Goal: Task Accomplishment & Management: Use online tool/utility

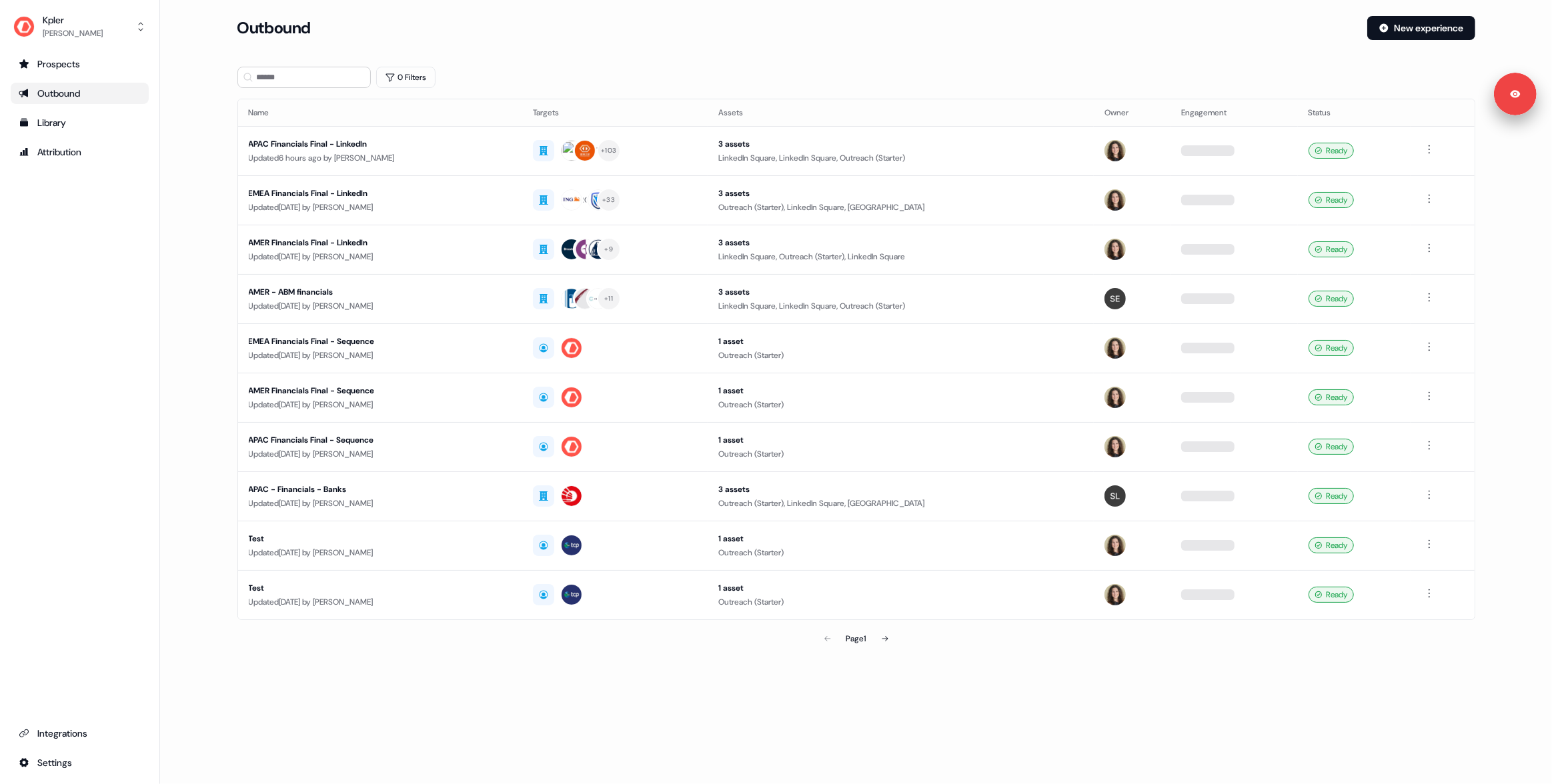
click at [703, 34] on div "Outbound" at bounding box center [797, 27] width 1119 height 24
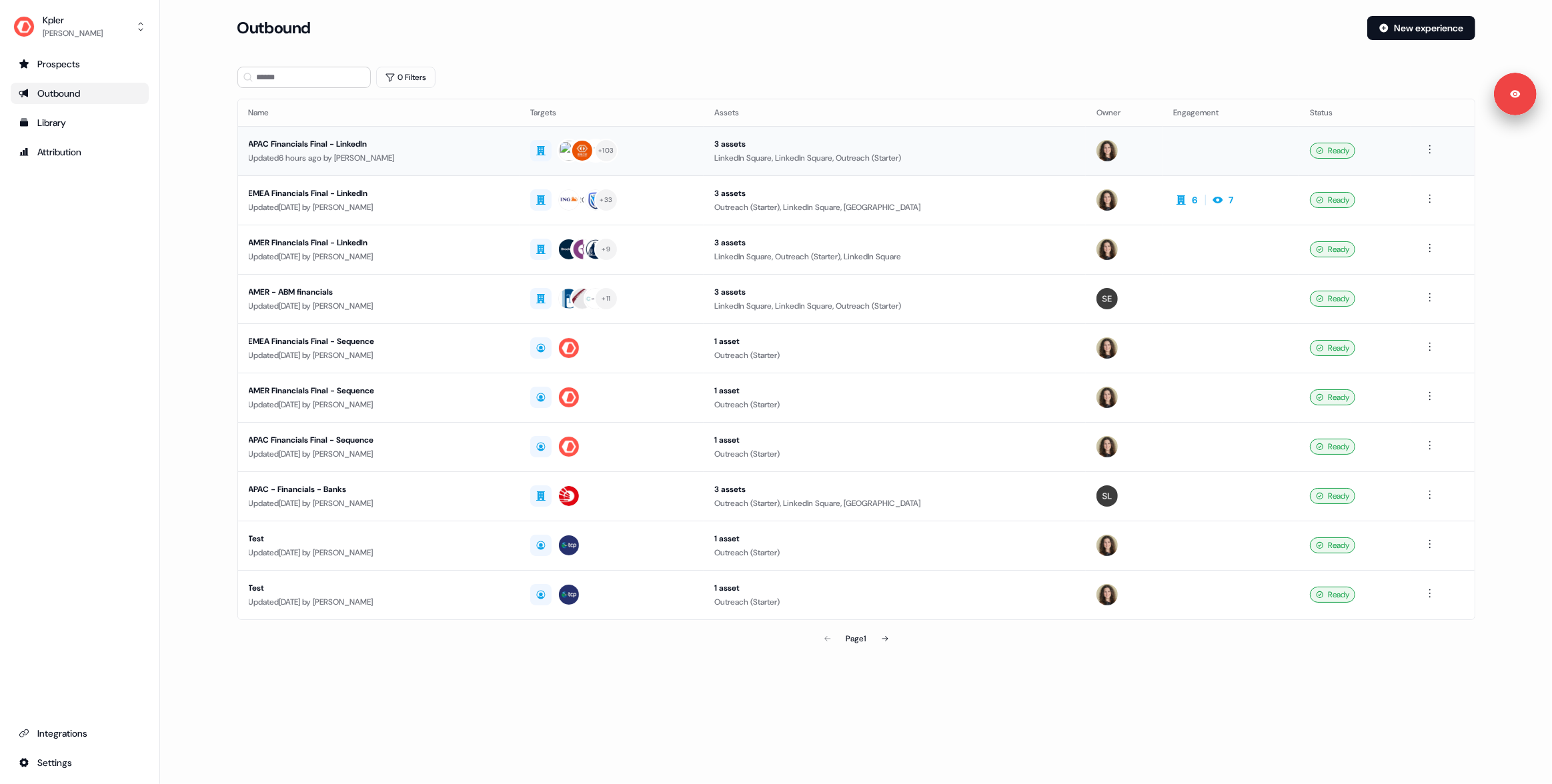
click at [455, 155] on div "Updated 6 hours ago by Alexandra Giannelou" at bounding box center [379, 158] width 260 height 13
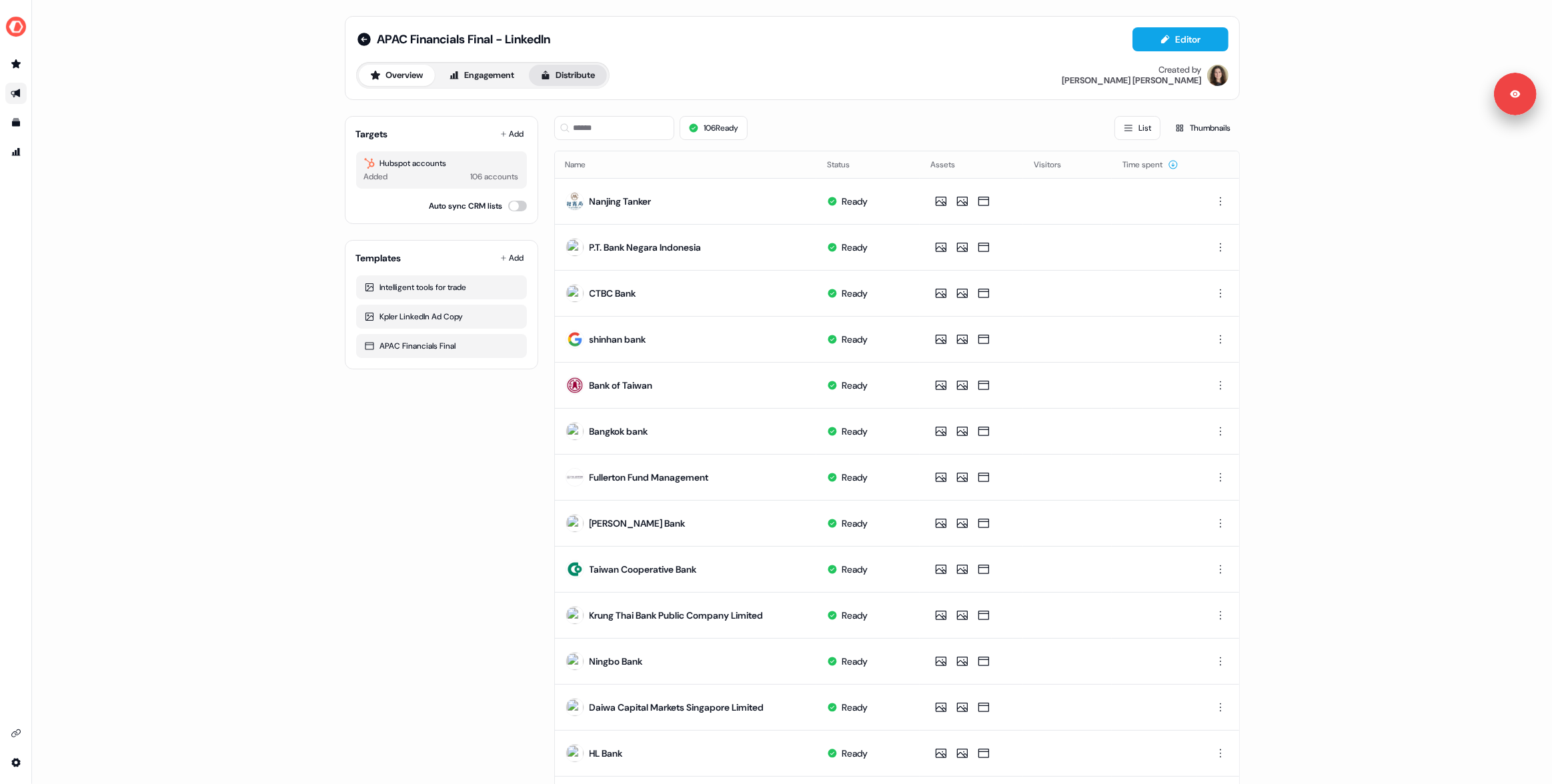
click at [581, 79] on button "Distribute" at bounding box center [567, 75] width 78 height 21
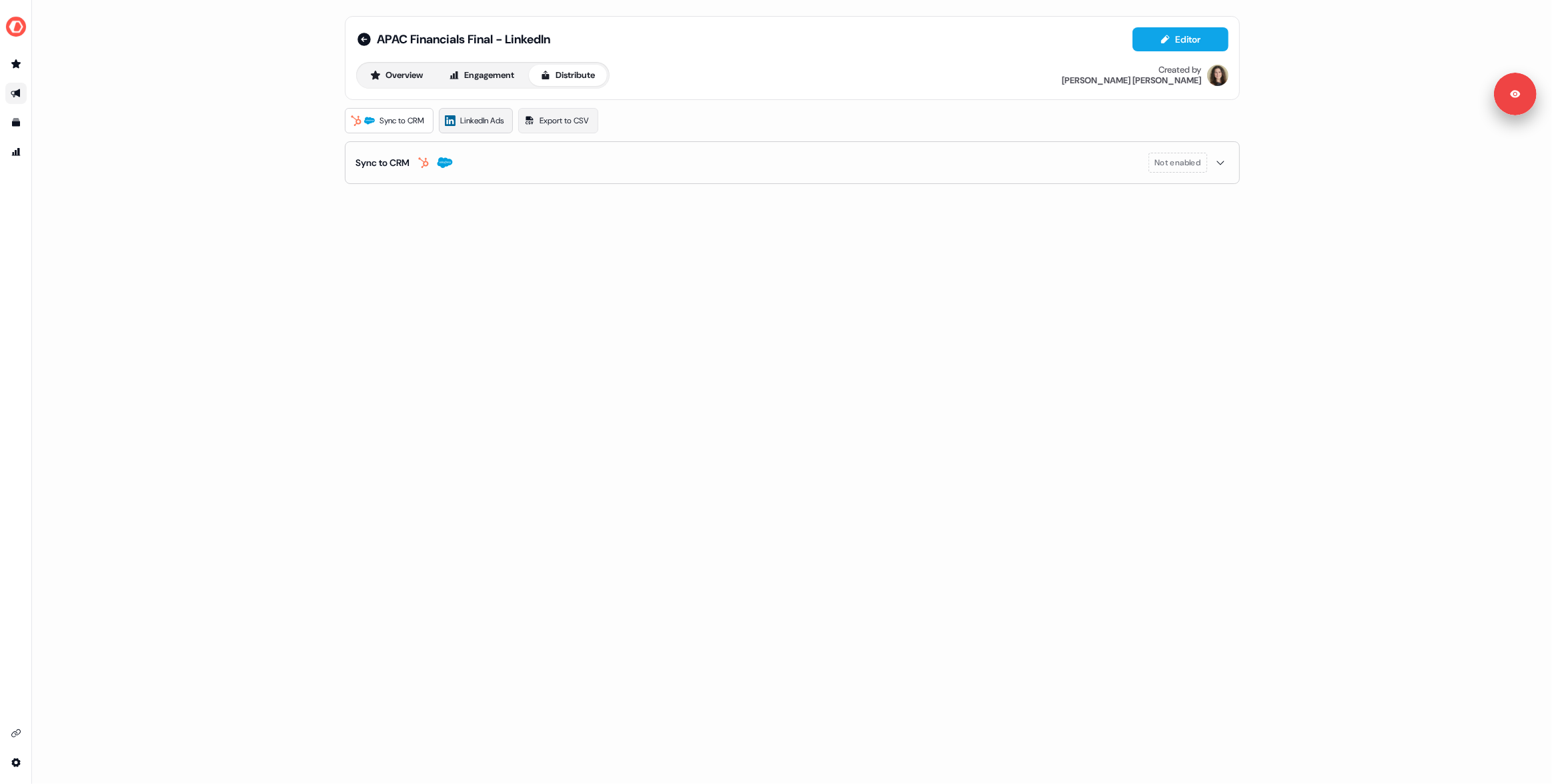
click at [487, 119] on span "LinkedIn Ads" at bounding box center [482, 120] width 44 height 13
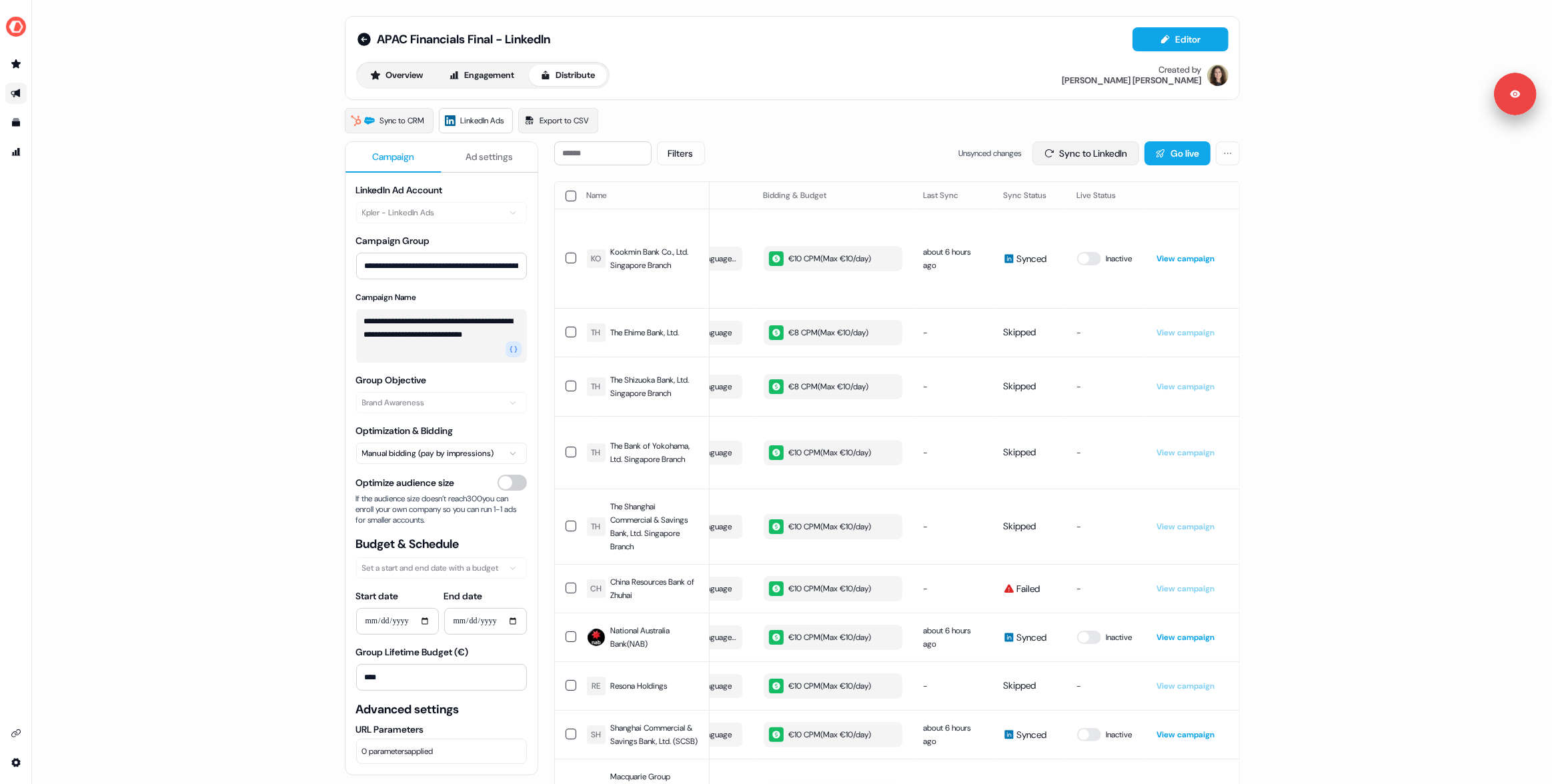
click at [1089, 150] on button "Sync to LinkedIn" at bounding box center [1085, 153] width 106 height 24
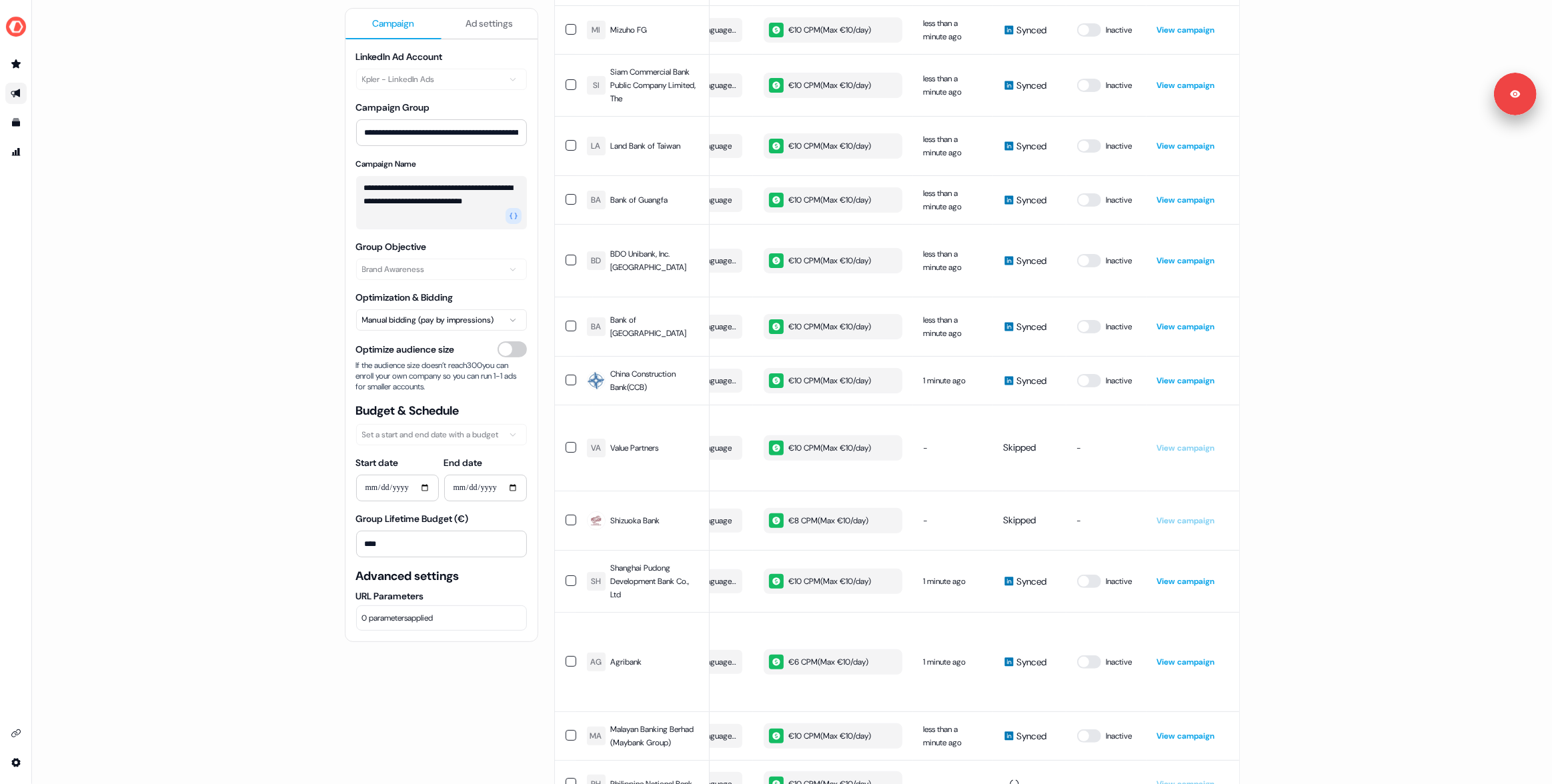
scroll to position [5967, 0]
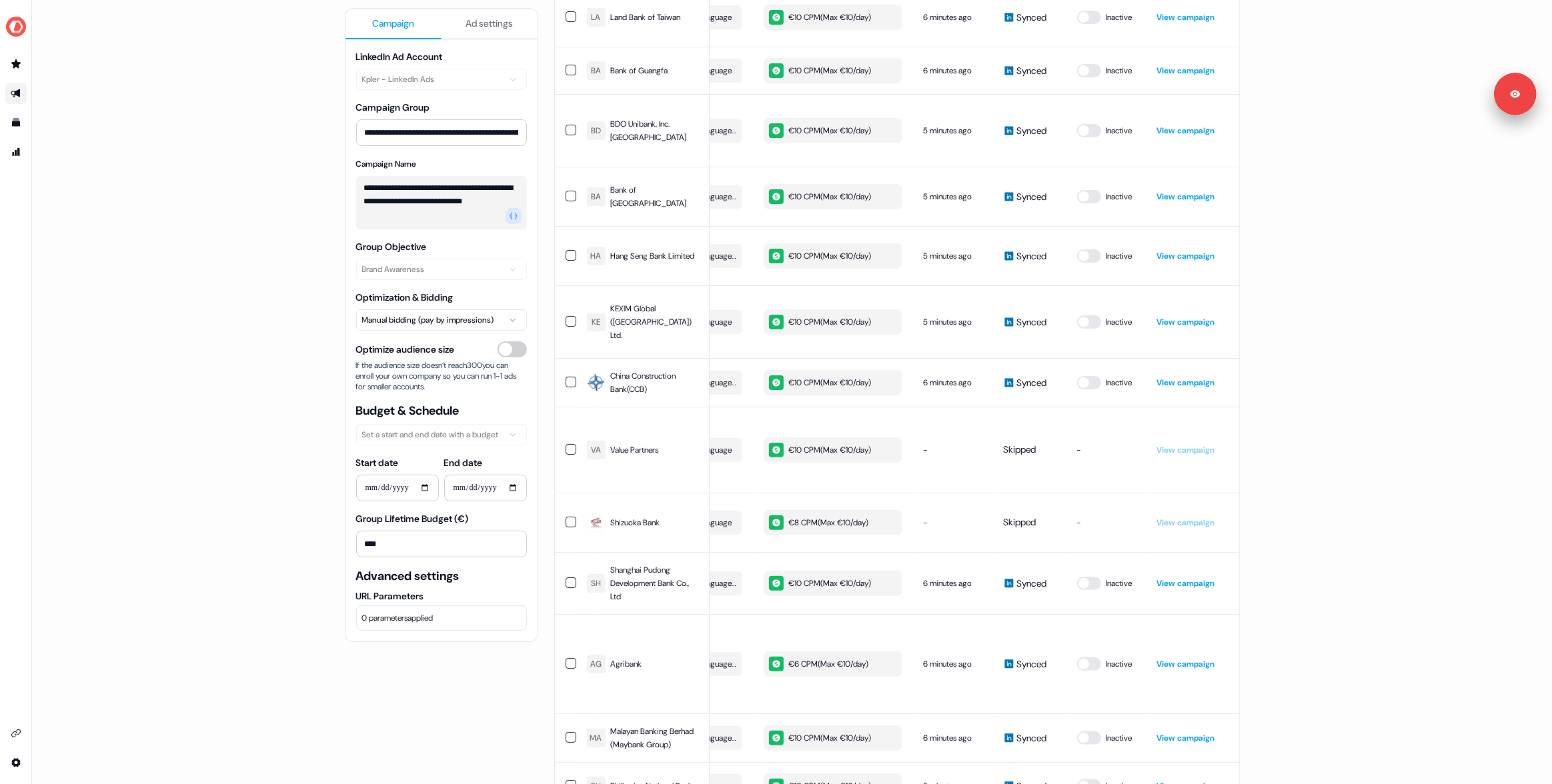
scroll to position [5953, 0]
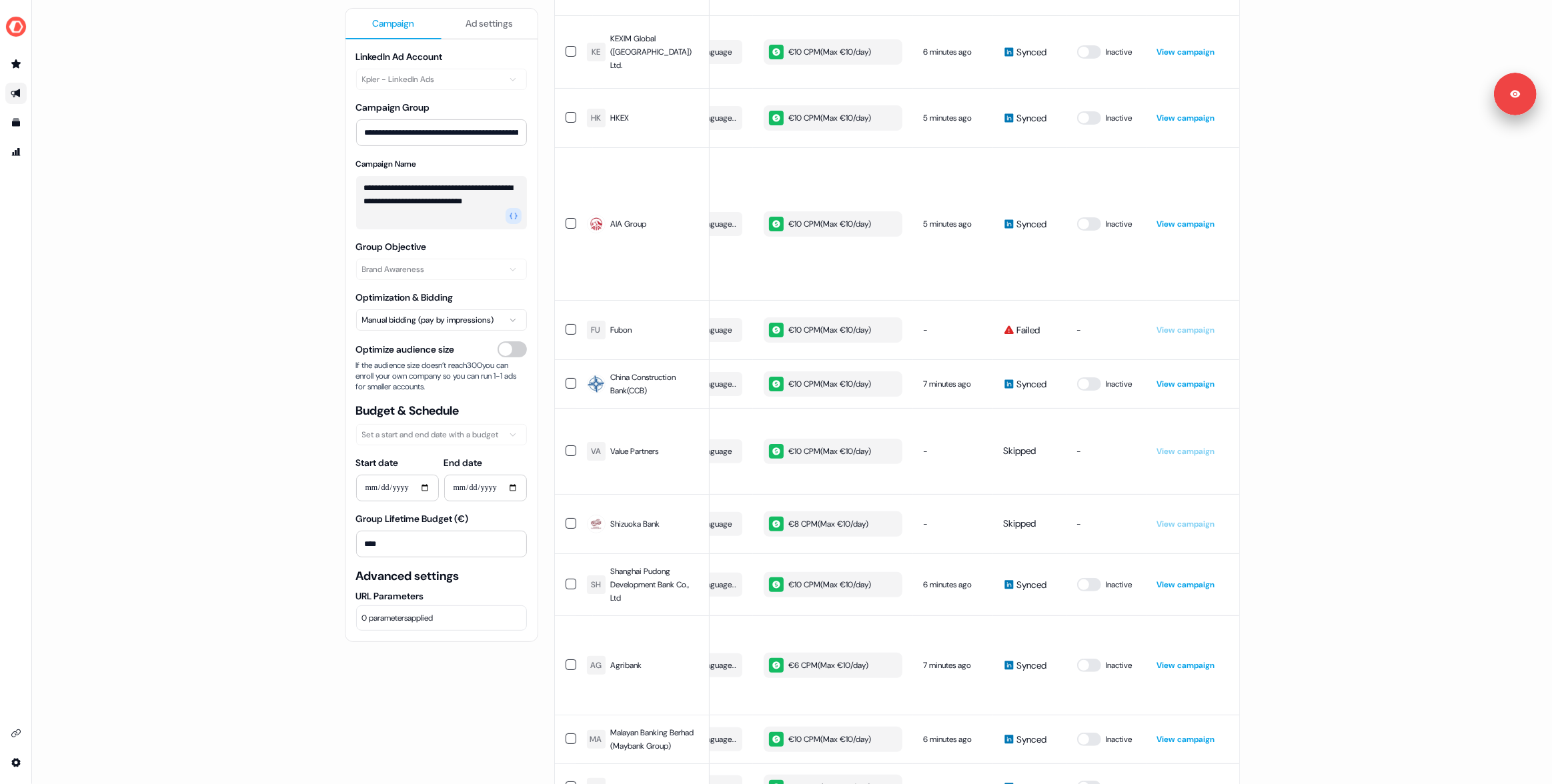
click at [108, 351] on div "**********" at bounding box center [792, 392] width 1520 height 784
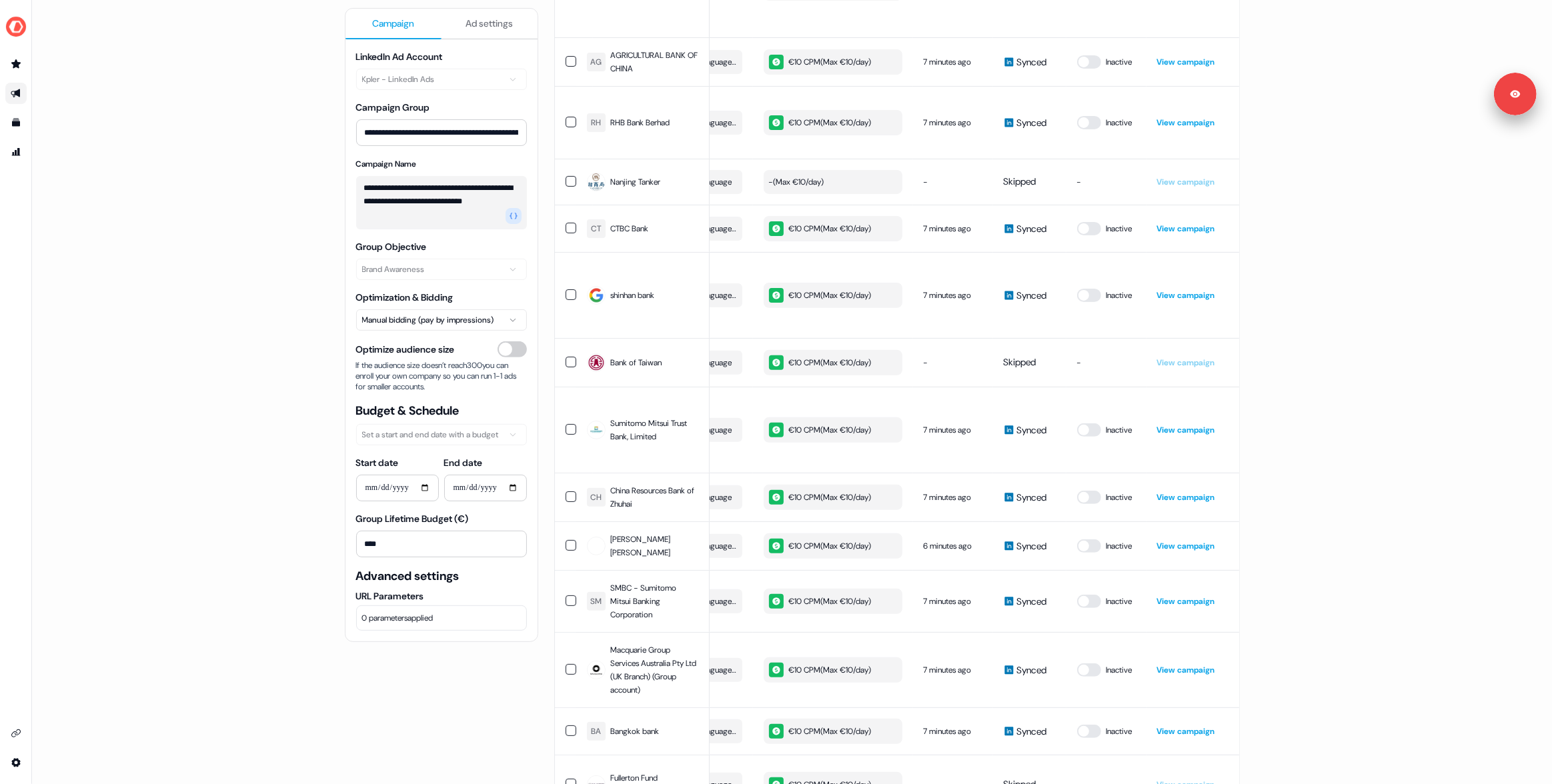
scroll to position [0, 0]
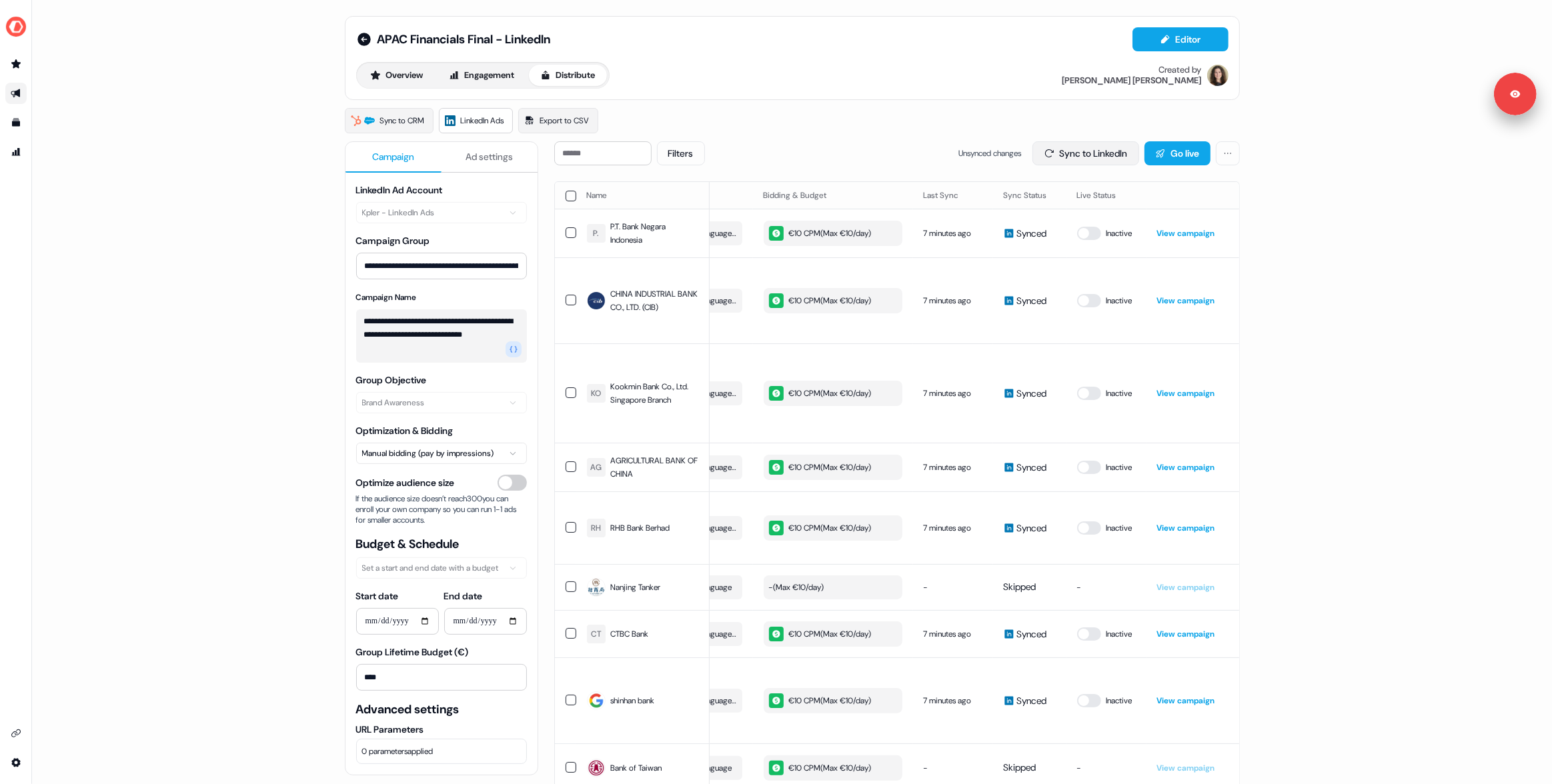
click at [1058, 141] on button "Sync to LinkedIn" at bounding box center [1085, 153] width 106 height 24
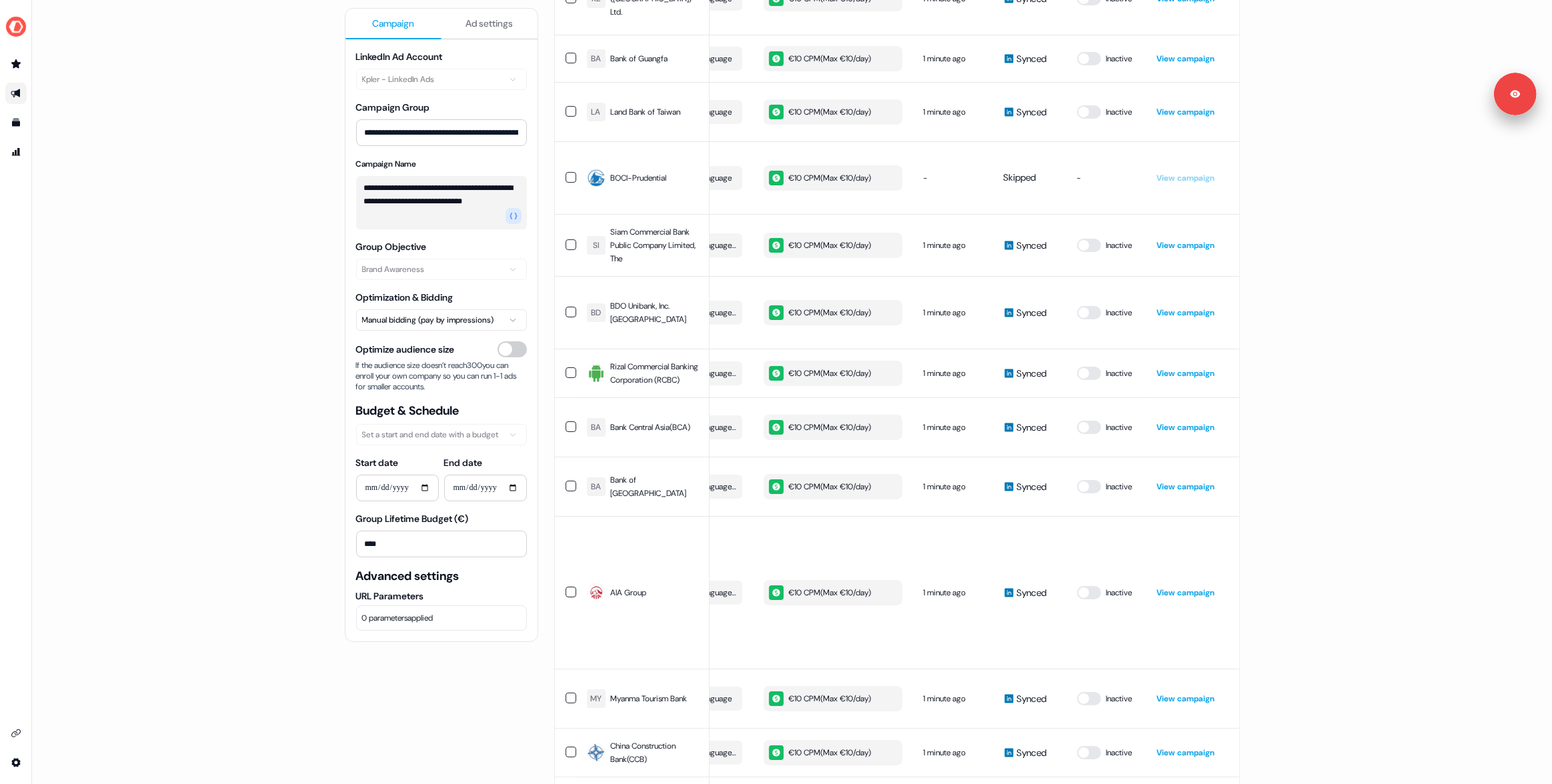
scroll to position [5953, 0]
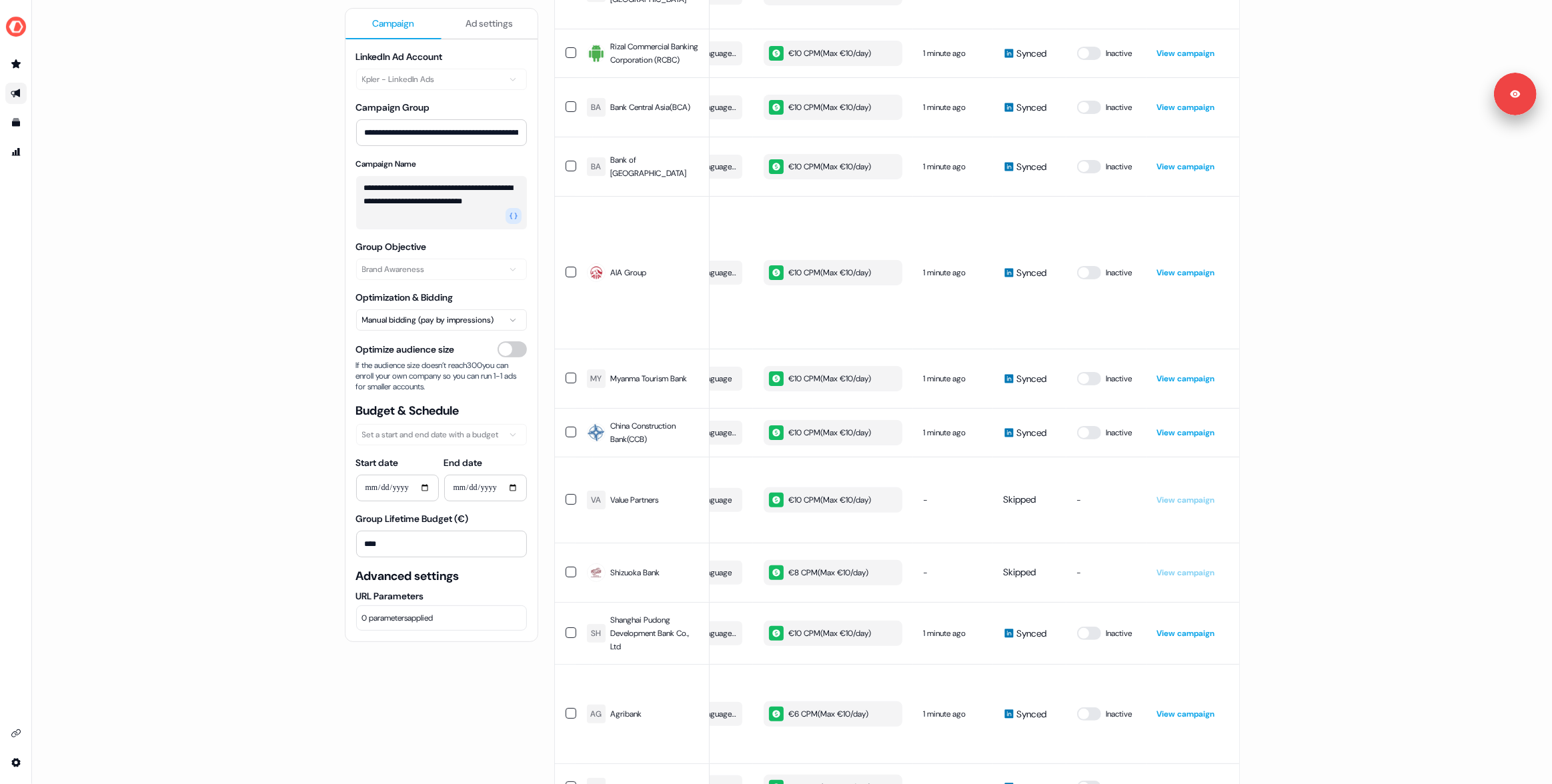
click at [1254, 542] on div "**********" at bounding box center [792, 392] width 1520 height 784
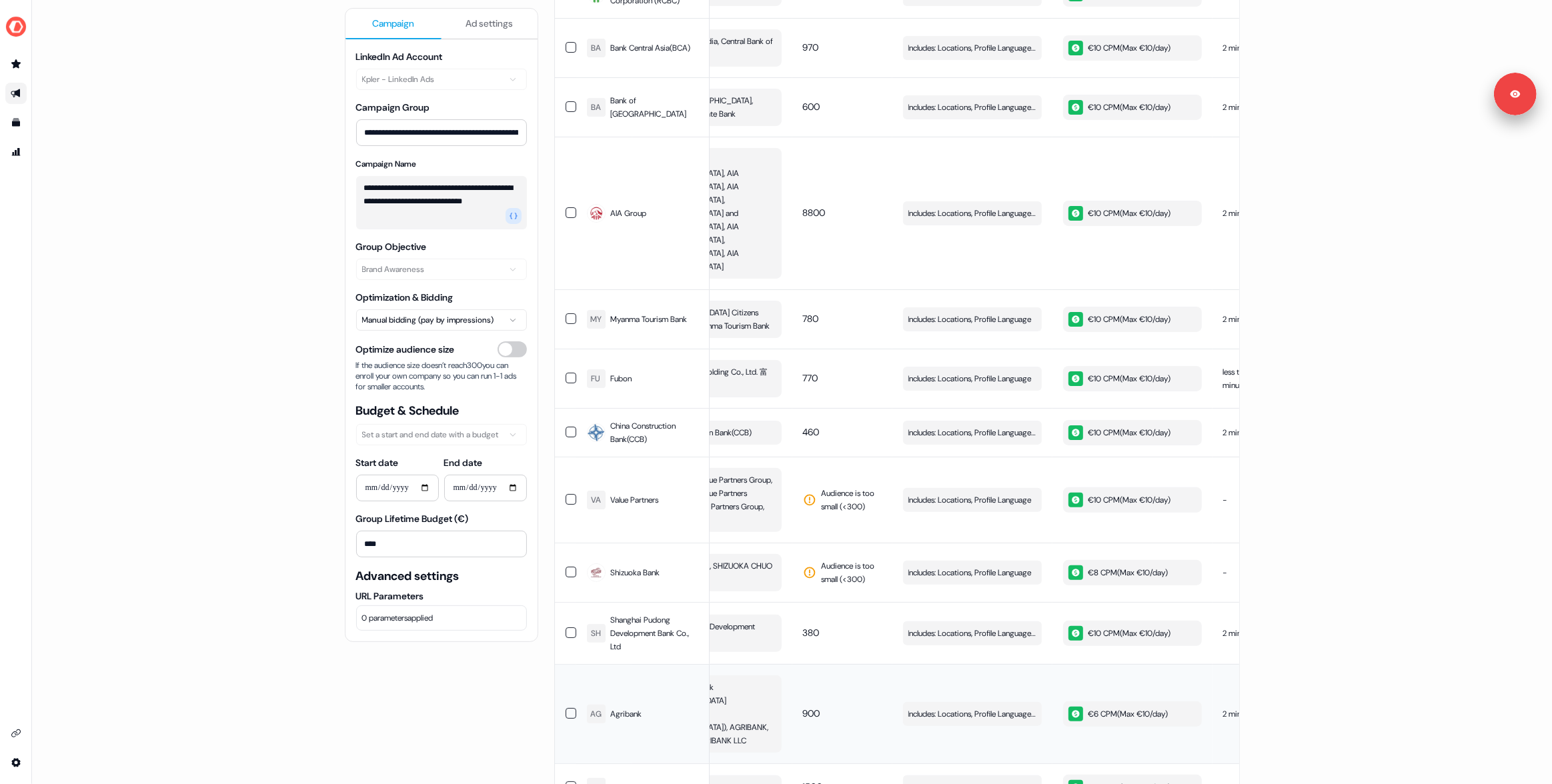
scroll to position [0, 0]
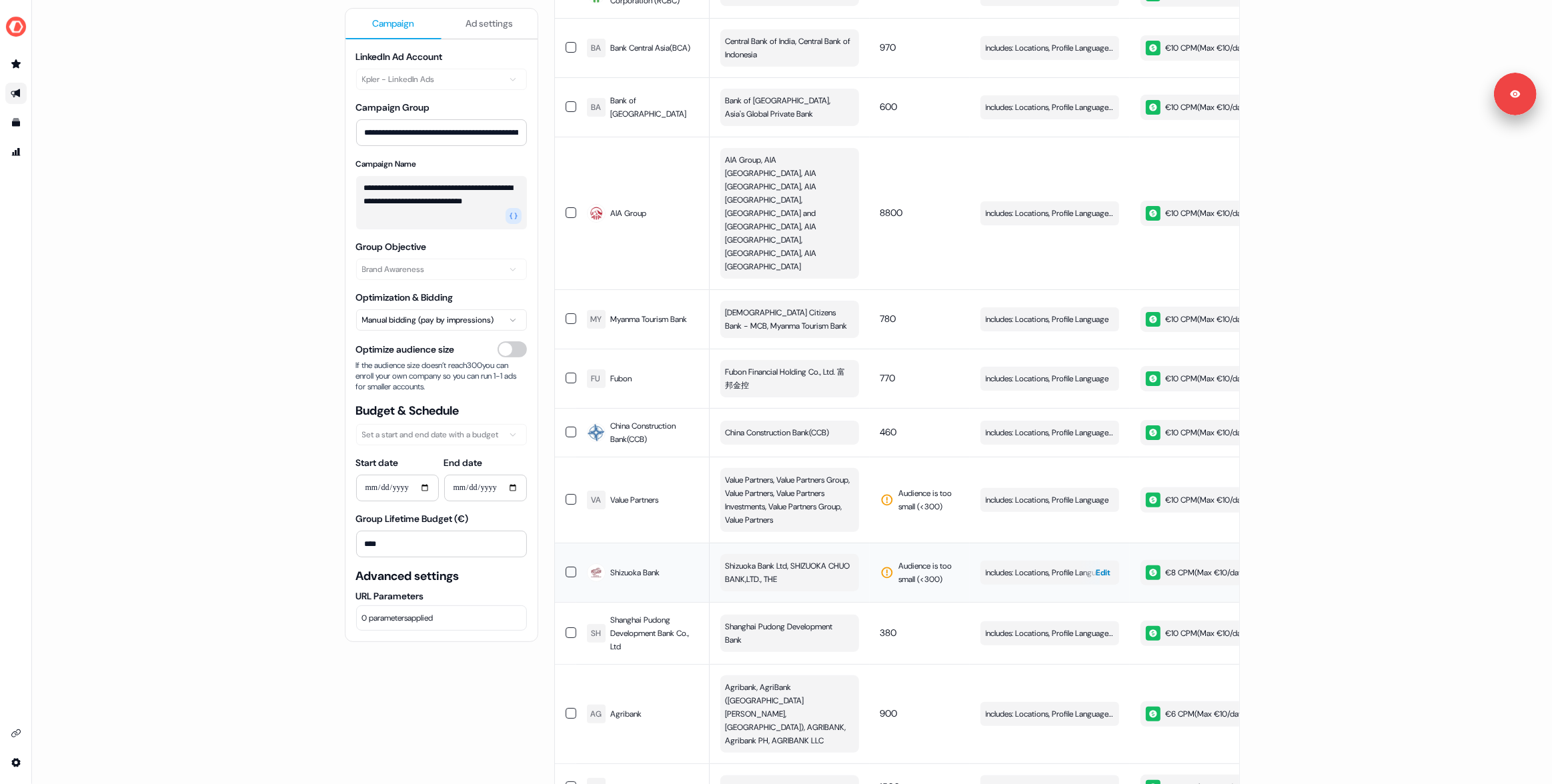
click at [1069, 566] on span "Includes: Locations, Profile Language" at bounding box center [1047, 573] width 124 height 13
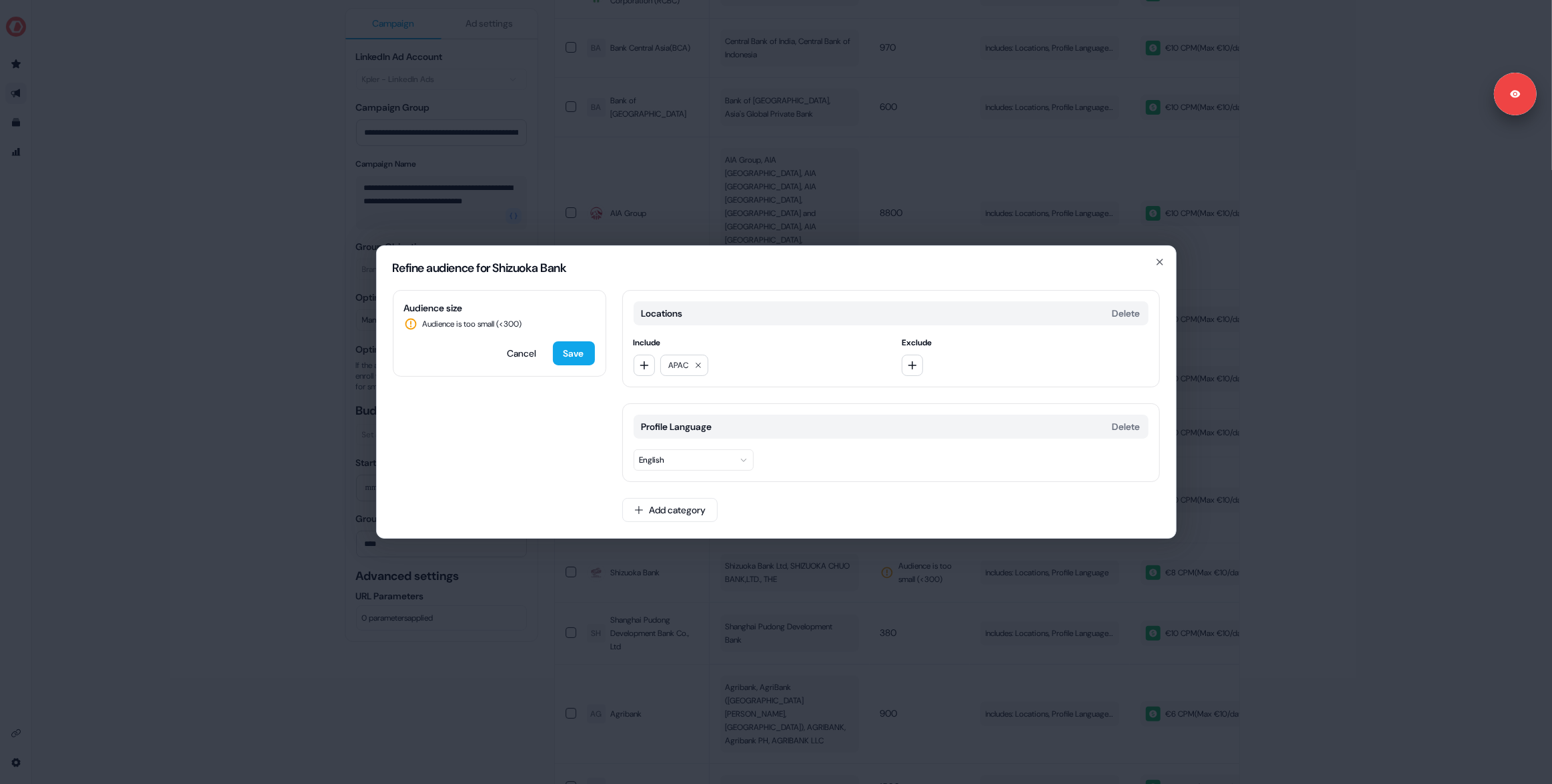
click at [1035, 570] on div "Refine audience for Shizuoka Bank Audience size Audience is too small (< 300 ) …" at bounding box center [776, 392] width 1552 height 784
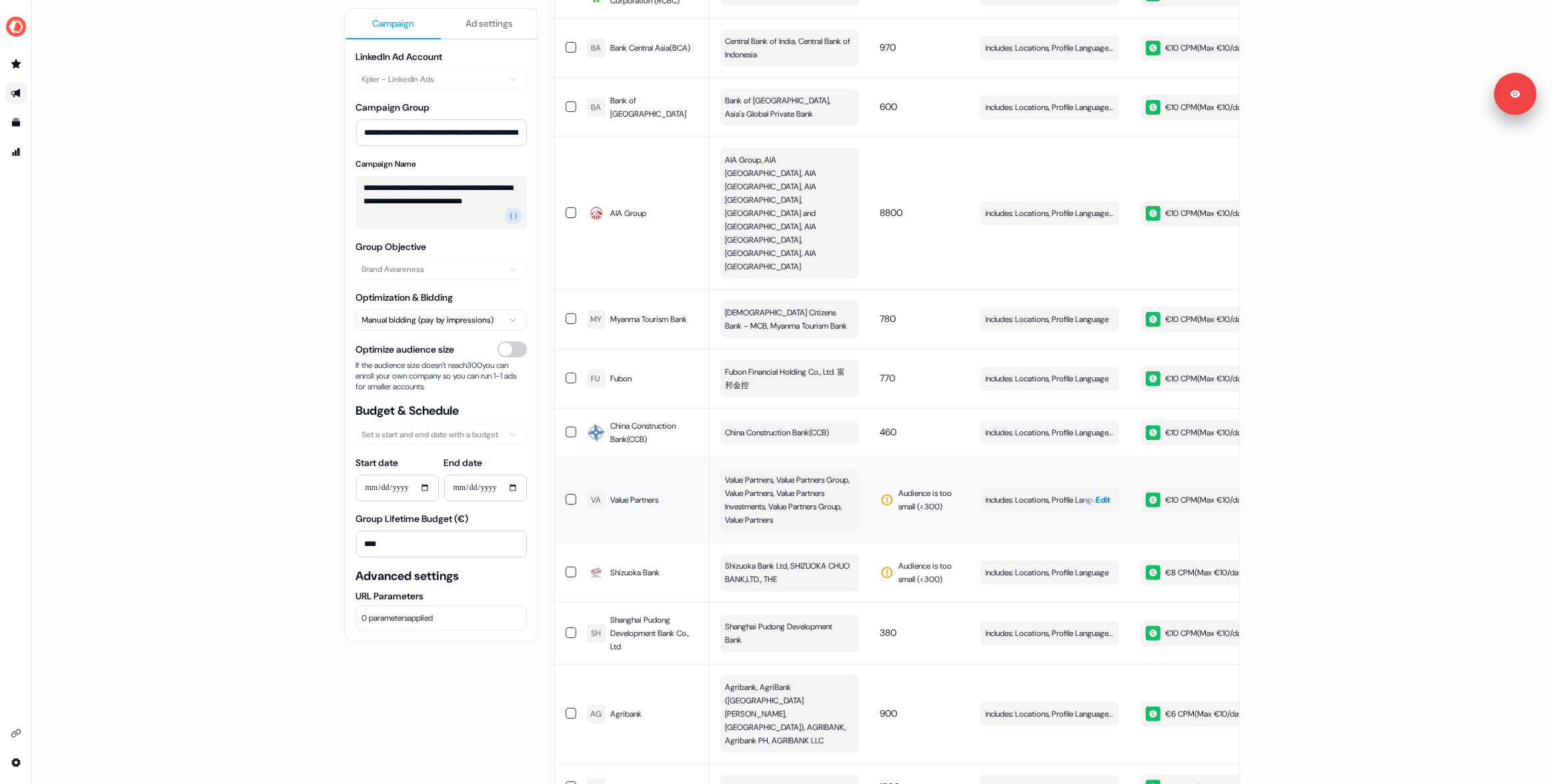
click at [1090, 488] on div "button" at bounding box center [1089, 500] width 19 height 24
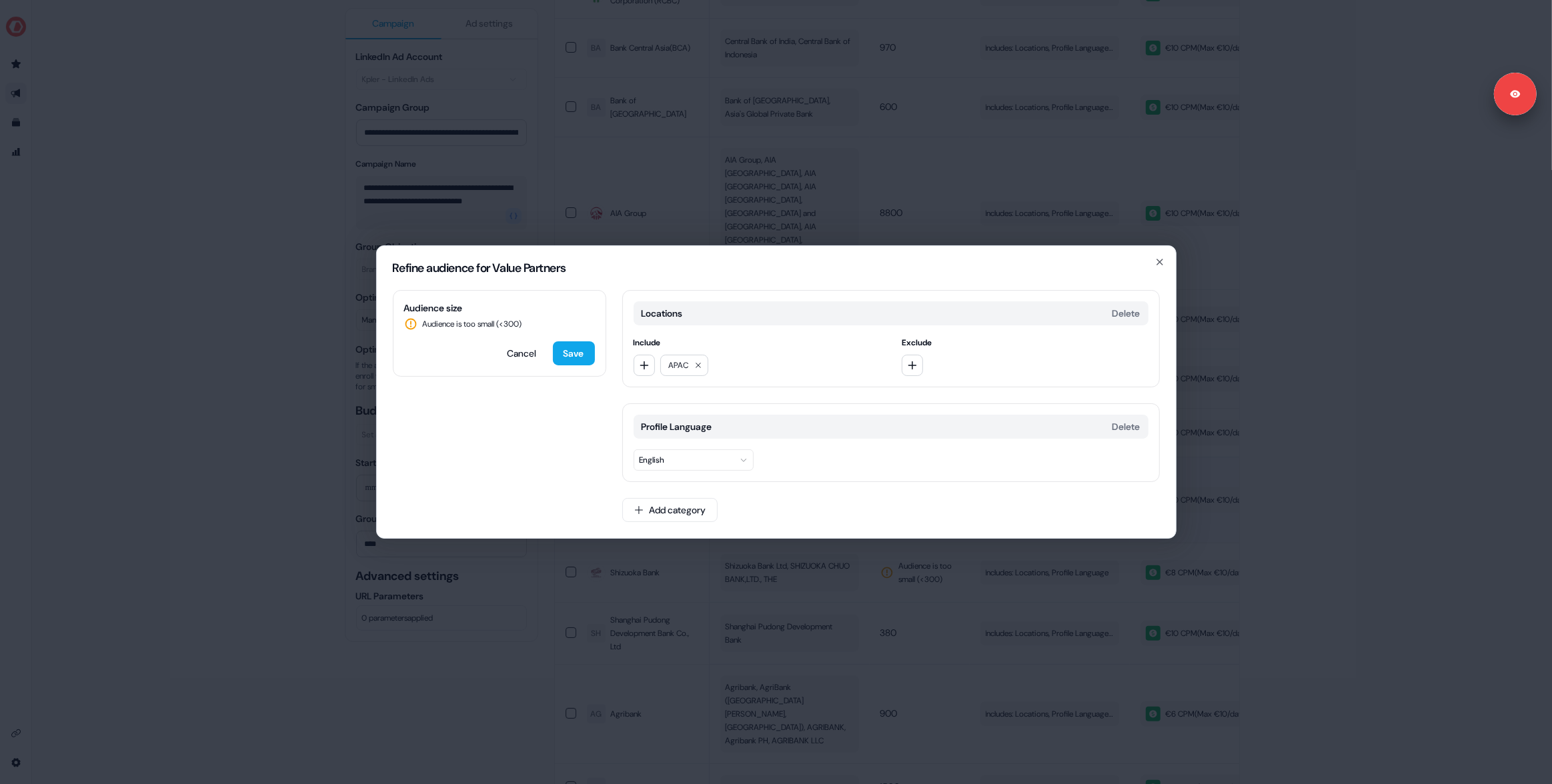
click at [1090, 414] on div "Profile Language Delete English" at bounding box center [891, 442] width 538 height 78
click at [1194, 414] on div "Refine audience for Value Partners Audience size Audience is too small (< 300 )…" at bounding box center [776, 392] width 1552 height 784
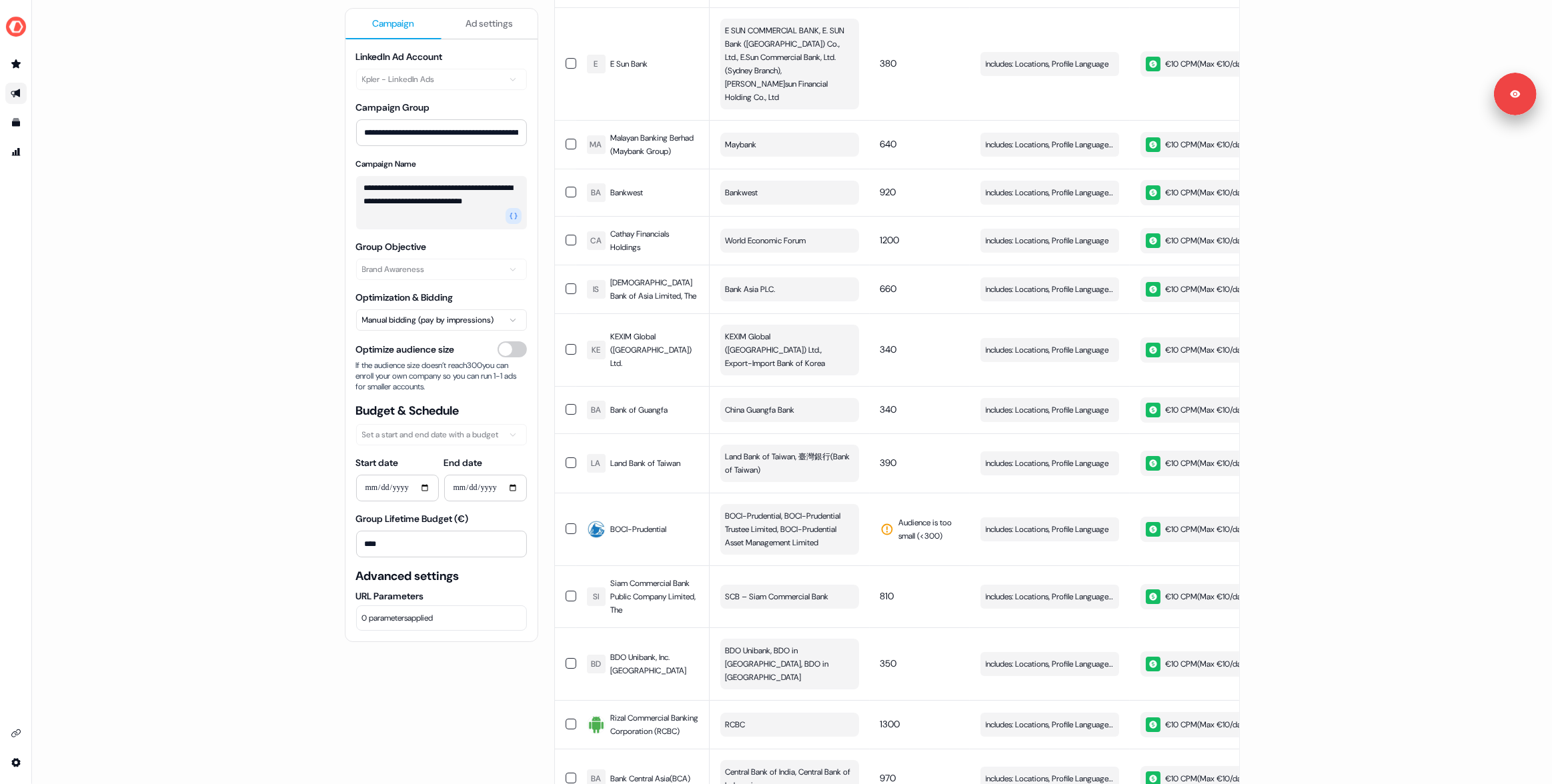
scroll to position [5953, 0]
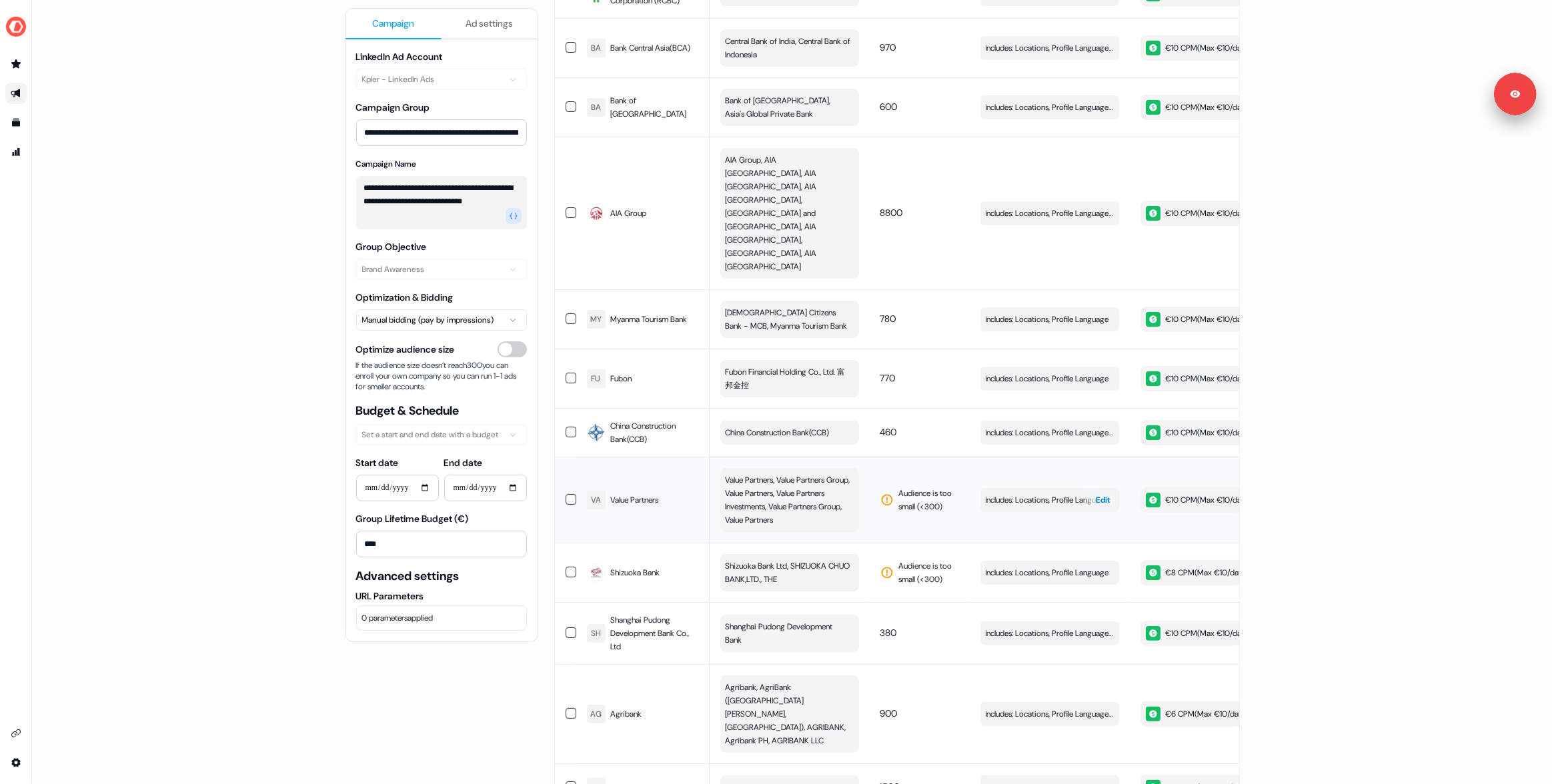
click at [1080, 488] on div "button" at bounding box center [1089, 500] width 19 height 24
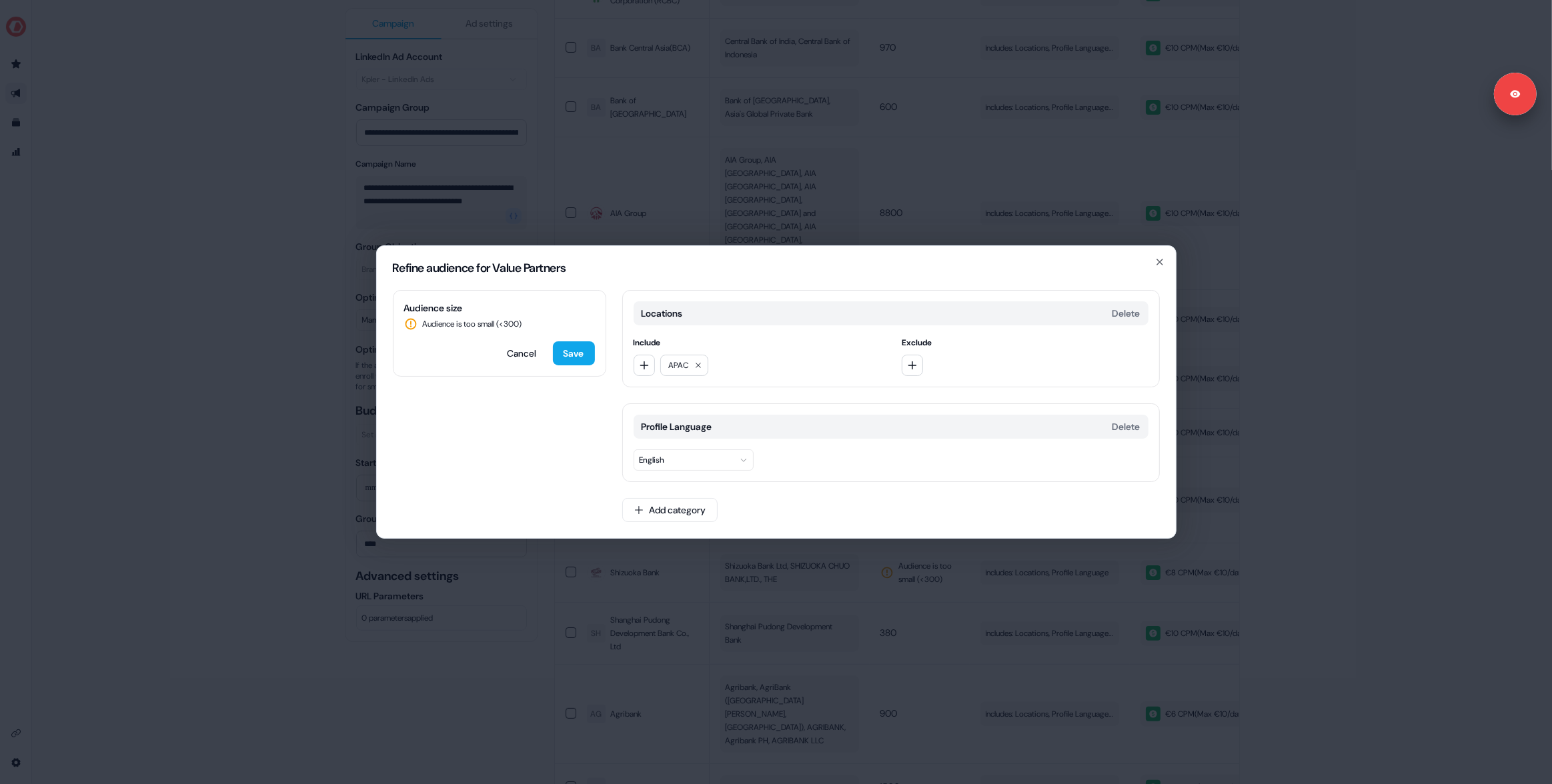
click at [1196, 472] on div "Refine audience for Value Partners Audience size Audience is too small (< 300 )…" at bounding box center [776, 392] width 1552 height 784
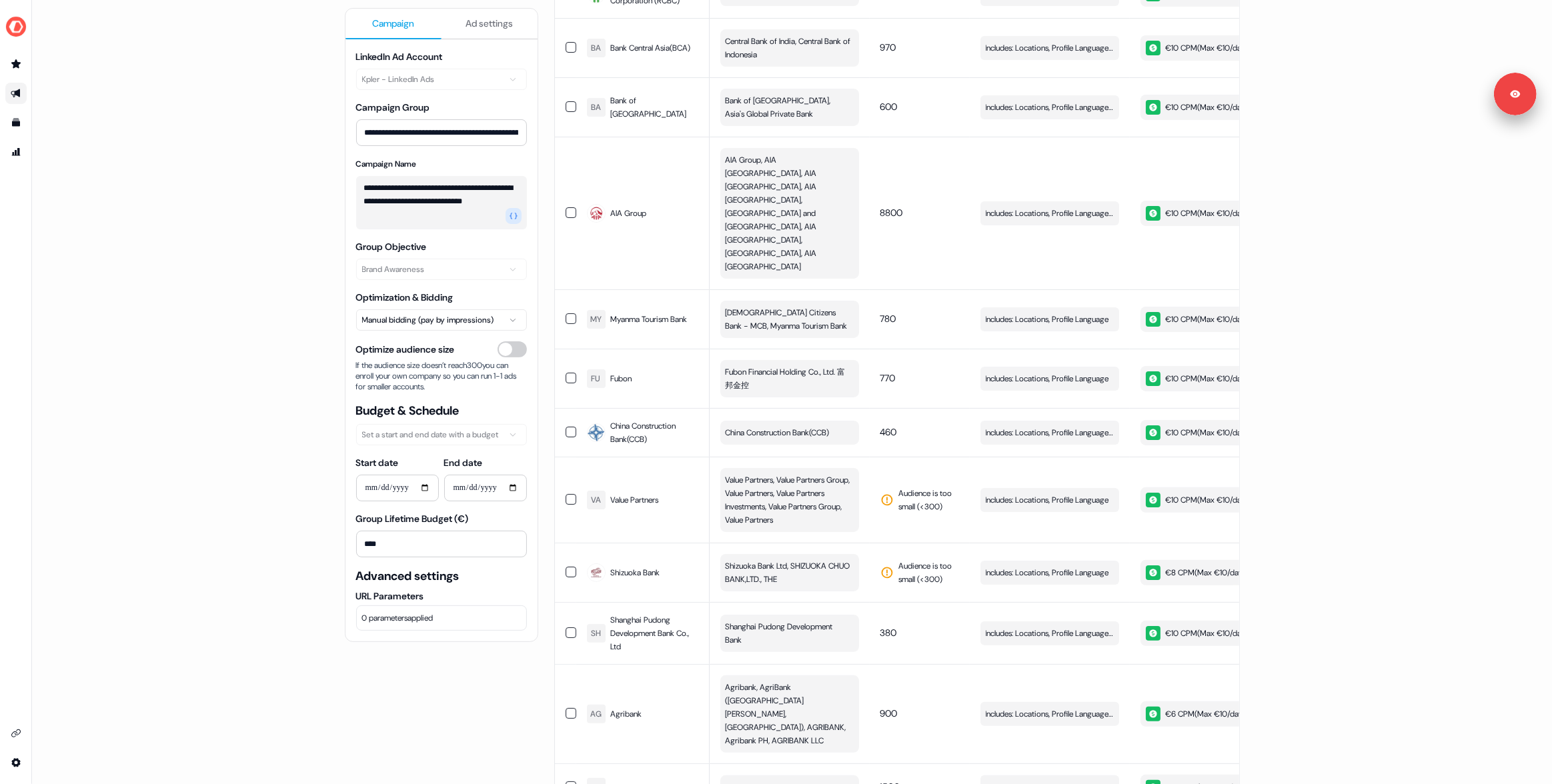
click at [1388, 416] on div "**********" at bounding box center [792, 392] width 1520 height 784
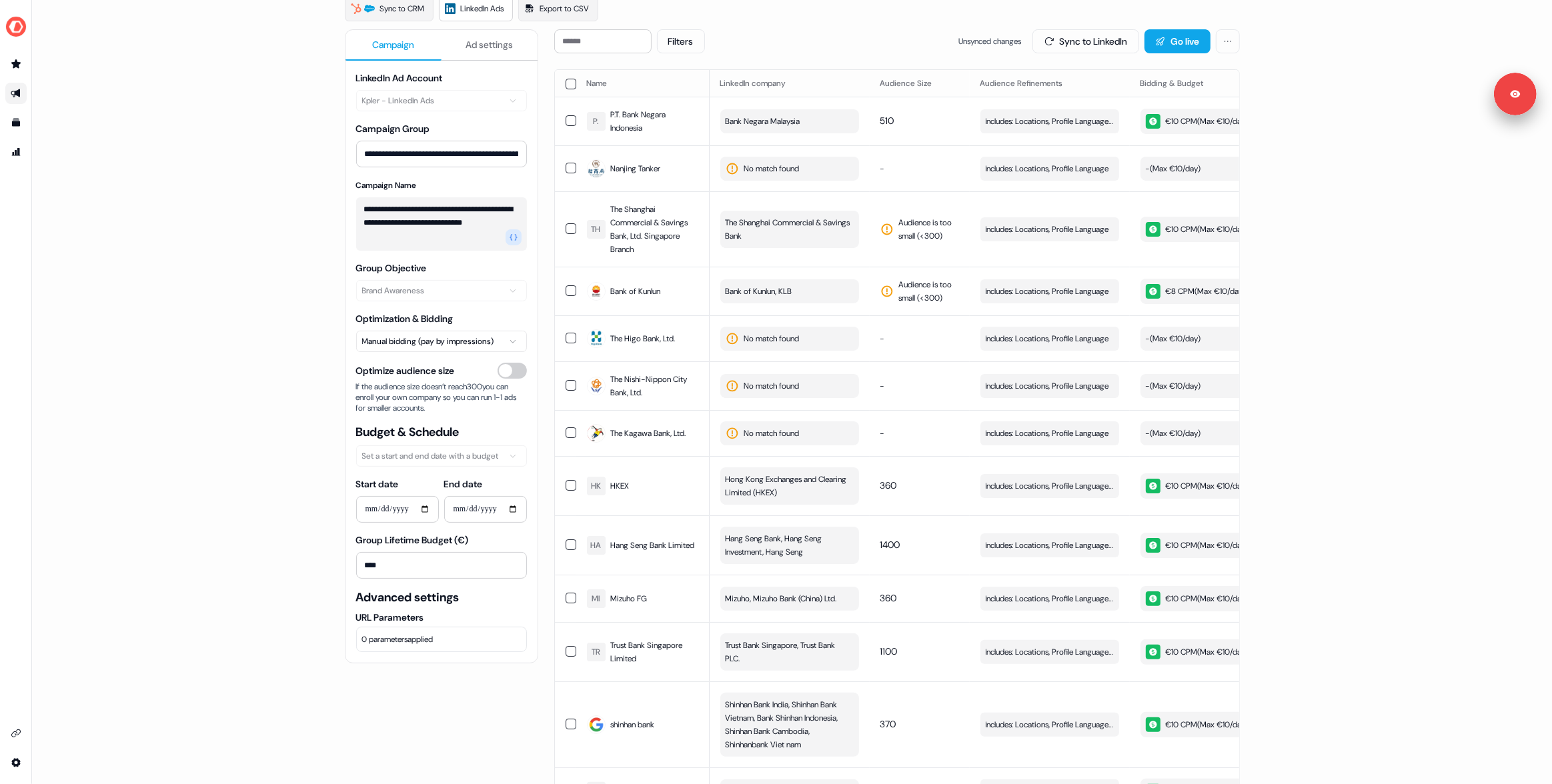
scroll to position [0, 0]
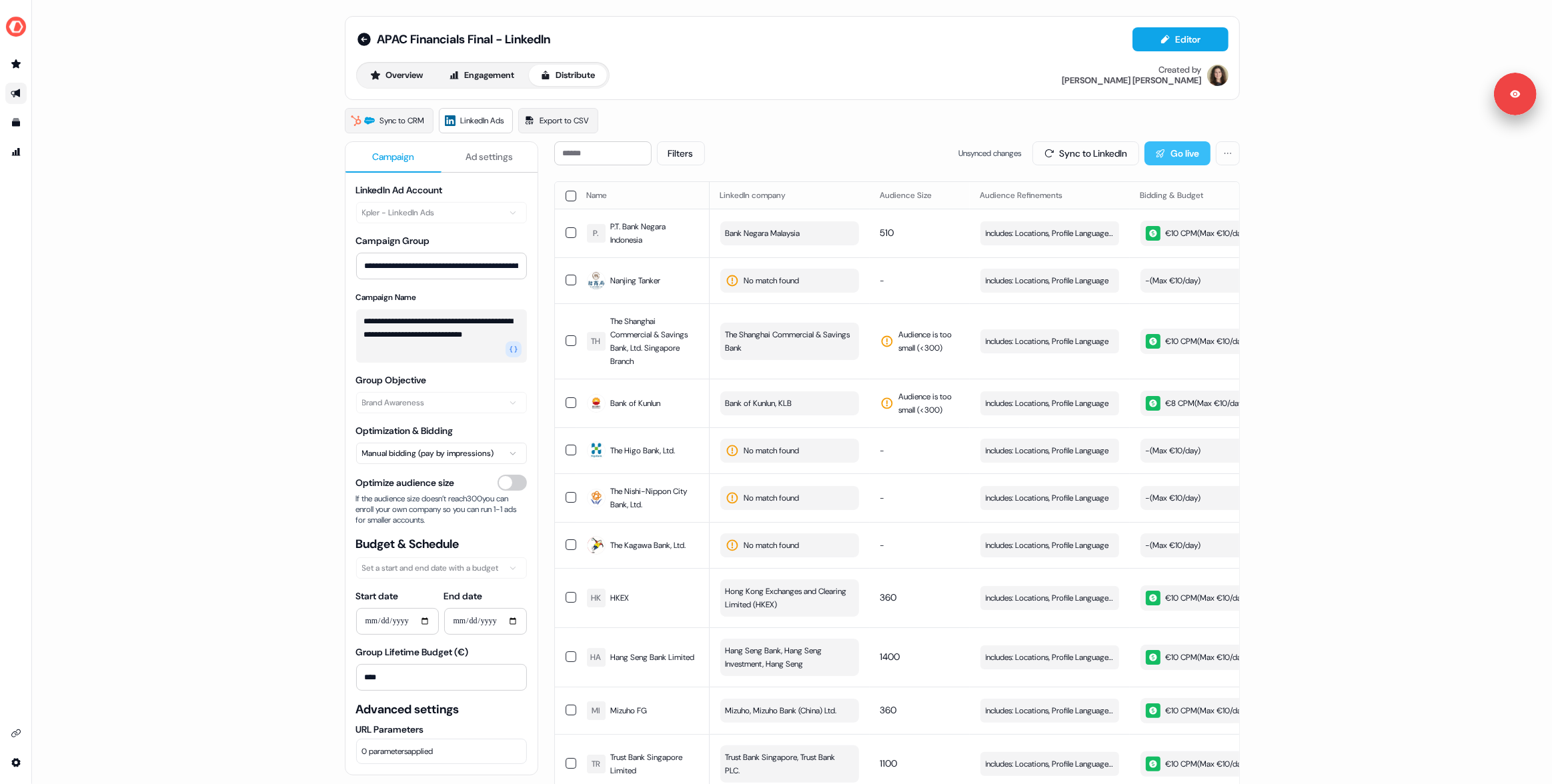
click at [1167, 151] on button "Go live" at bounding box center [1178, 153] width 66 height 24
click at [12, 88] on icon "Go to outbound experience" at bounding box center [16, 93] width 11 height 11
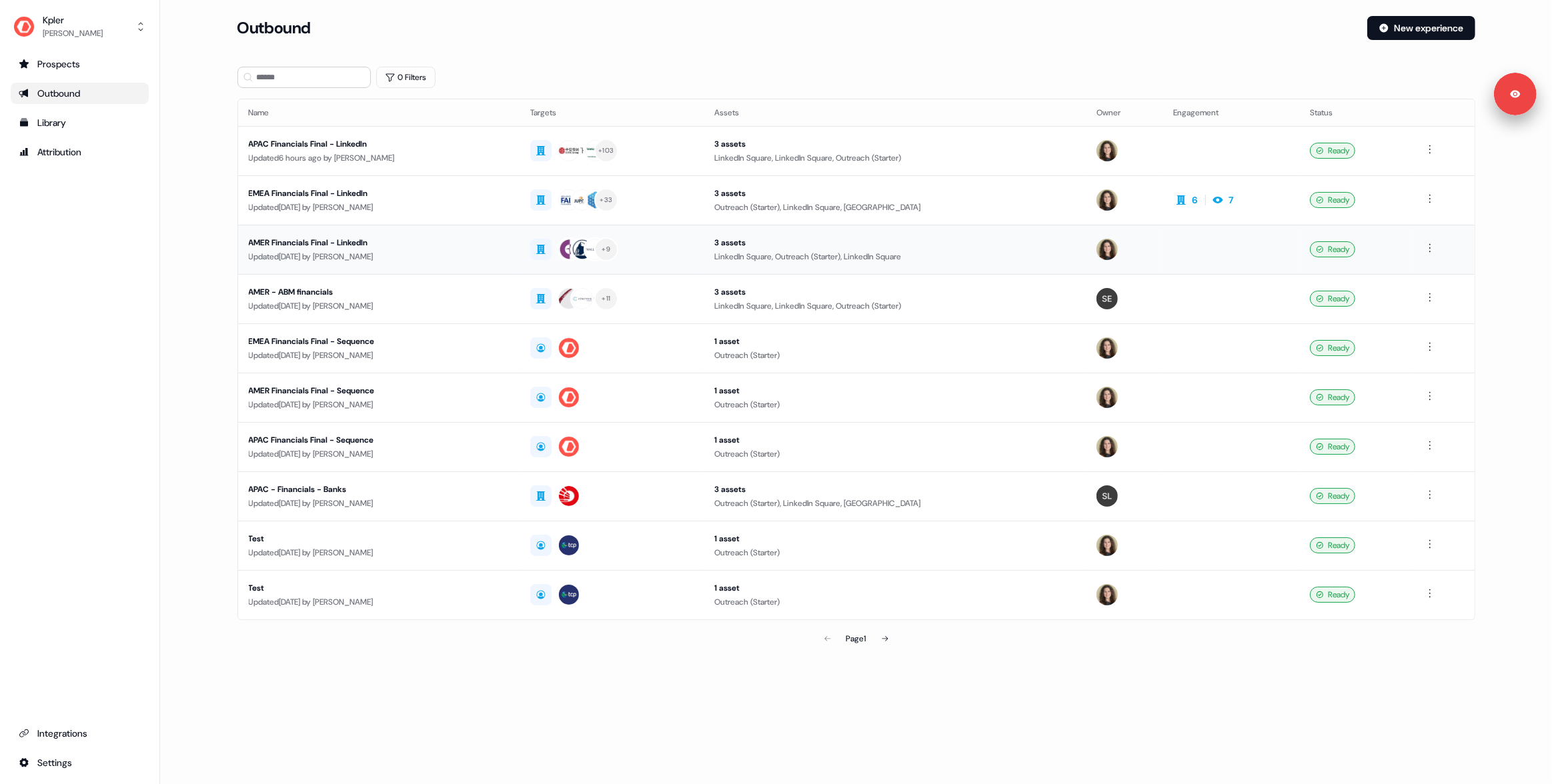
click at [368, 244] on div "AMER Financials Final - LinkedIn" at bounding box center [379, 242] width 260 height 13
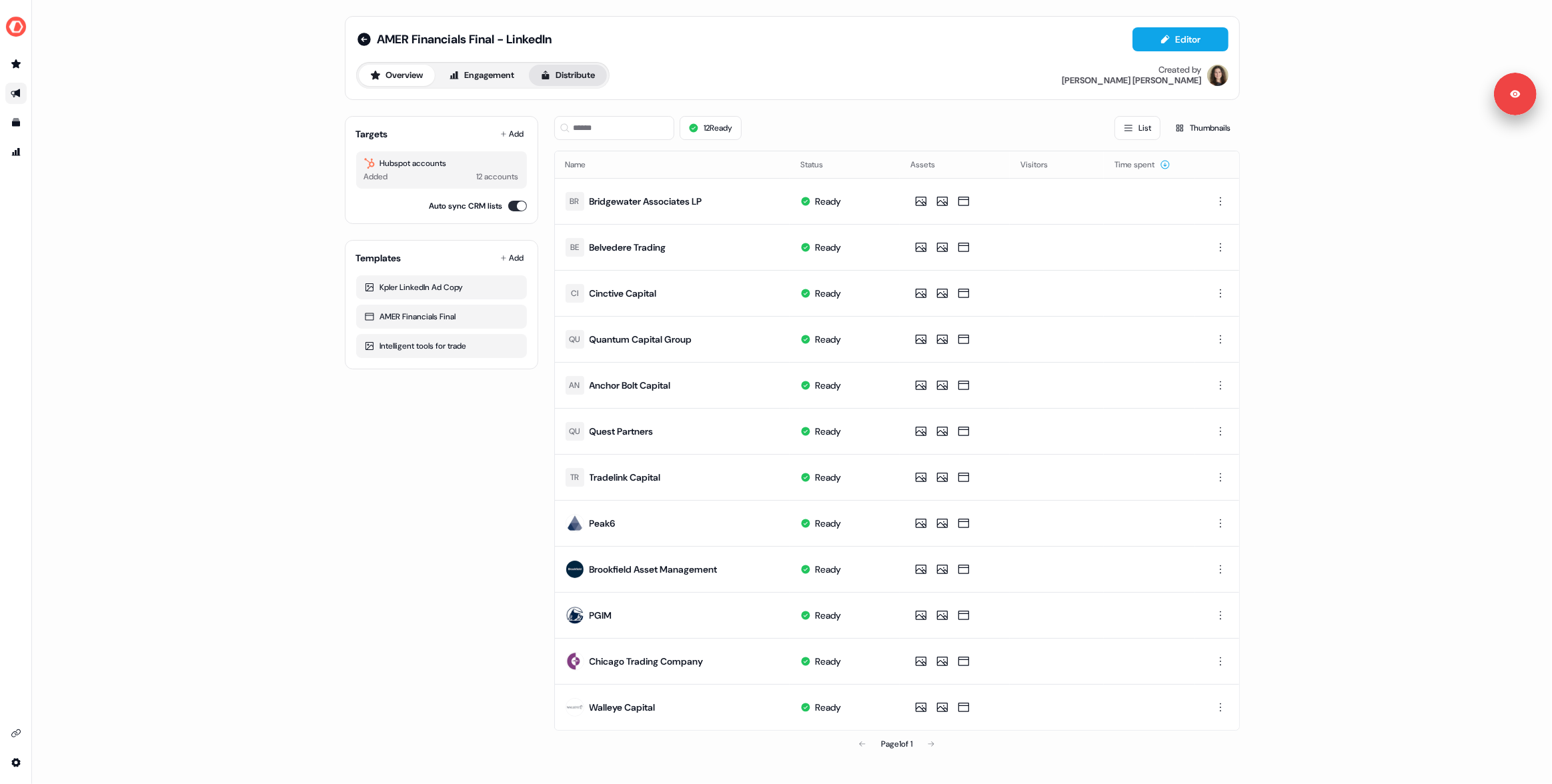
click at [556, 64] on button "Distribute" at bounding box center [567, 75] width 78 height 21
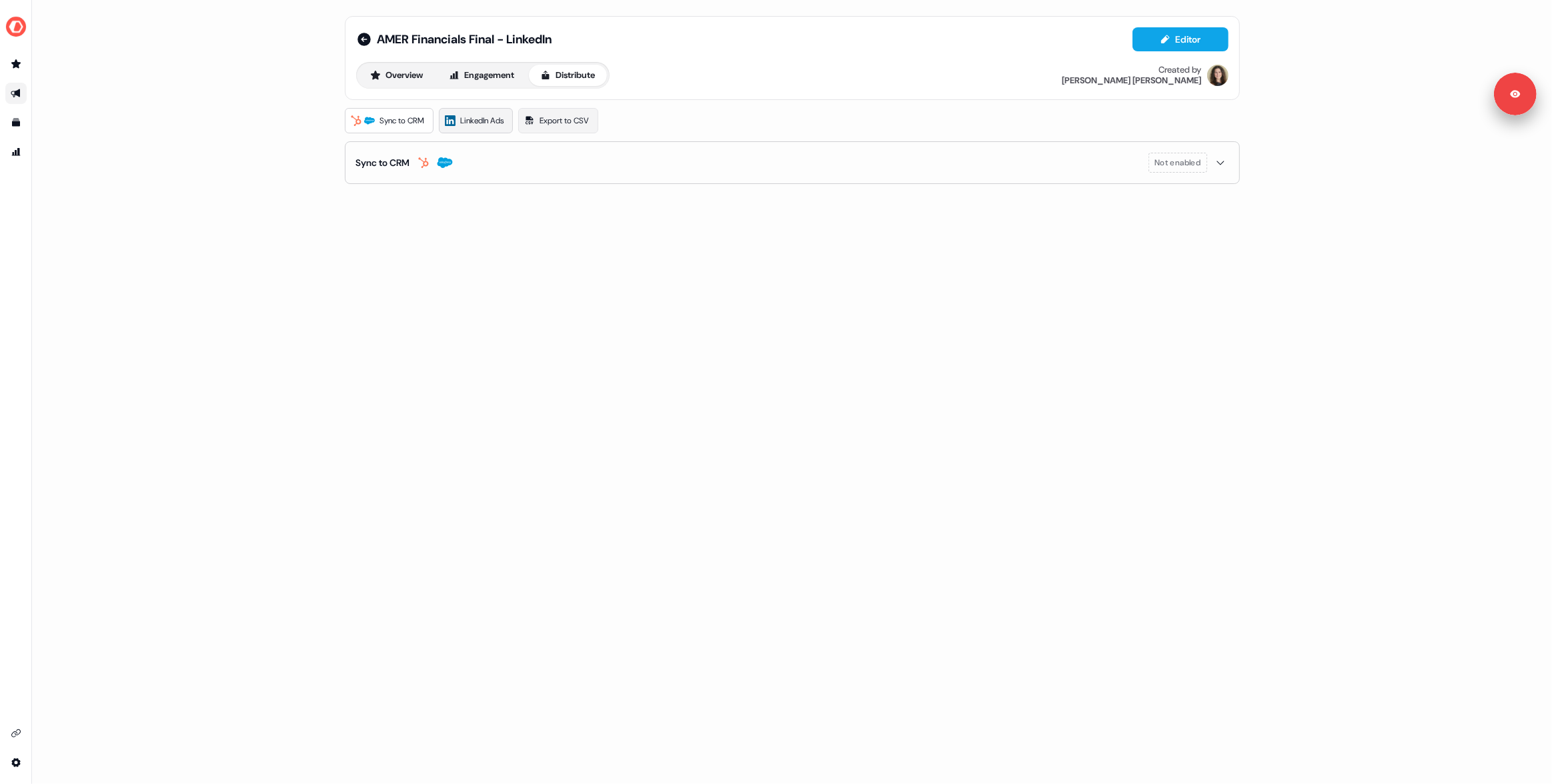
click at [497, 128] on link "LinkedIn Ads" at bounding box center [476, 120] width 74 height 26
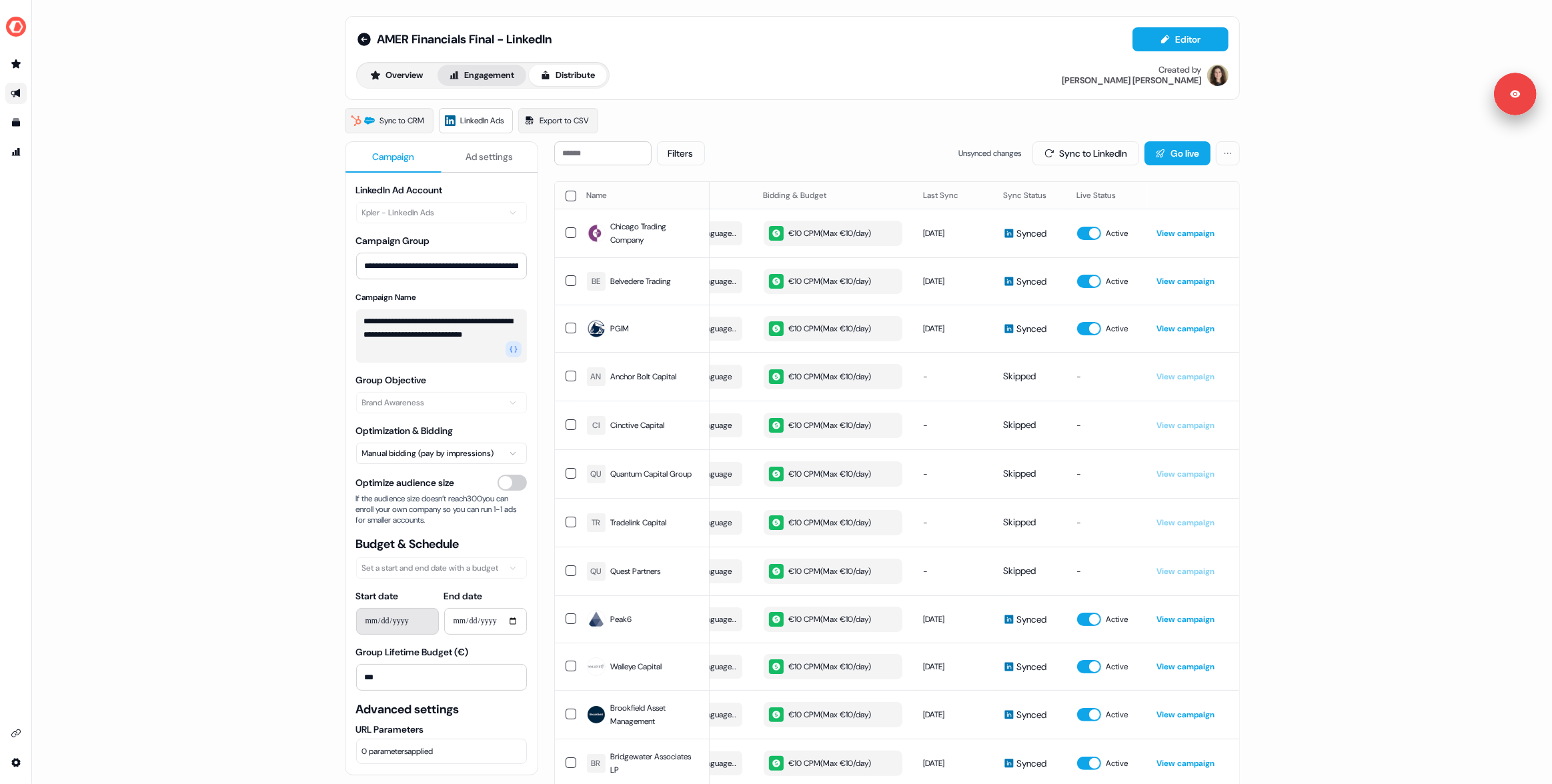
click at [496, 70] on button "Engagement" at bounding box center [482, 75] width 89 height 21
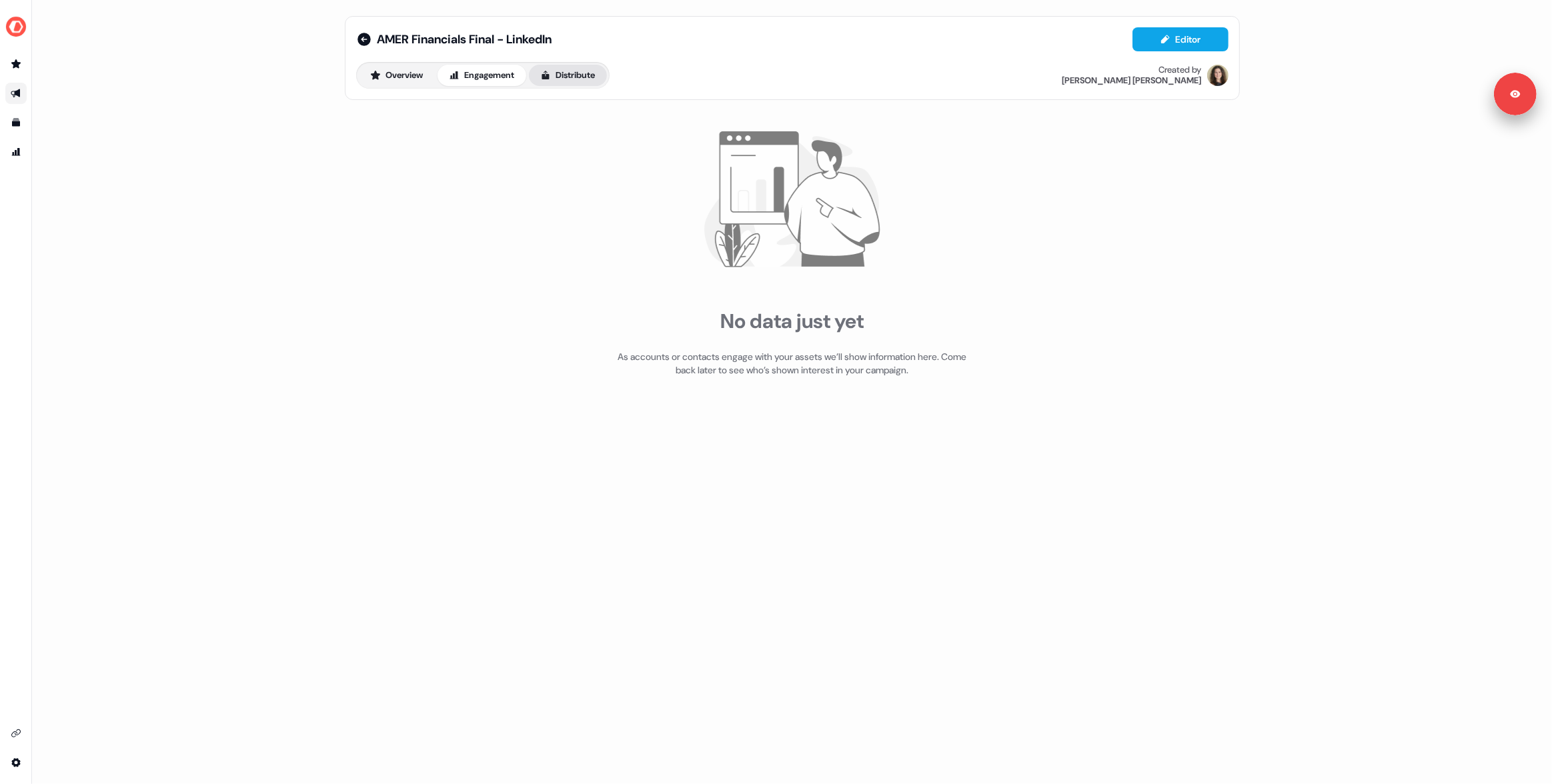
click at [544, 82] on button "Distribute" at bounding box center [567, 75] width 78 height 21
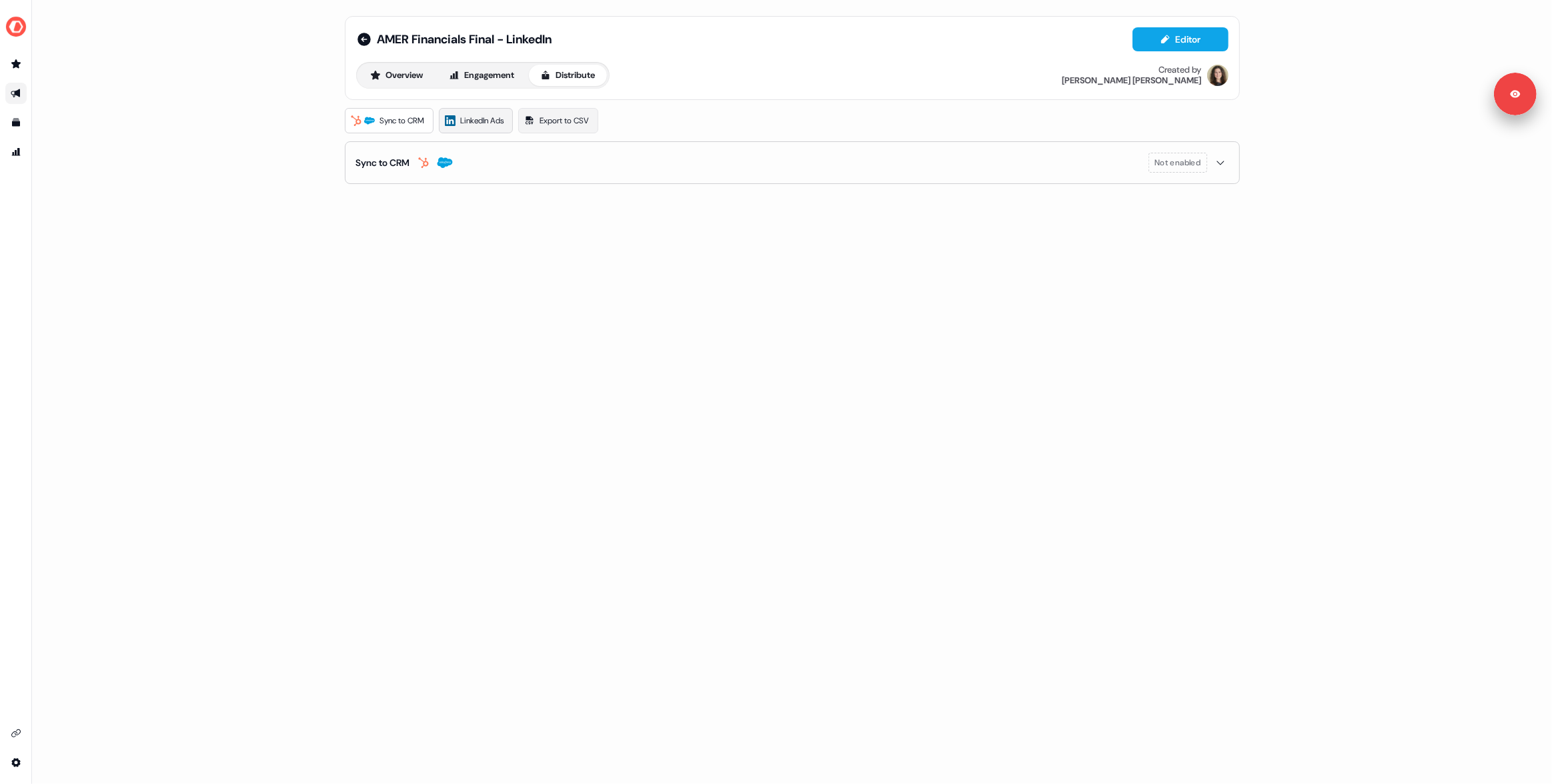
click at [481, 129] on link "LinkedIn Ads" at bounding box center [476, 120] width 74 height 26
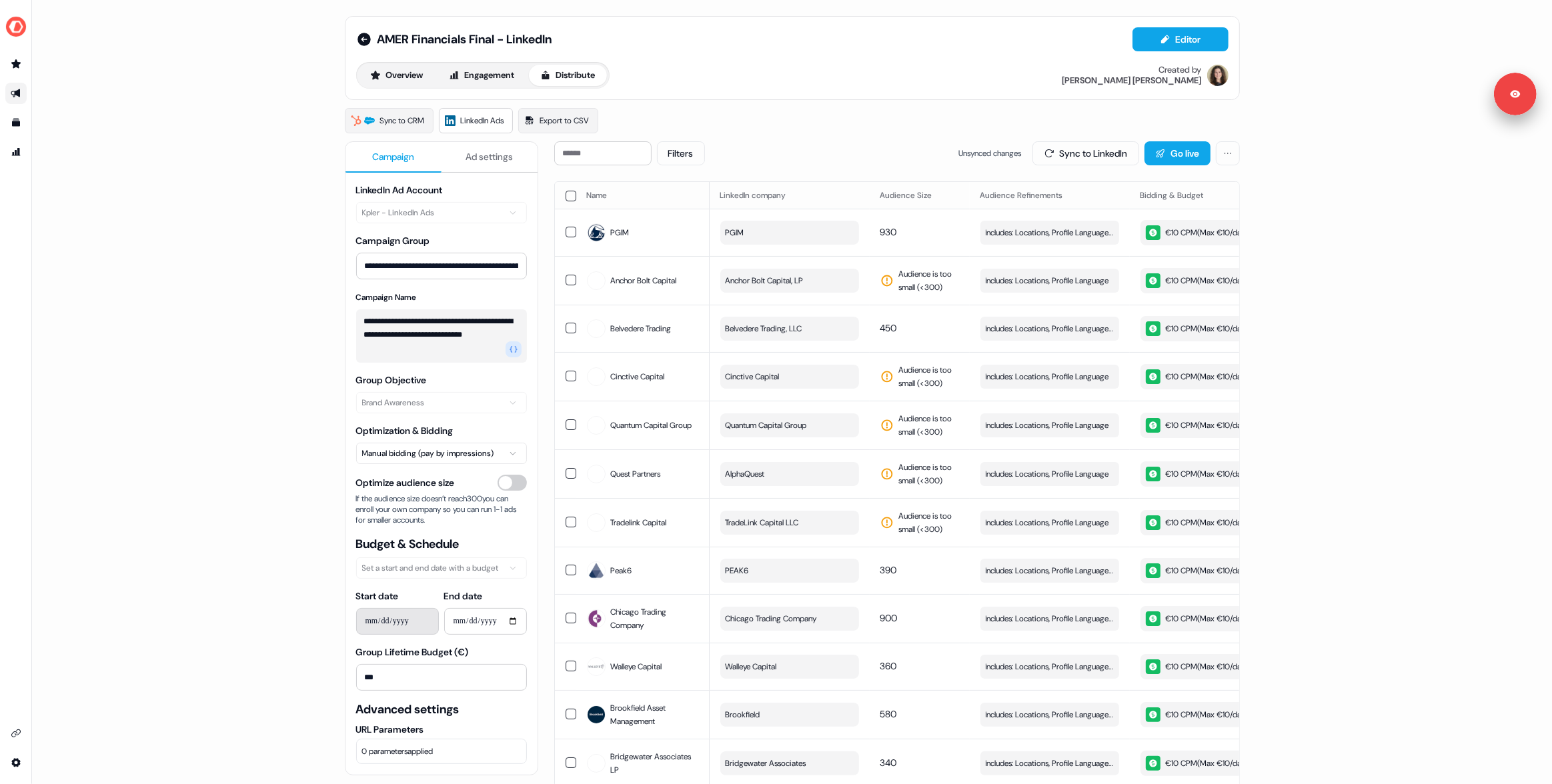
scroll to position [134, 0]
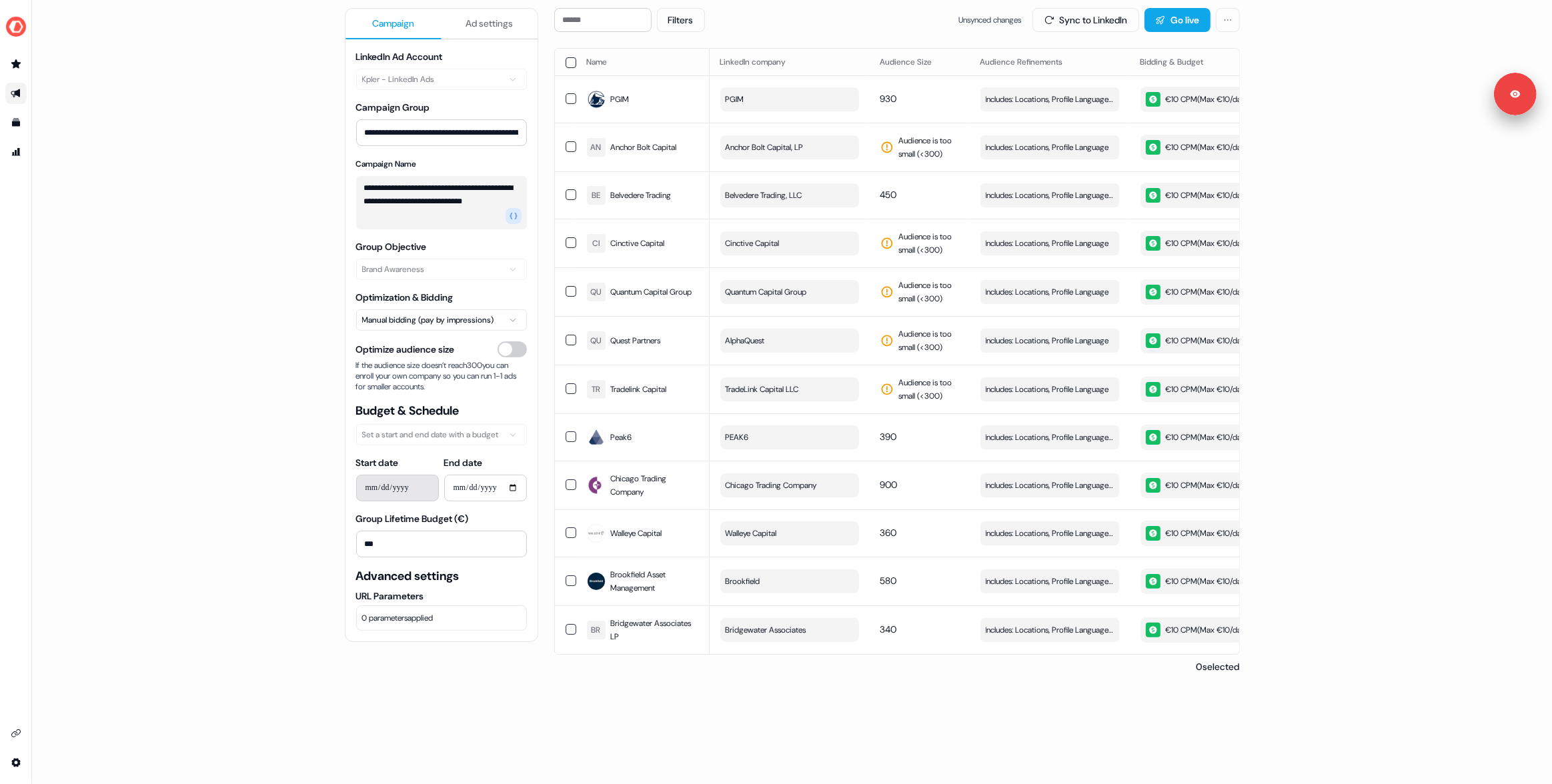
click at [289, 507] on div "**********" at bounding box center [792, 392] width 1520 height 784
click at [395, 542] on input "***" at bounding box center [441, 544] width 171 height 26
click at [360, 542] on input "***" at bounding box center [441, 544] width 171 height 26
click at [377, 541] on input "***" at bounding box center [441, 544] width 171 height 26
click at [294, 508] on div "**********" at bounding box center [792, 392] width 1520 height 784
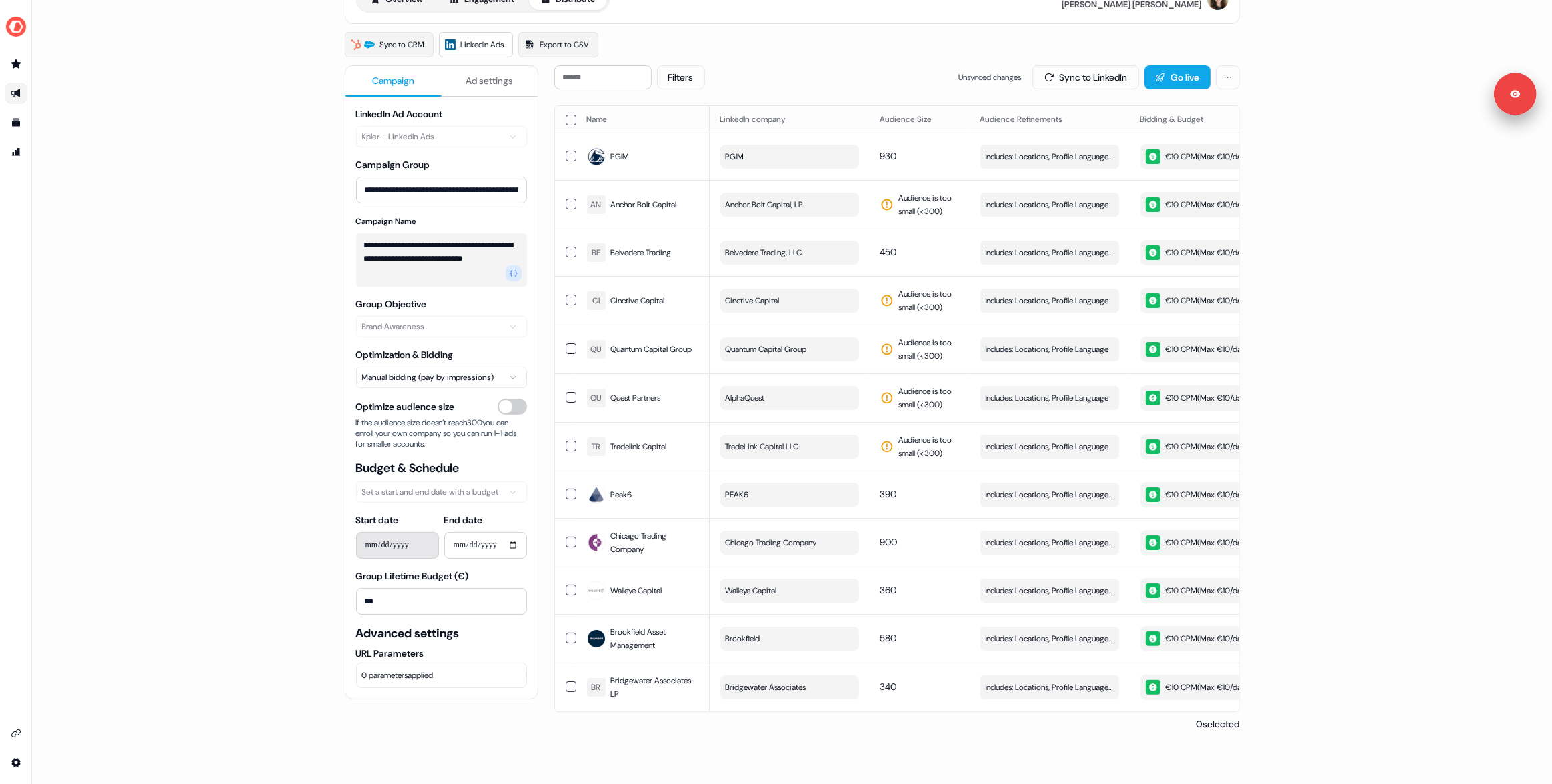
scroll to position [78, 0]
click at [319, 232] on div "**********" at bounding box center [792, 392] width 1520 height 784
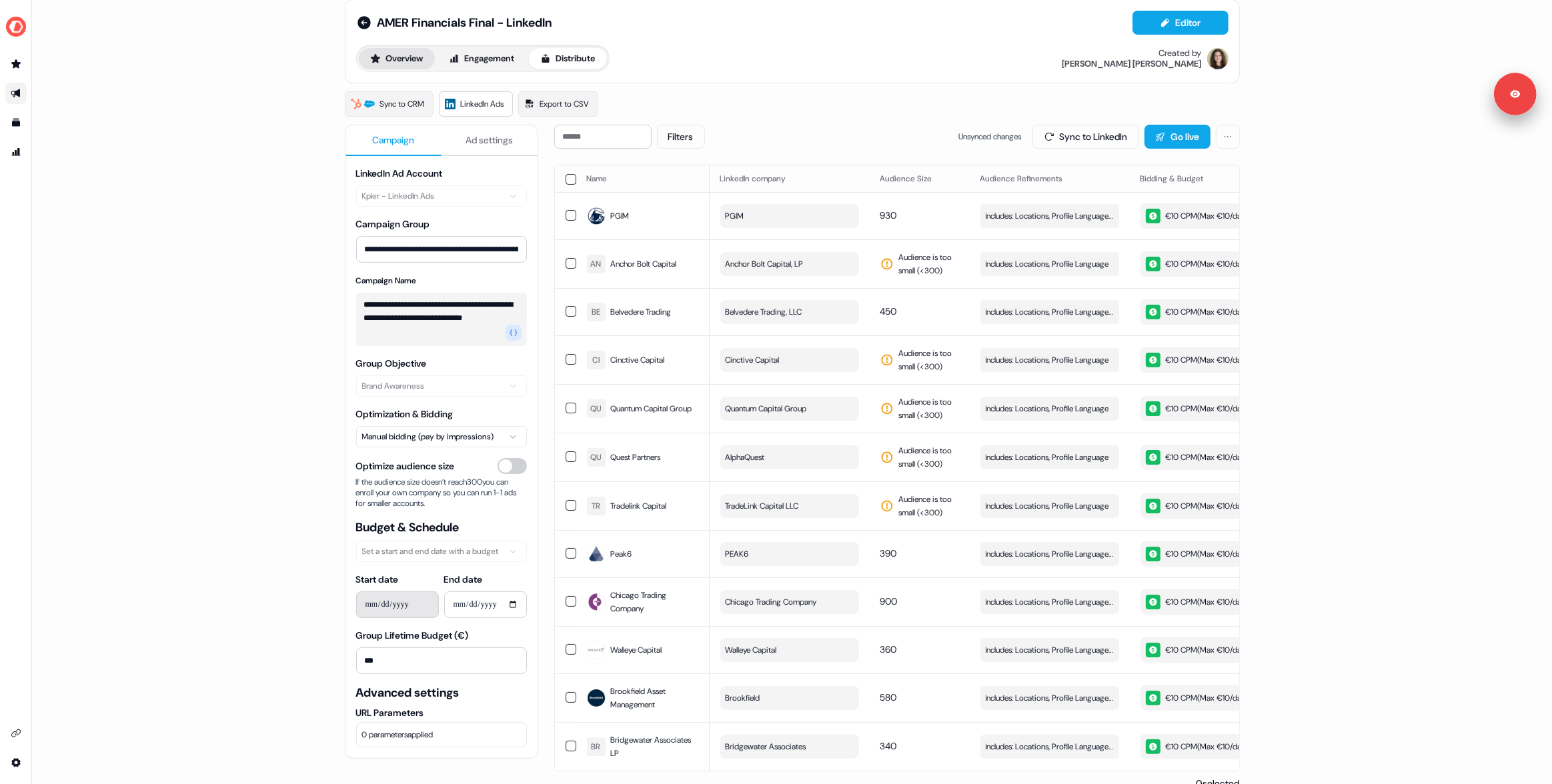
scroll to position [5, 0]
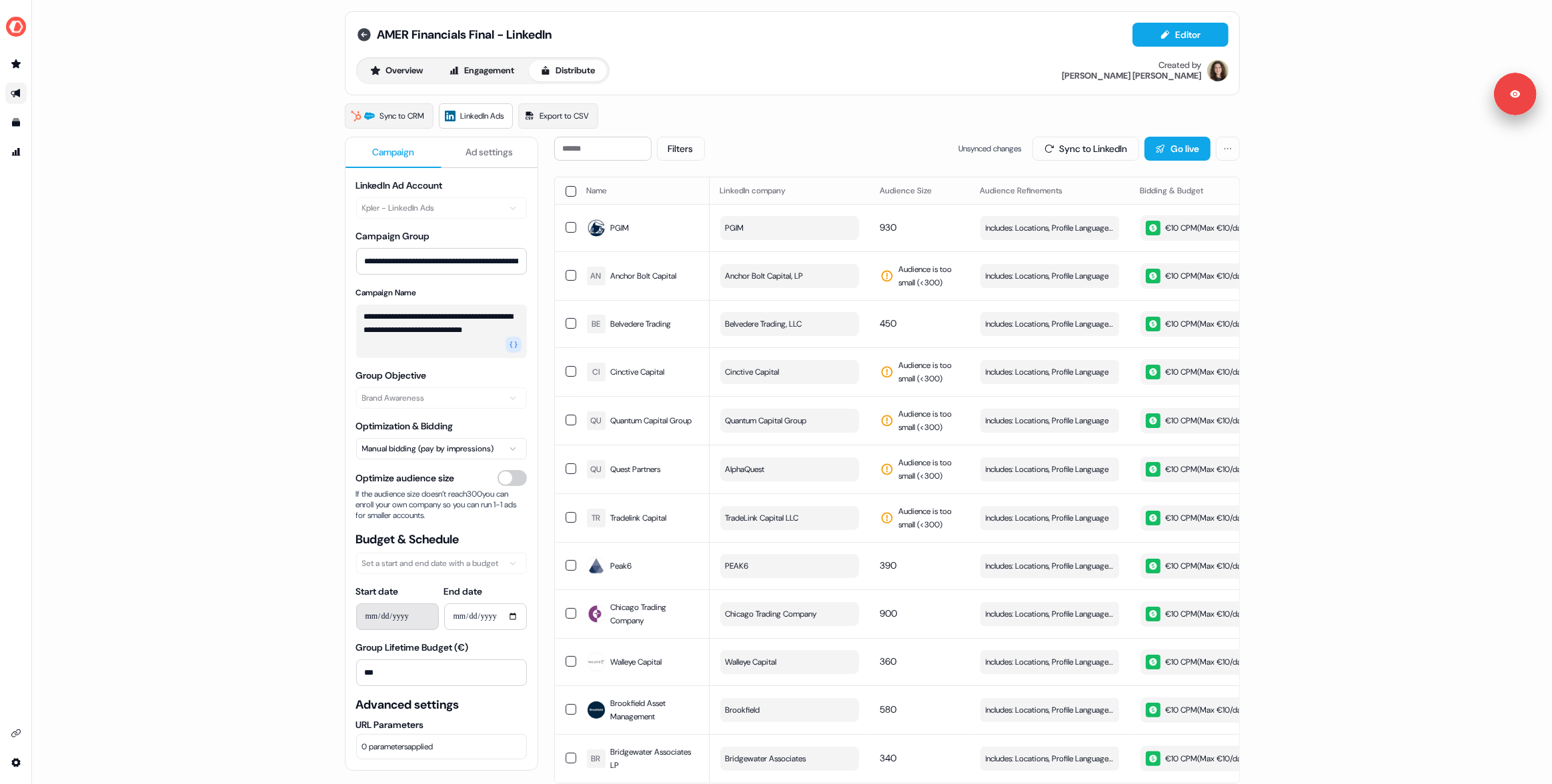
click at [363, 40] on icon at bounding box center [364, 35] width 13 height 13
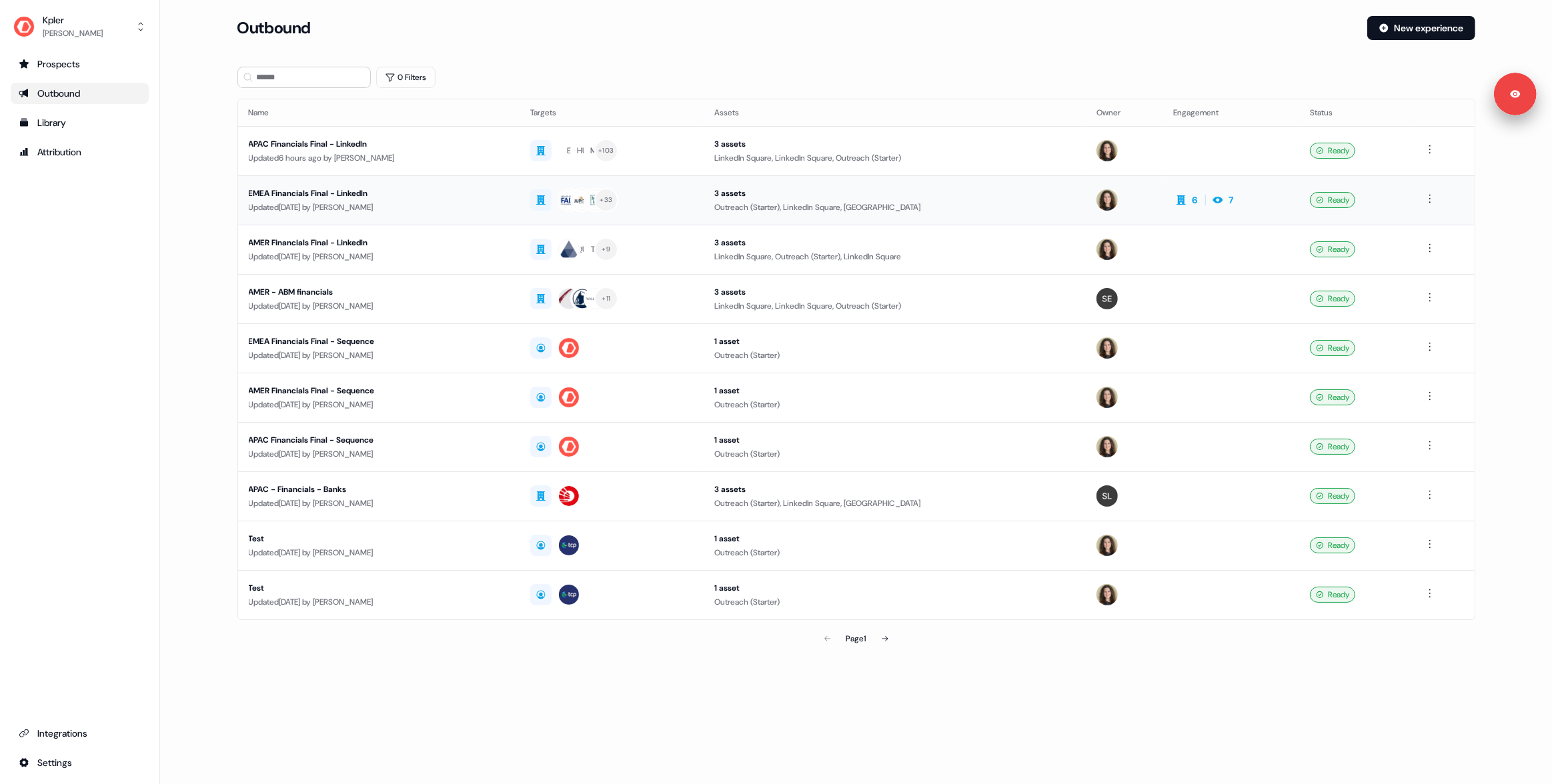
click at [471, 190] on div "EMEA Financials Final - LinkedIn" at bounding box center [379, 193] width 260 height 13
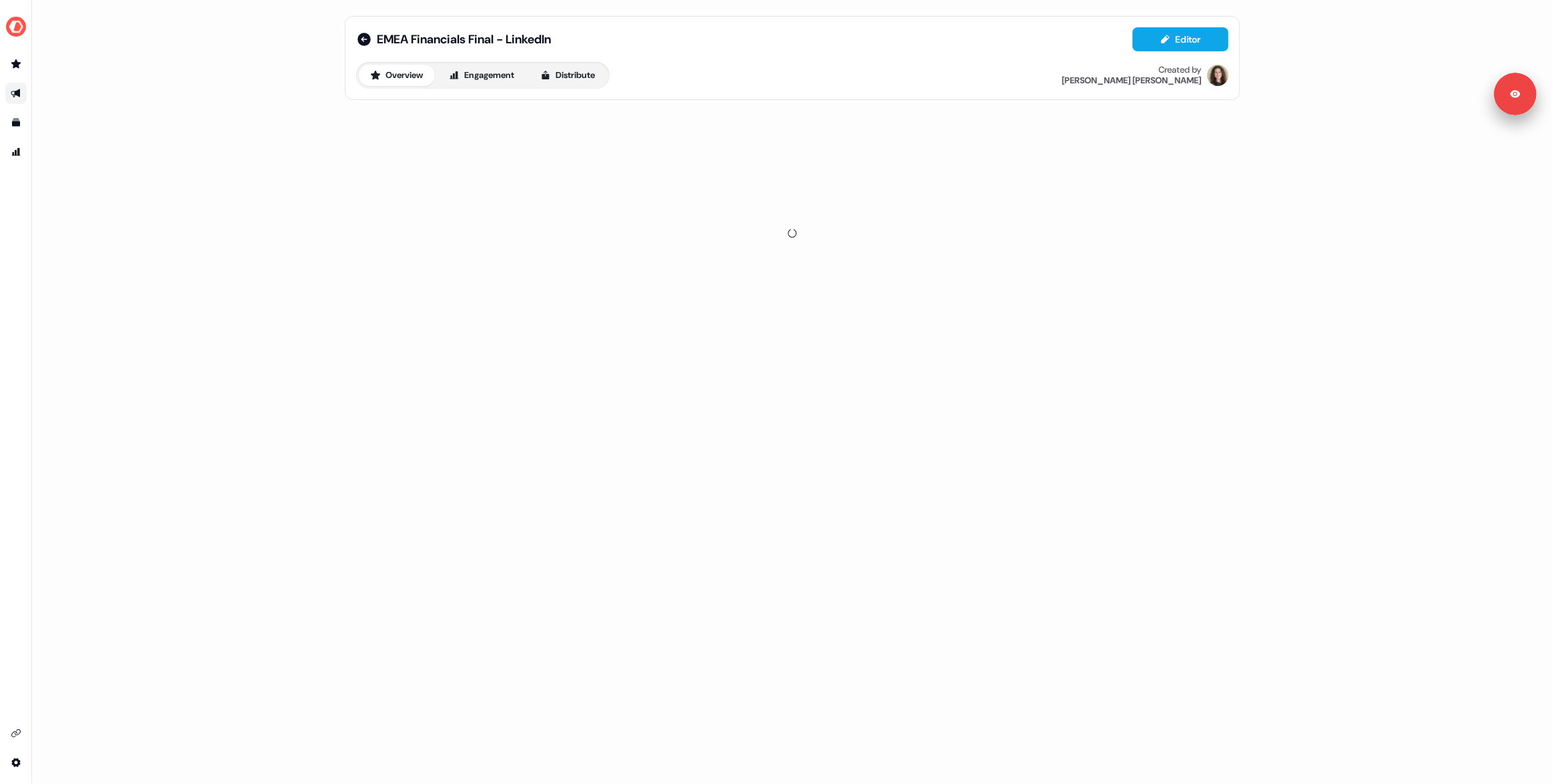
click at [563, 89] on div "EMEA Financials Final - LinkedIn Editor Overview Engagement Distribute Created …" at bounding box center [792, 58] width 895 height 84
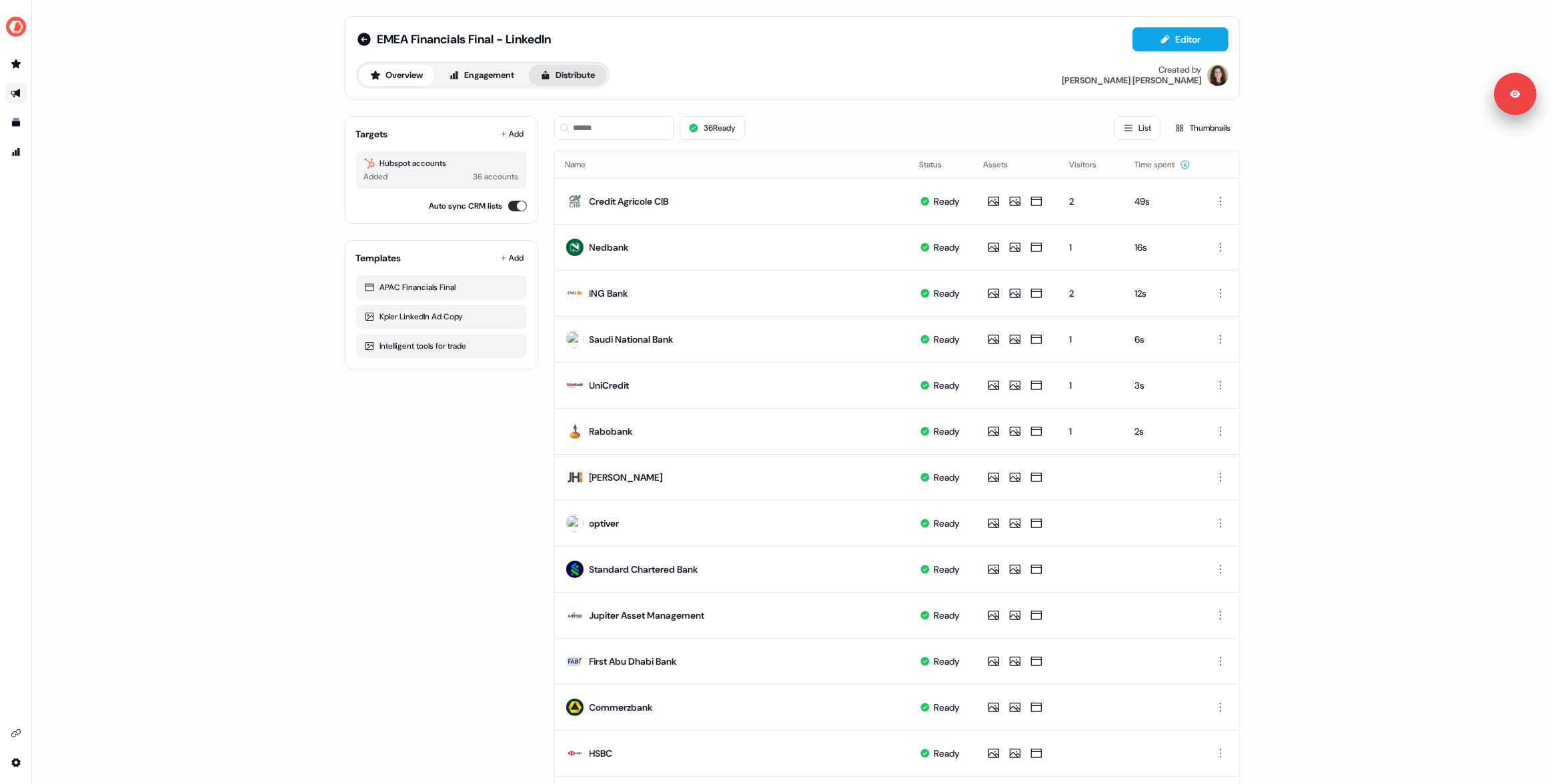
click at [575, 80] on button "Distribute" at bounding box center [567, 75] width 78 height 21
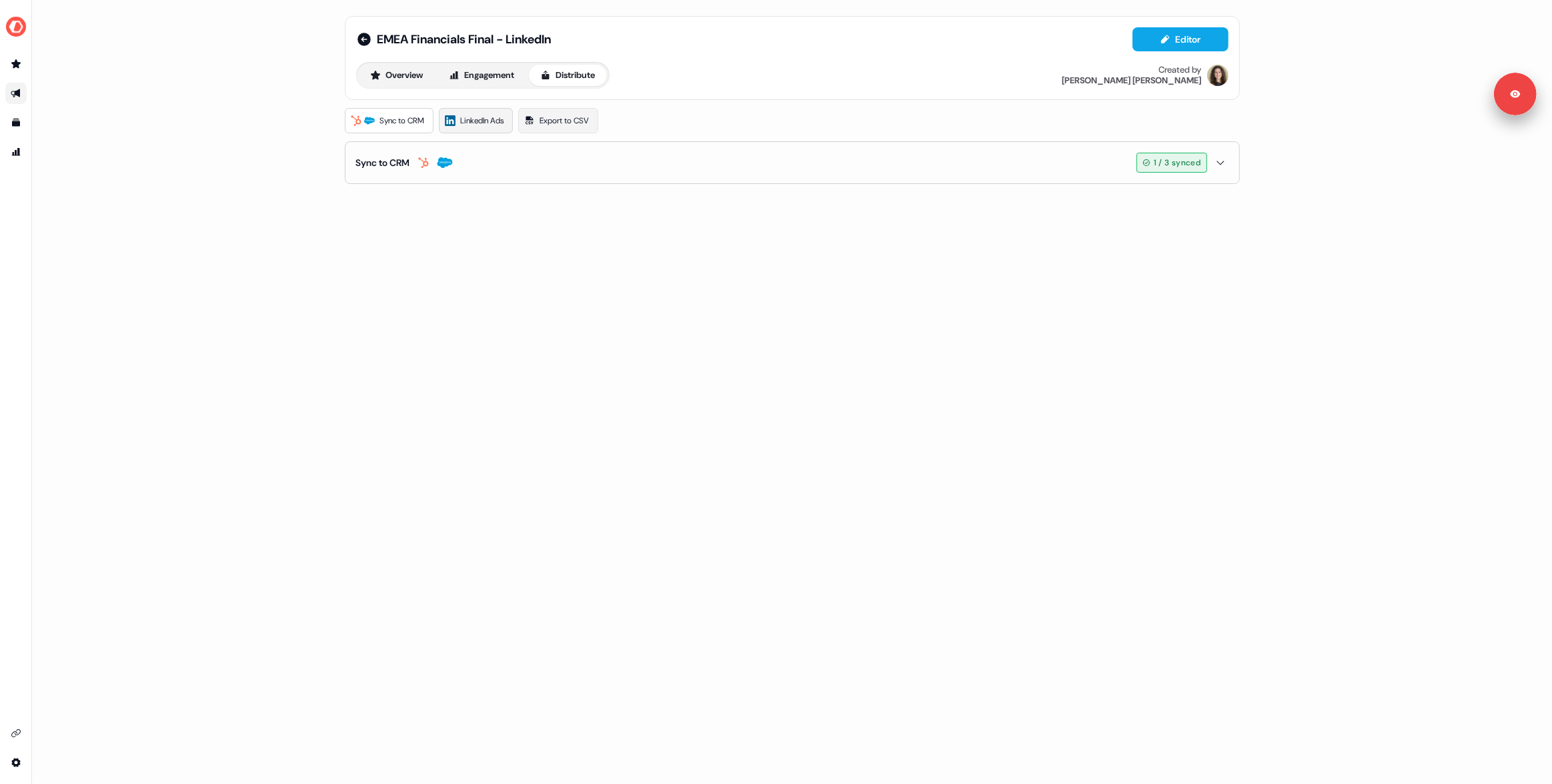
click at [476, 129] on link "LinkedIn Ads" at bounding box center [476, 120] width 74 height 26
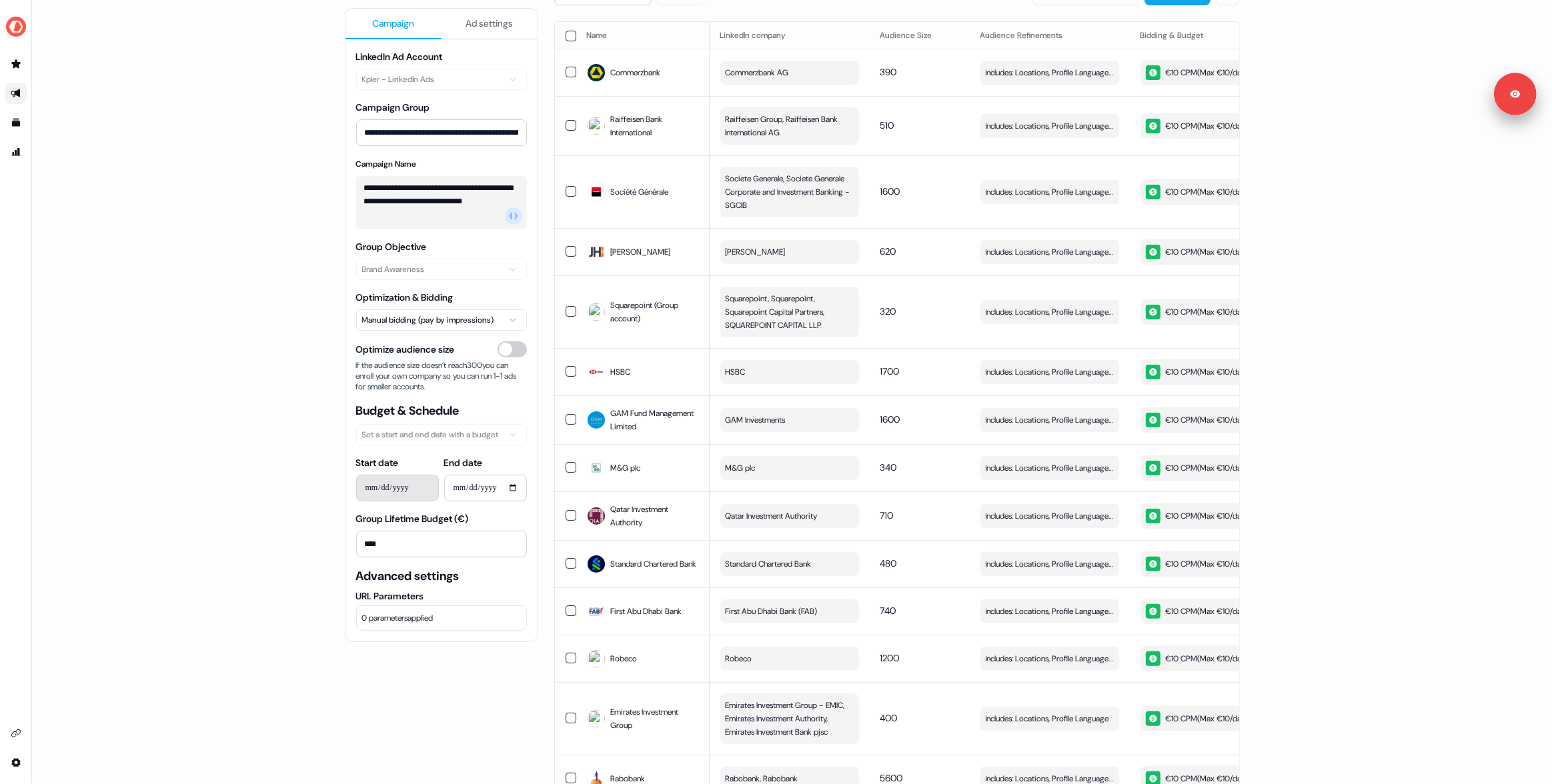
scroll to position [162, 0]
click at [284, 477] on div "**********" at bounding box center [792, 392] width 1520 height 784
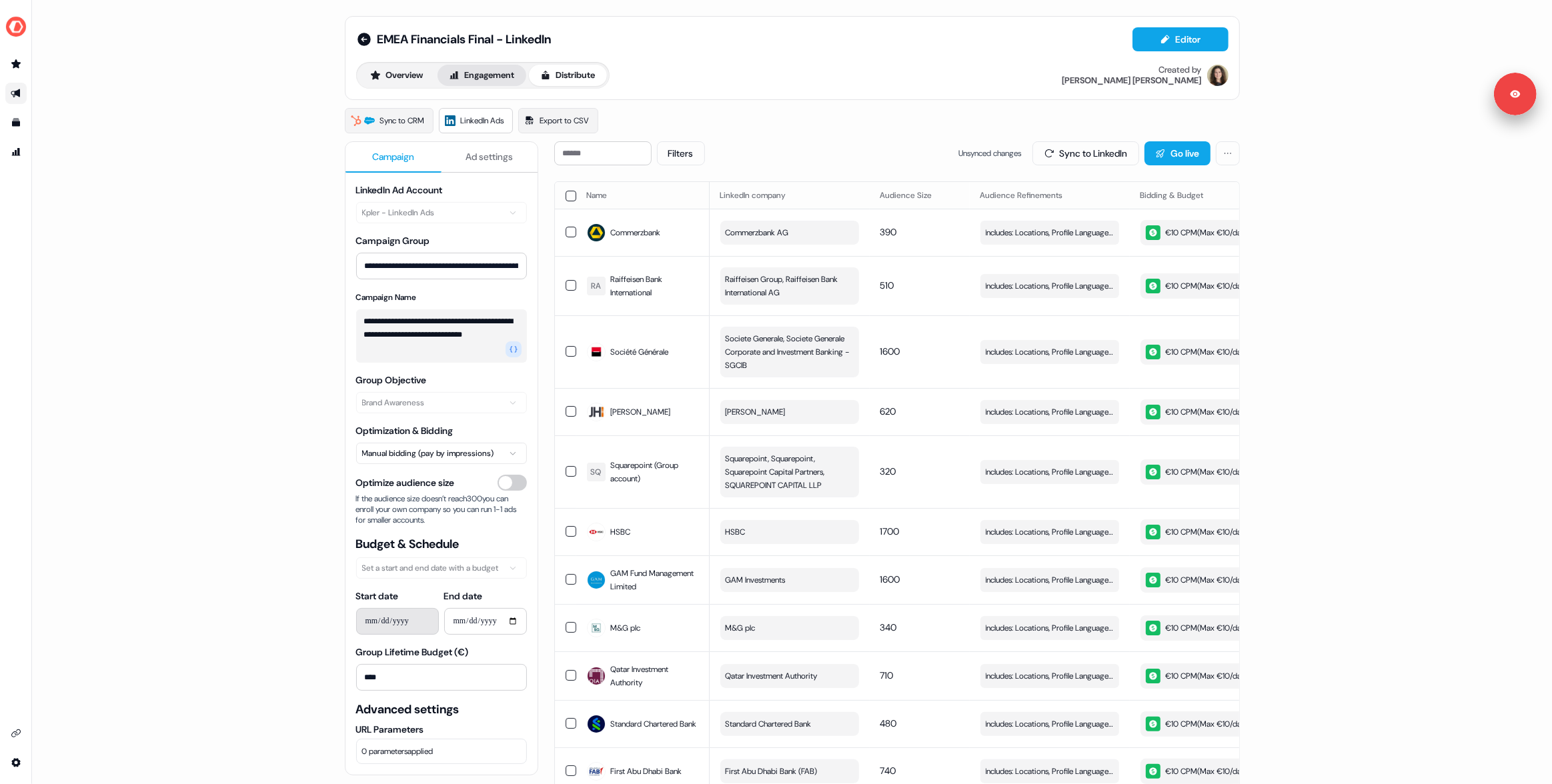
click at [479, 82] on button "Engagement" at bounding box center [482, 75] width 89 height 21
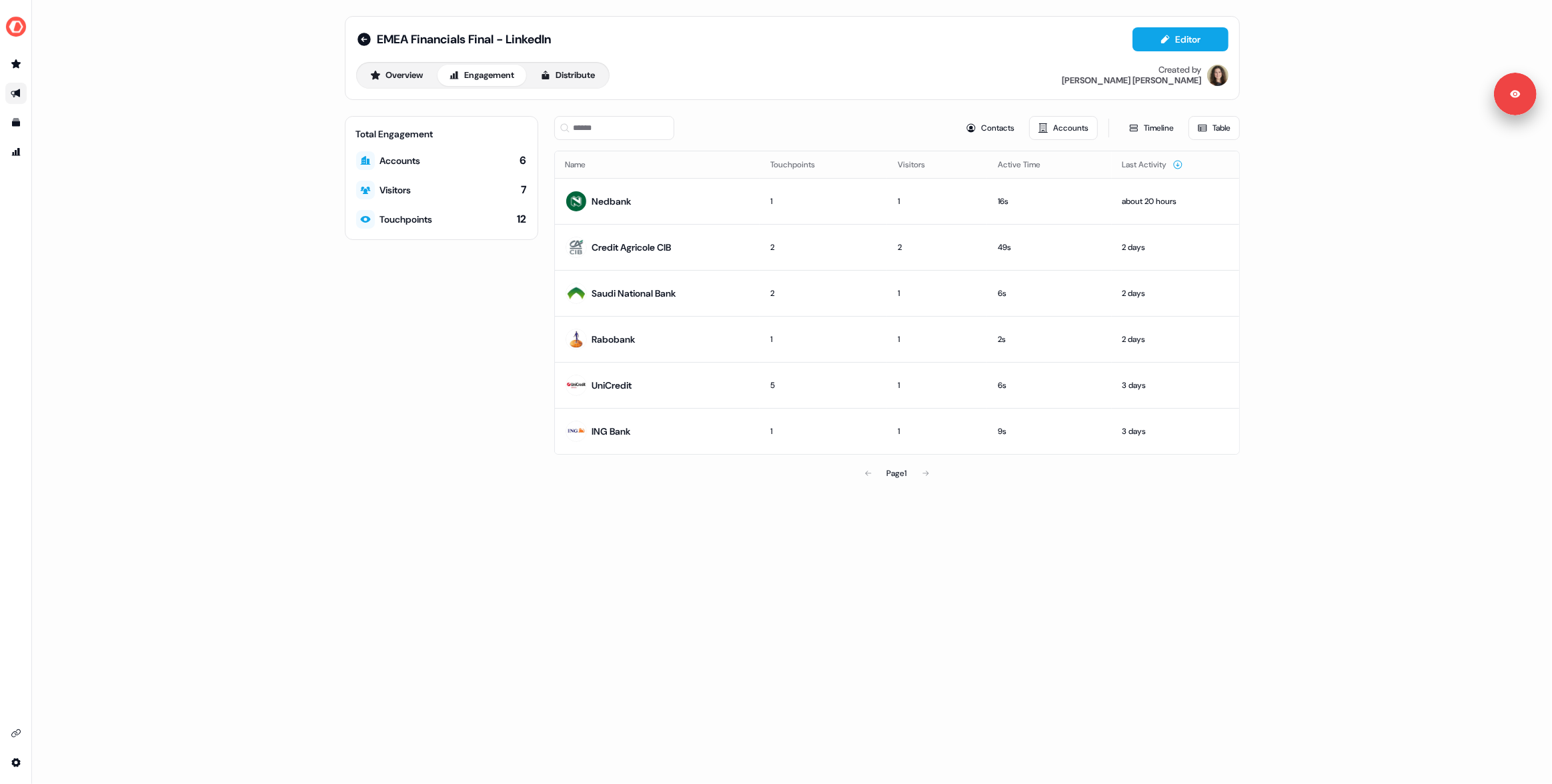
click at [303, 196] on div "EMEA Financials Final - LinkedIn Editor Overview Engagement Distribute Created …" at bounding box center [792, 392] width 1520 height 784
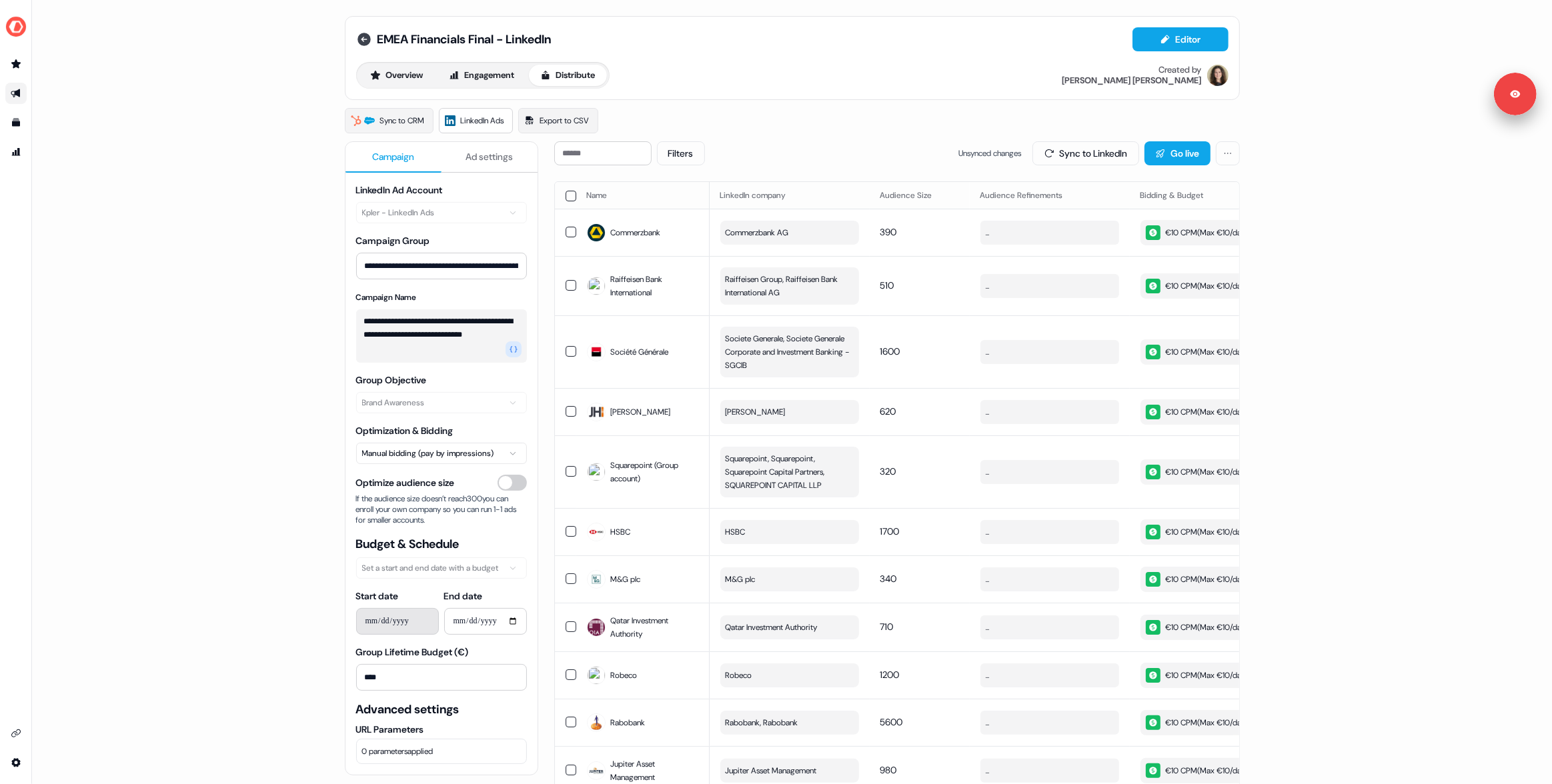
click at [357, 47] on div "EMEA Financials Final - LinkedIn Editor" at bounding box center [792, 39] width 872 height 24
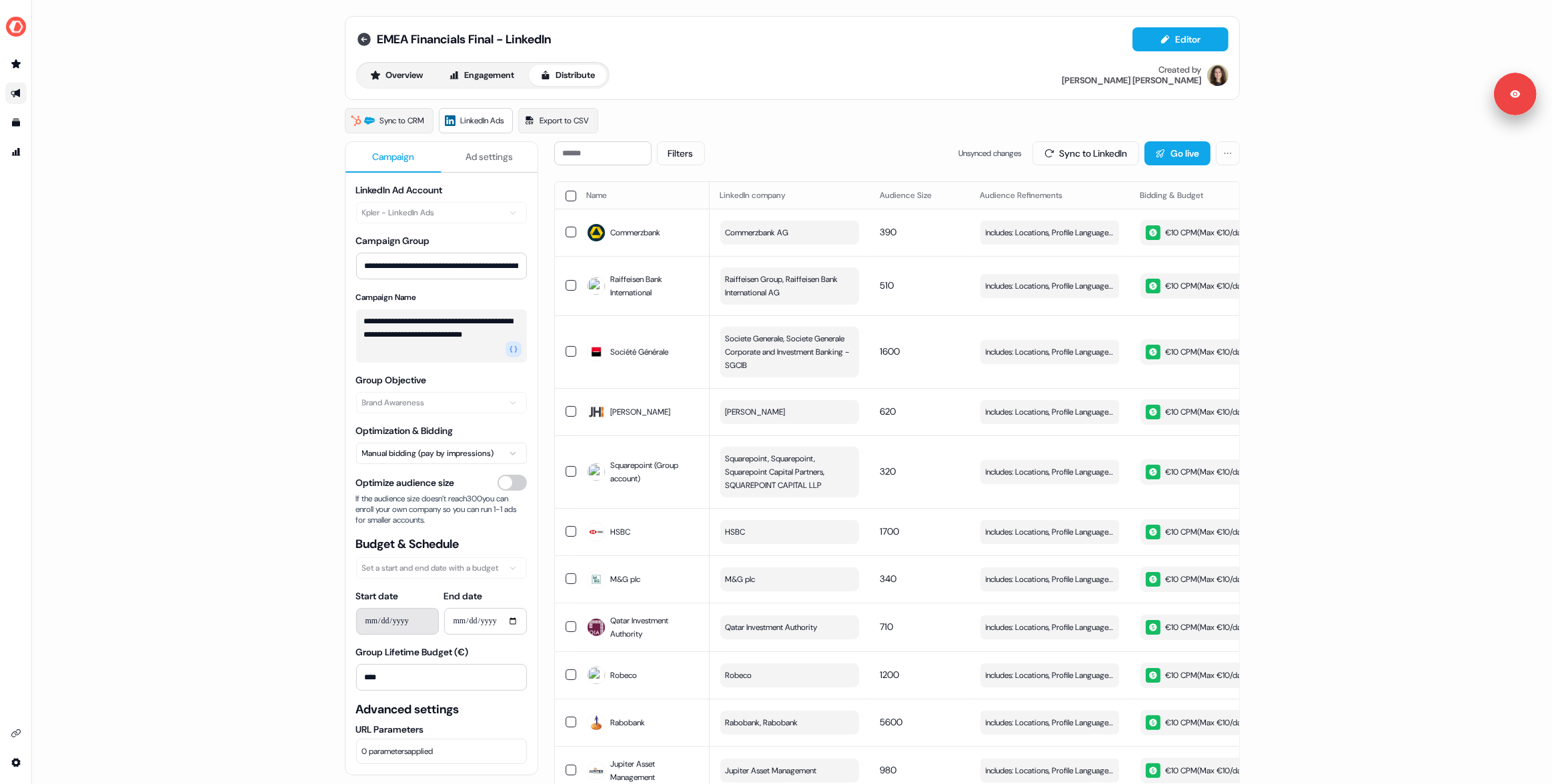
click at [364, 33] on icon at bounding box center [364, 40] width 13 height 13
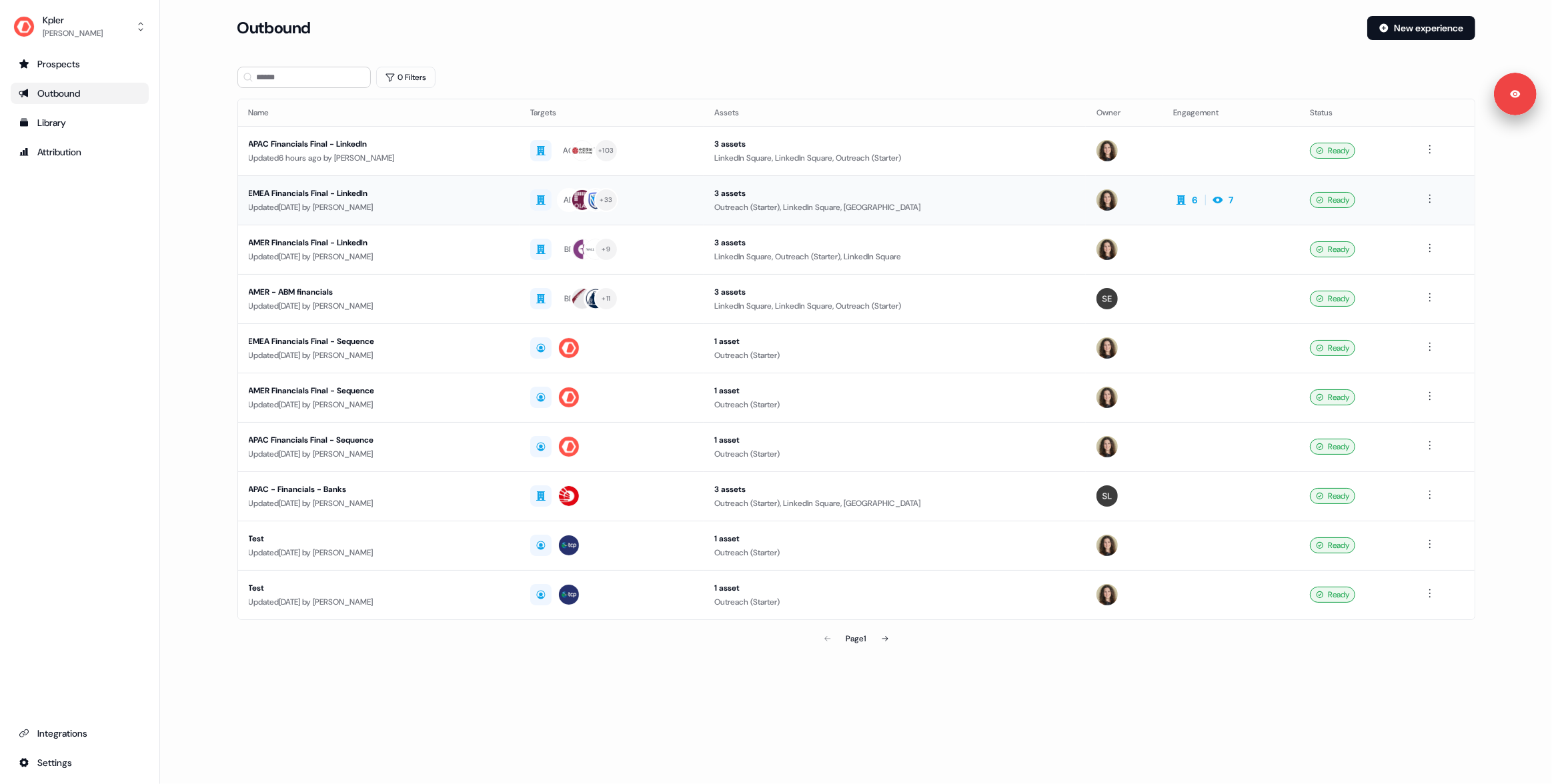
click at [351, 196] on div "EMEA Financials Final - LinkedIn" at bounding box center [379, 193] width 260 height 13
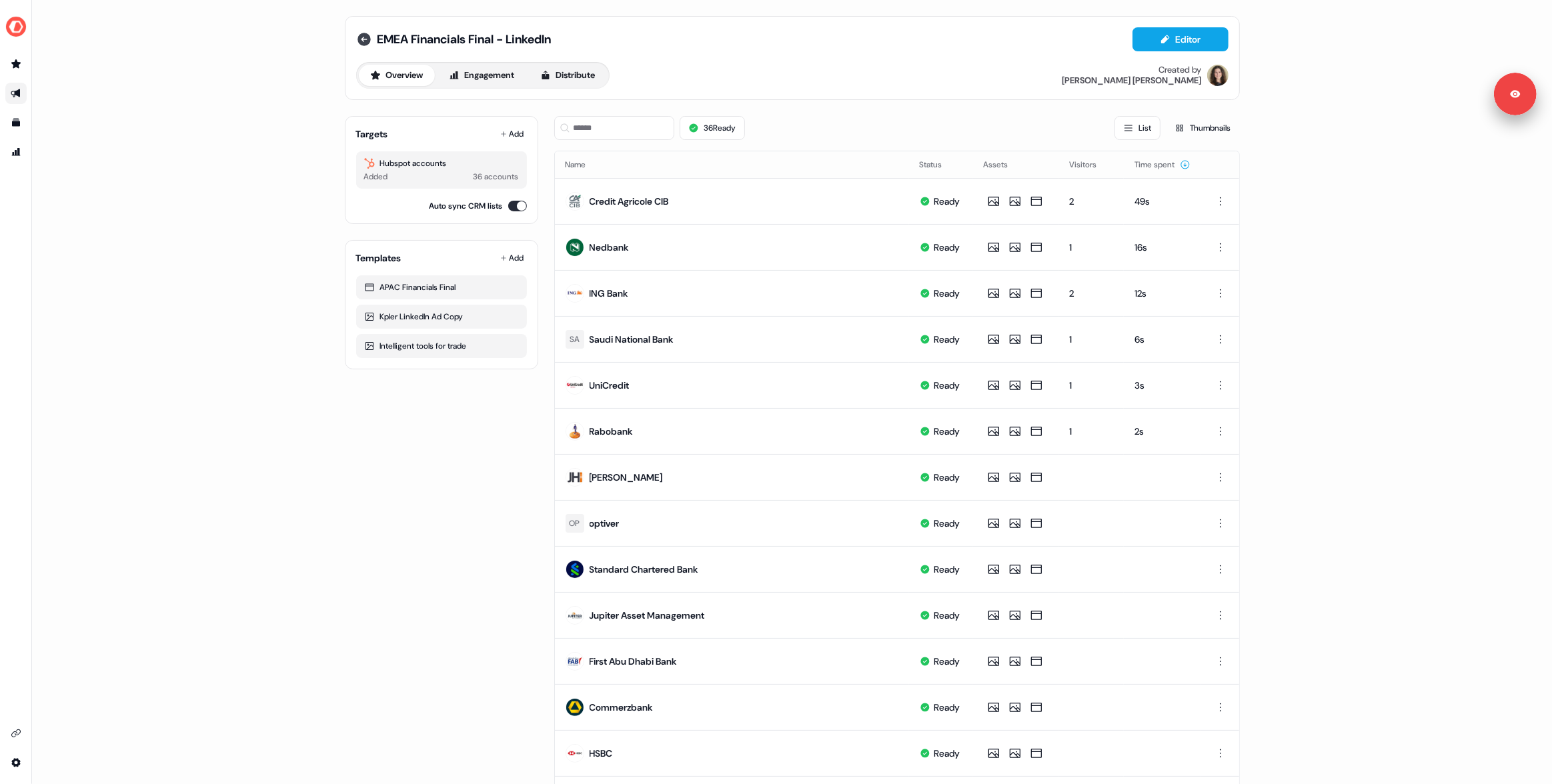
click at [362, 43] on icon at bounding box center [364, 40] width 13 height 13
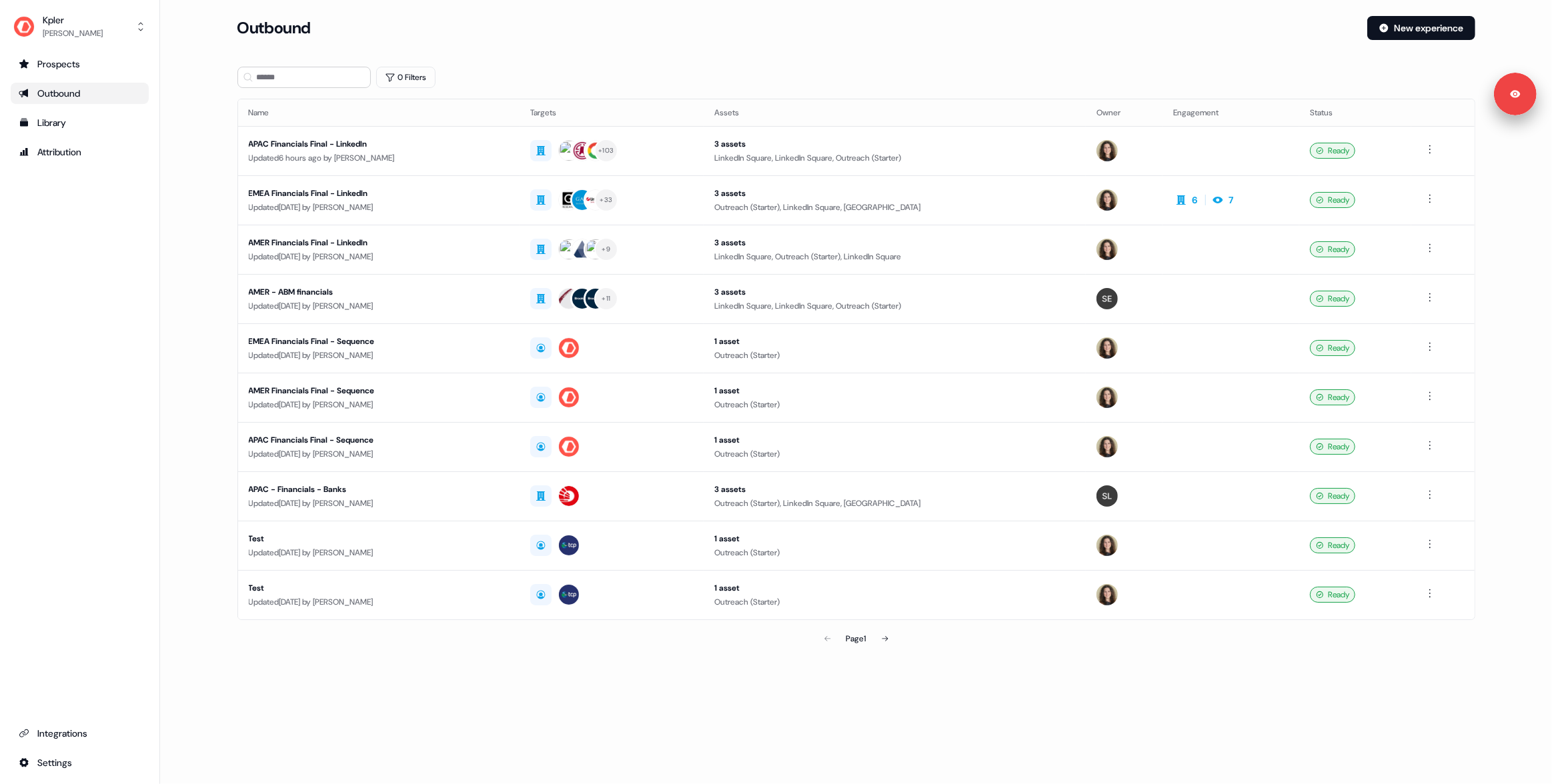
click at [396, 147] on div "APAC Financials Final - LinkedIn" at bounding box center [379, 144] width 260 height 13
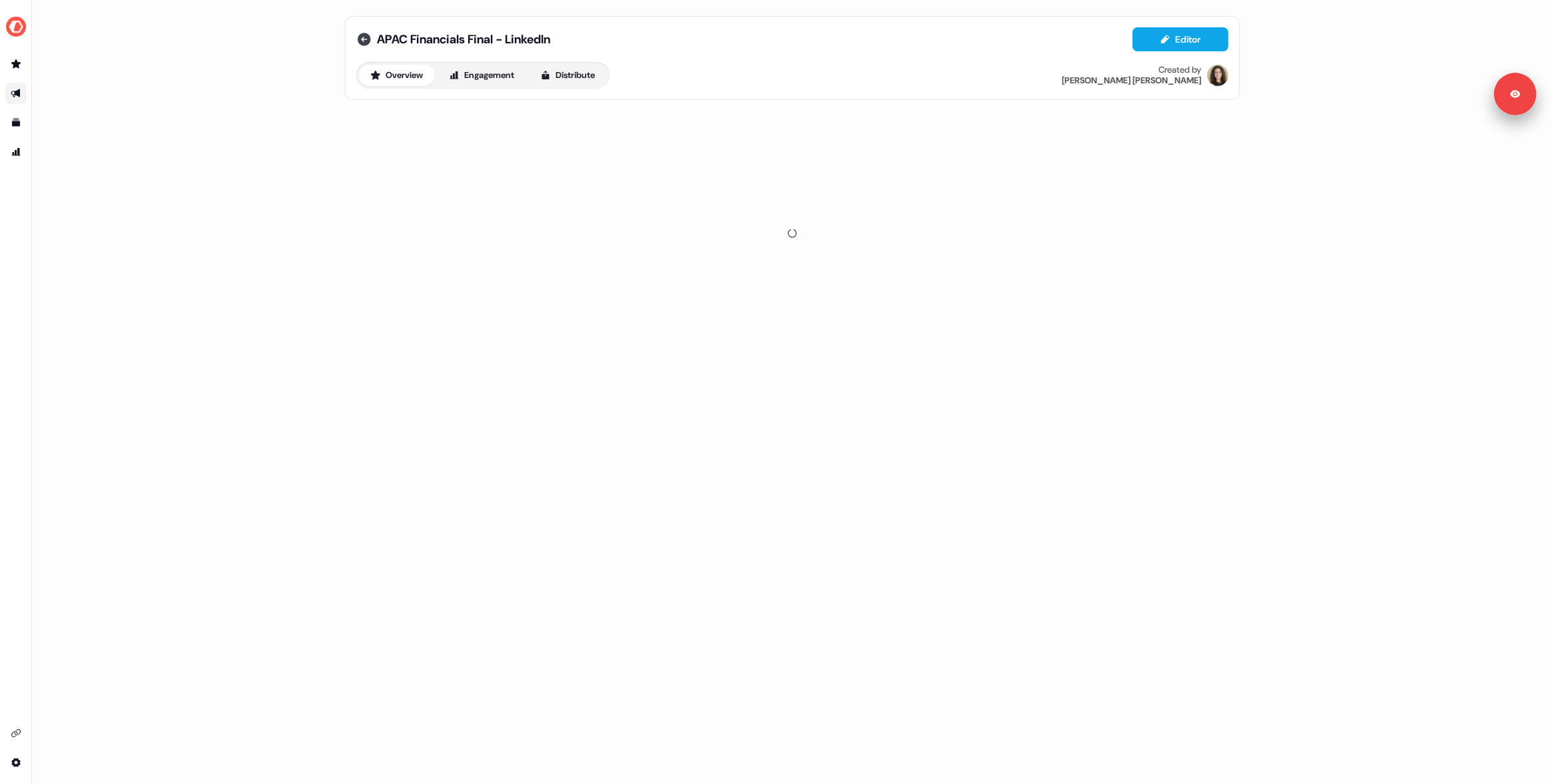
click at [363, 34] on icon at bounding box center [364, 40] width 13 height 13
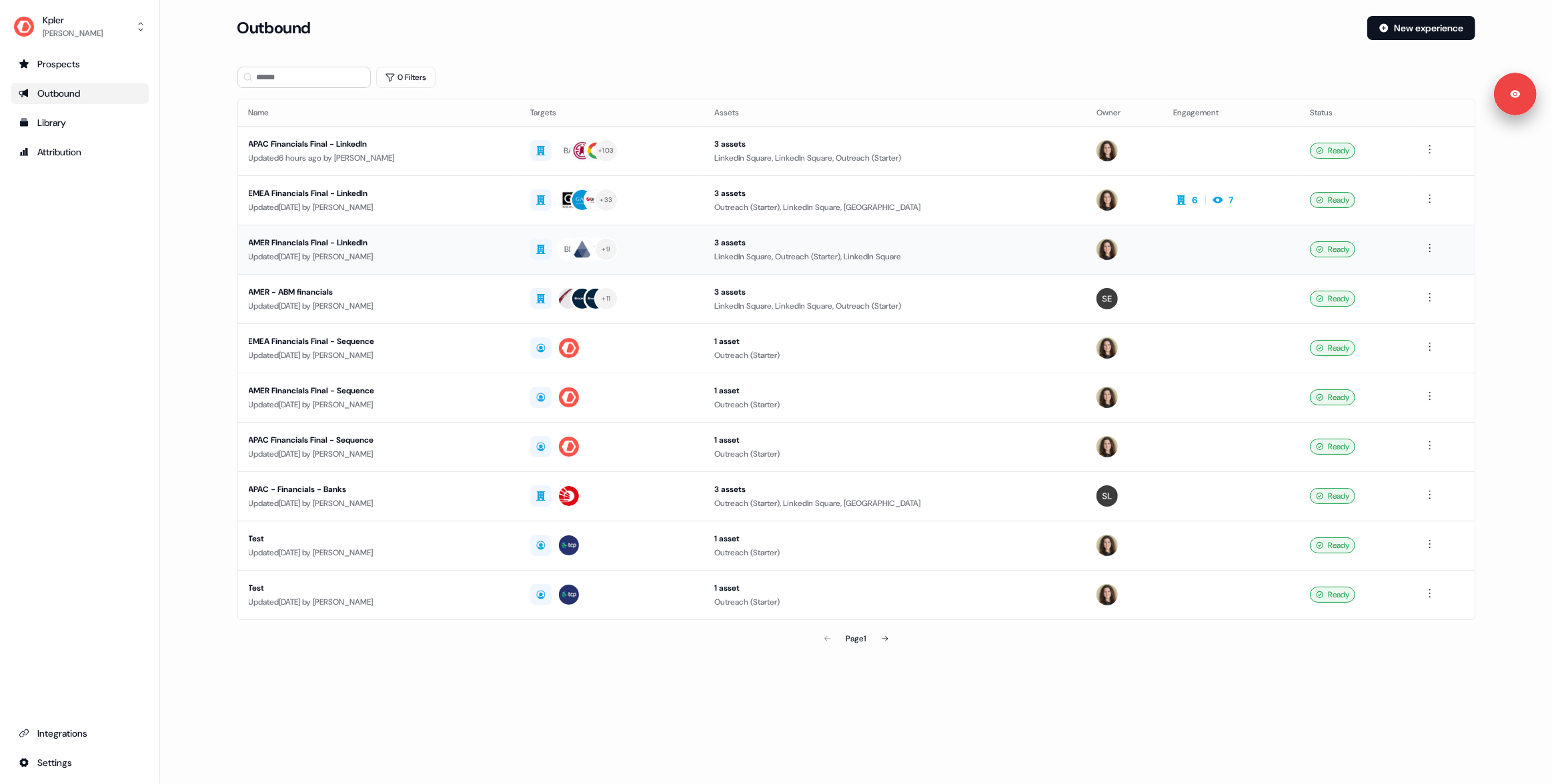
click at [383, 238] on div "AMER Financials Final - LinkedIn" at bounding box center [379, 242] width 260 height 13
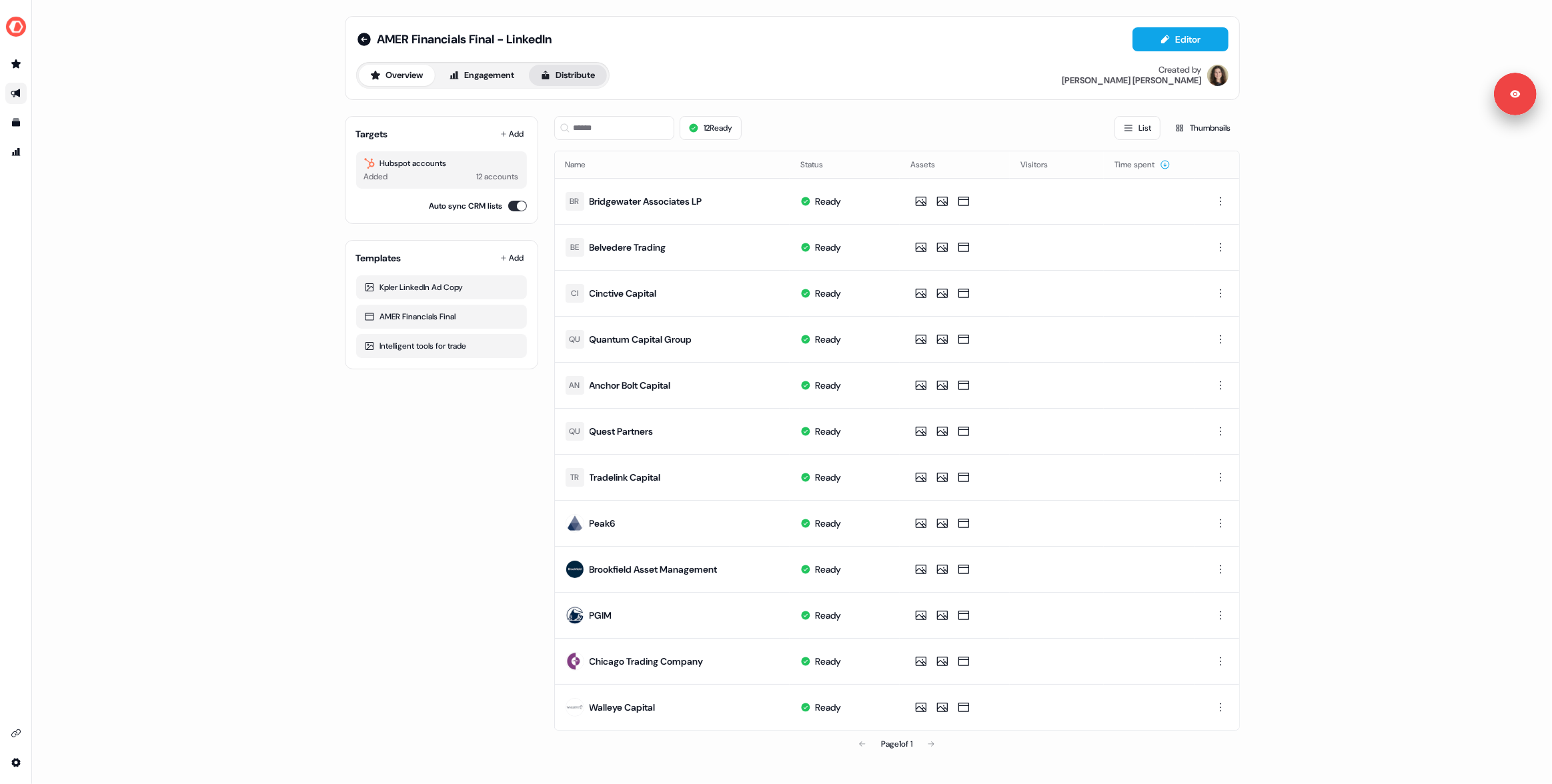
click at [582, 79] on button "Distribute" at bounding box center [567, 75] width 78 height 21
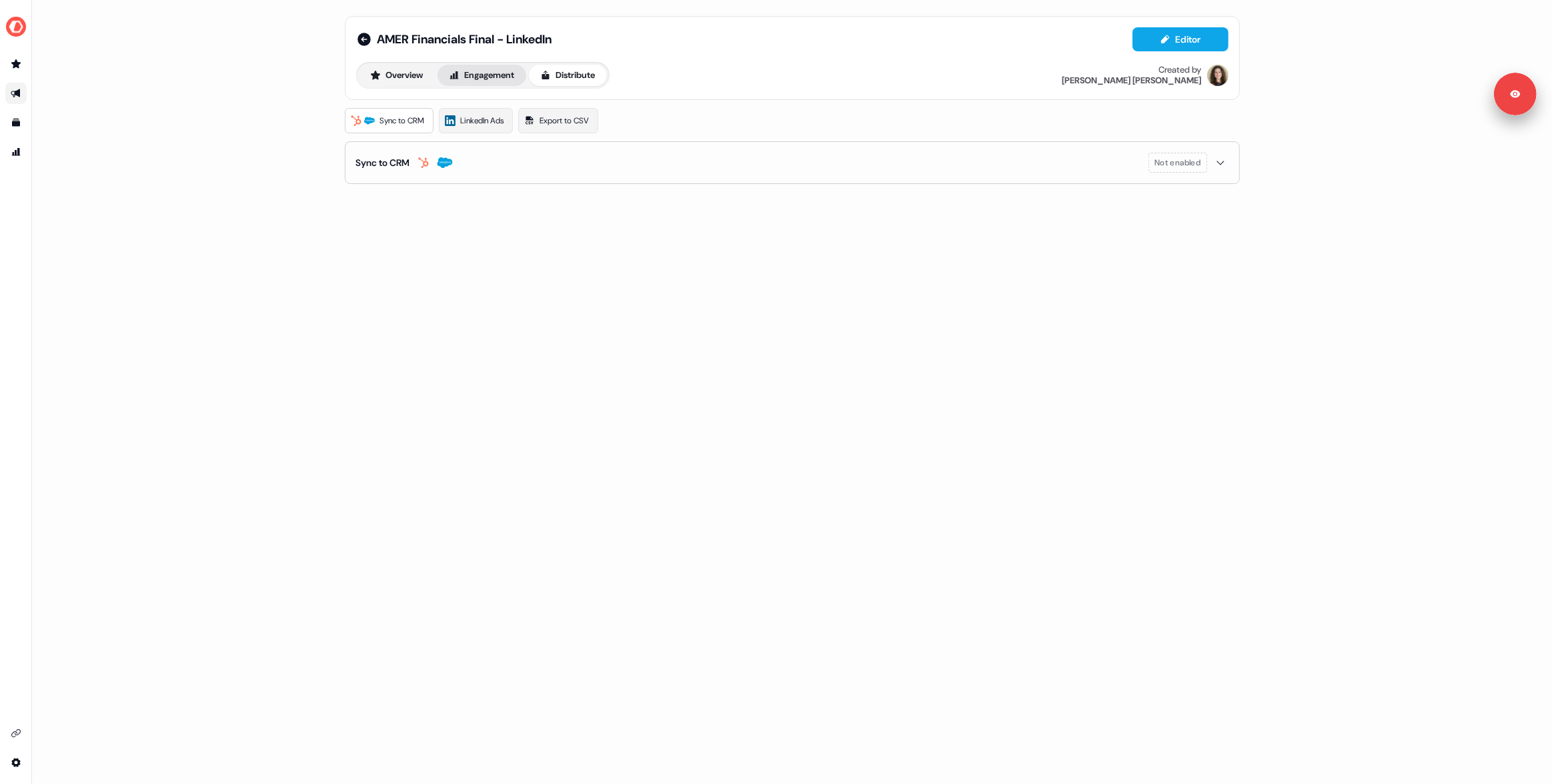
click at [476, 77] on button "Engagement" at bounding box center [482, 75] width 89 height 21
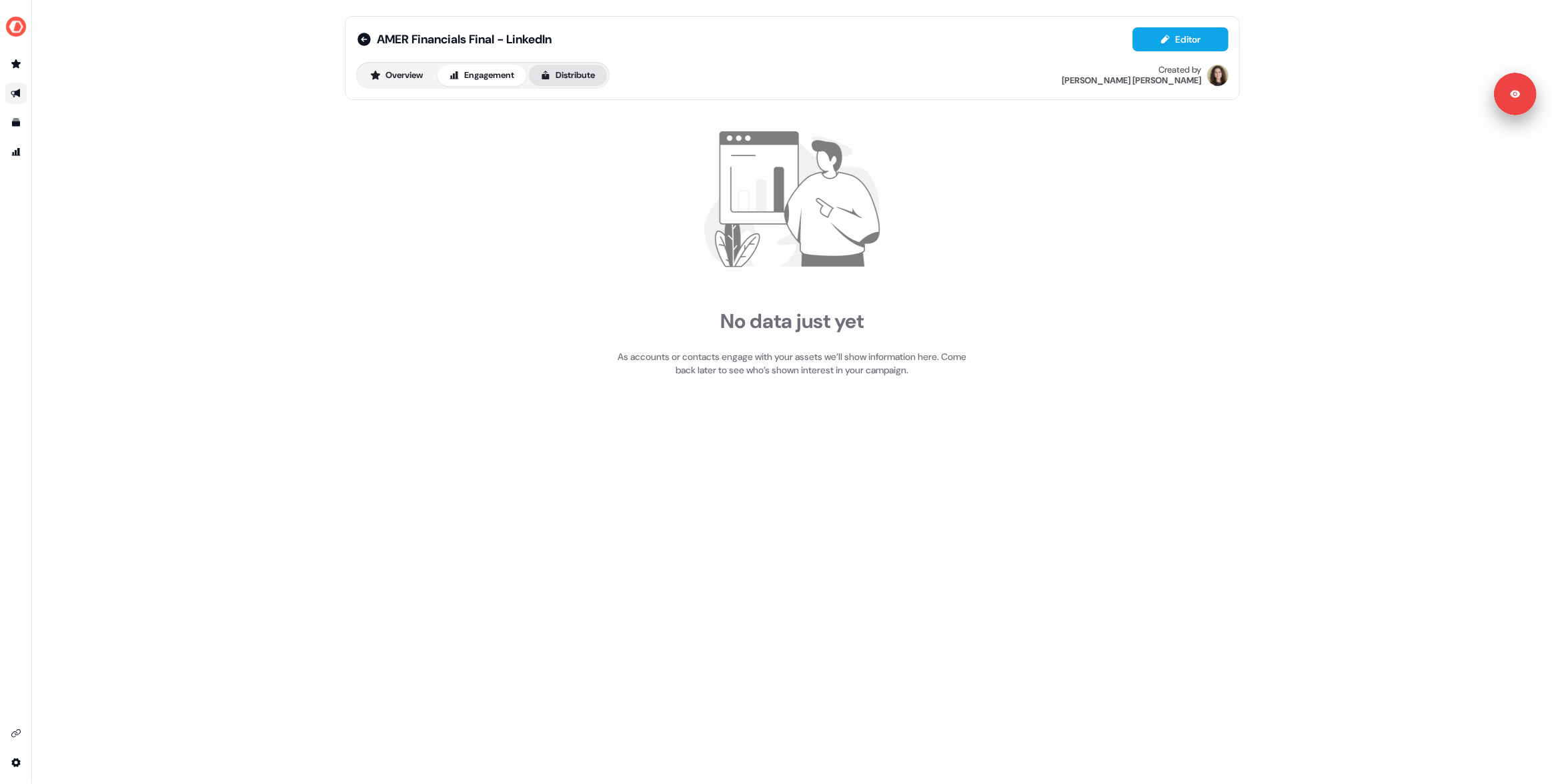
click at [575, 74] on button "Distribute" at bounding box center [567, 75] width 78 height 21
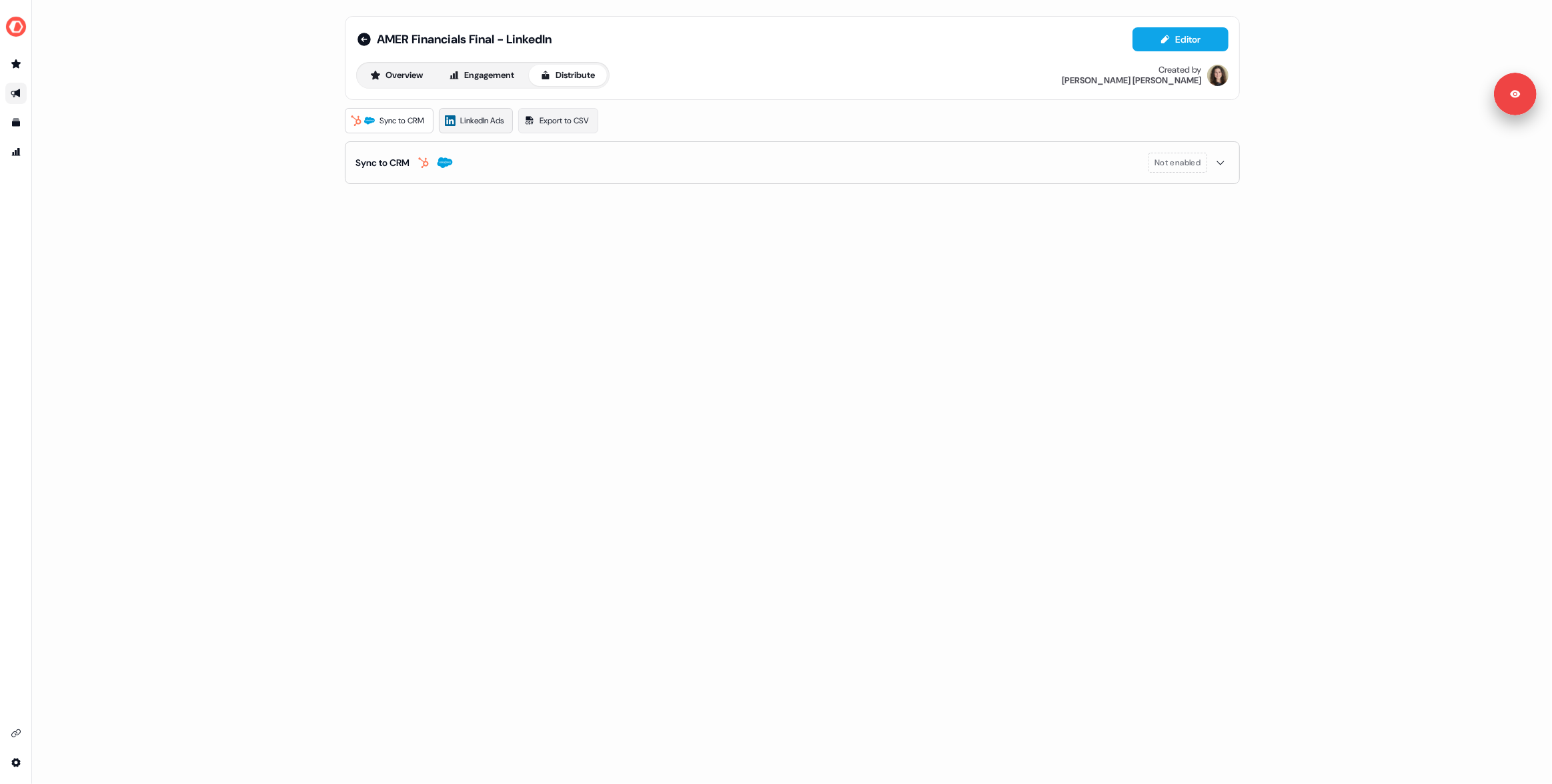
click at [496, 120] on span "LinkedIn Ads" at bounding box center [482, 120] width 44 height 13
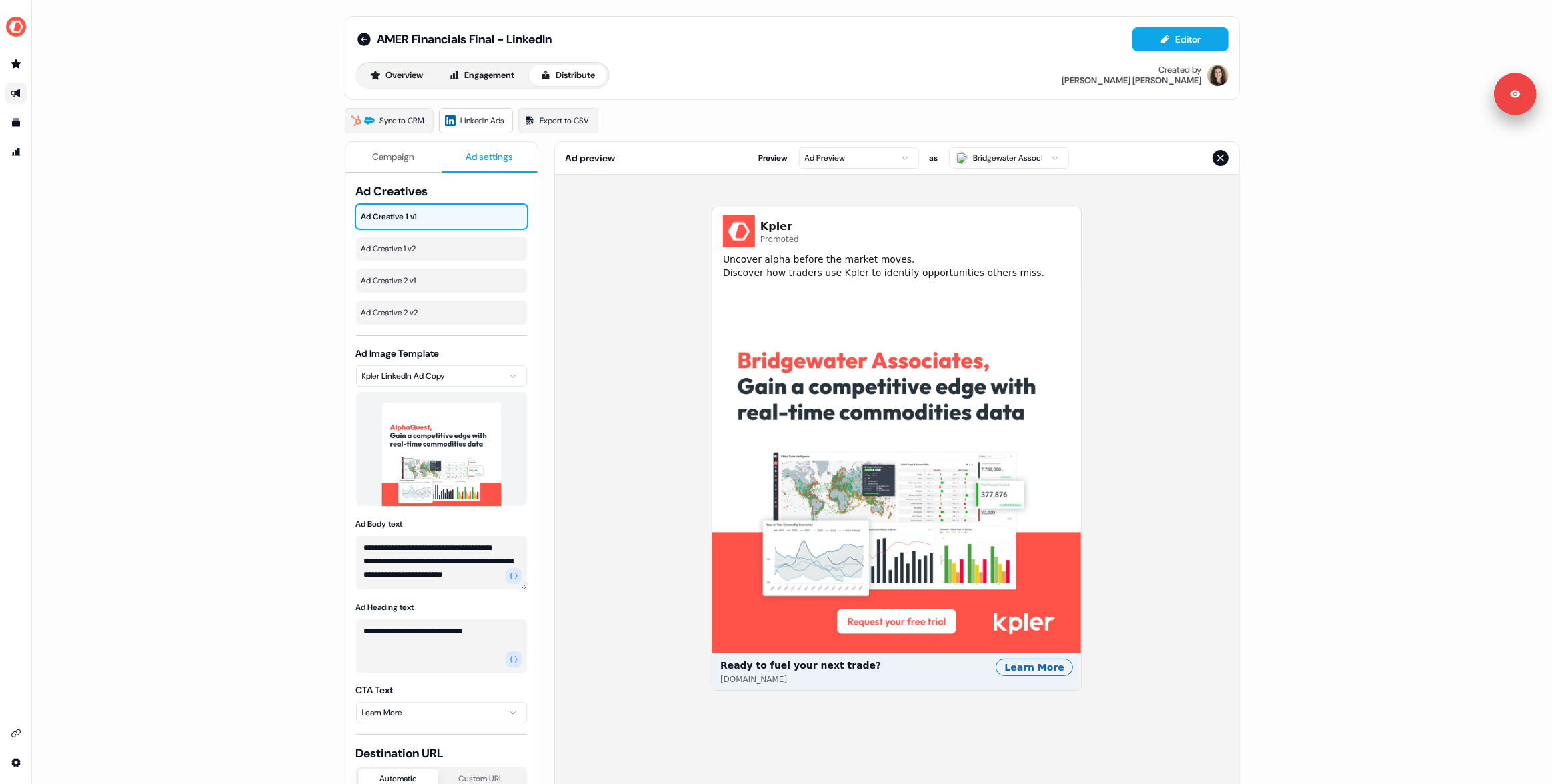
click at [455, 154] on button "Ad settings" at bounding box center [489, 157] width 96 height 31
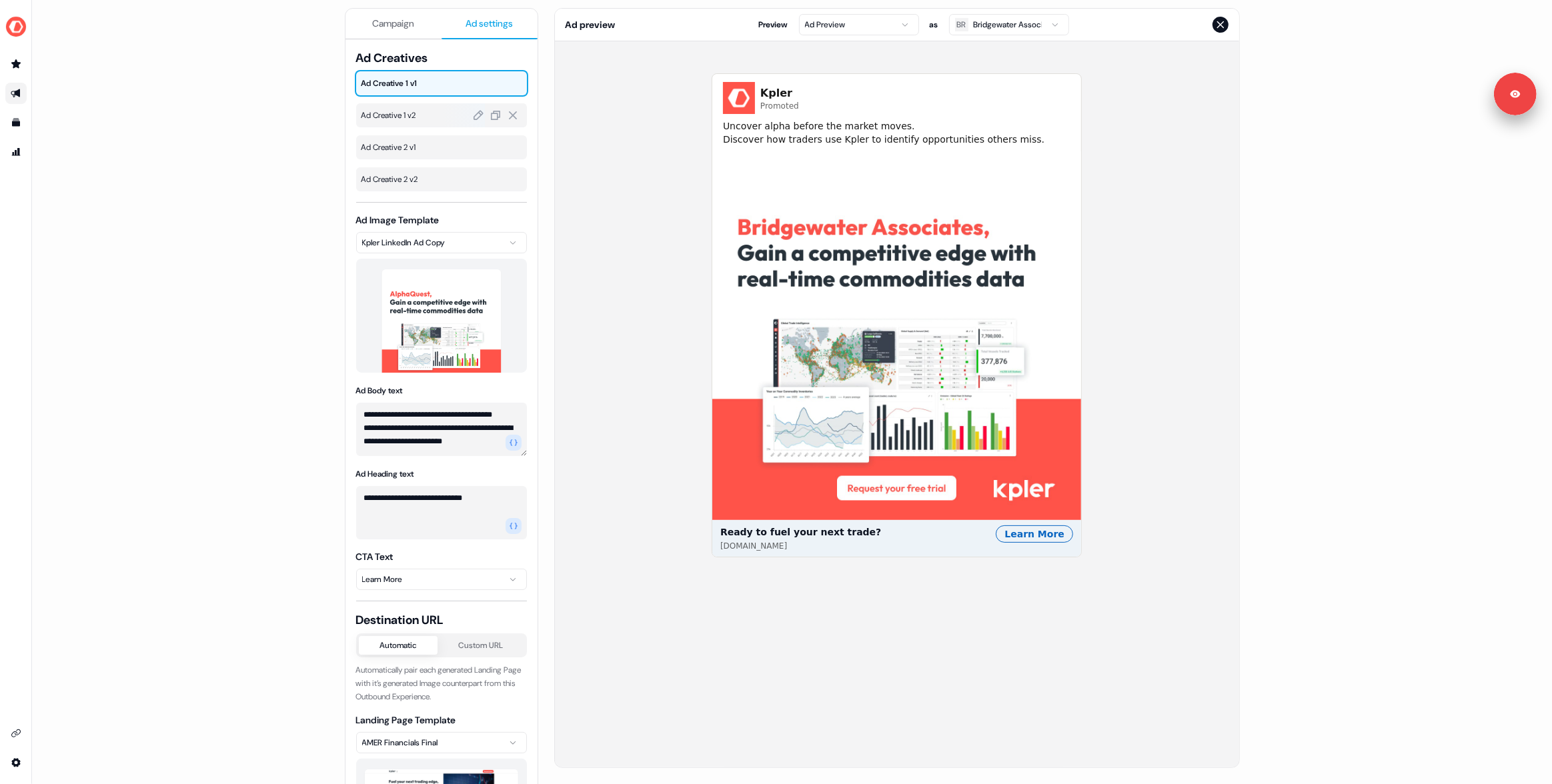
click at [403, 124] on div "Ad Creative 1 v2" at bounding box center [441, 115] width 171 height 24
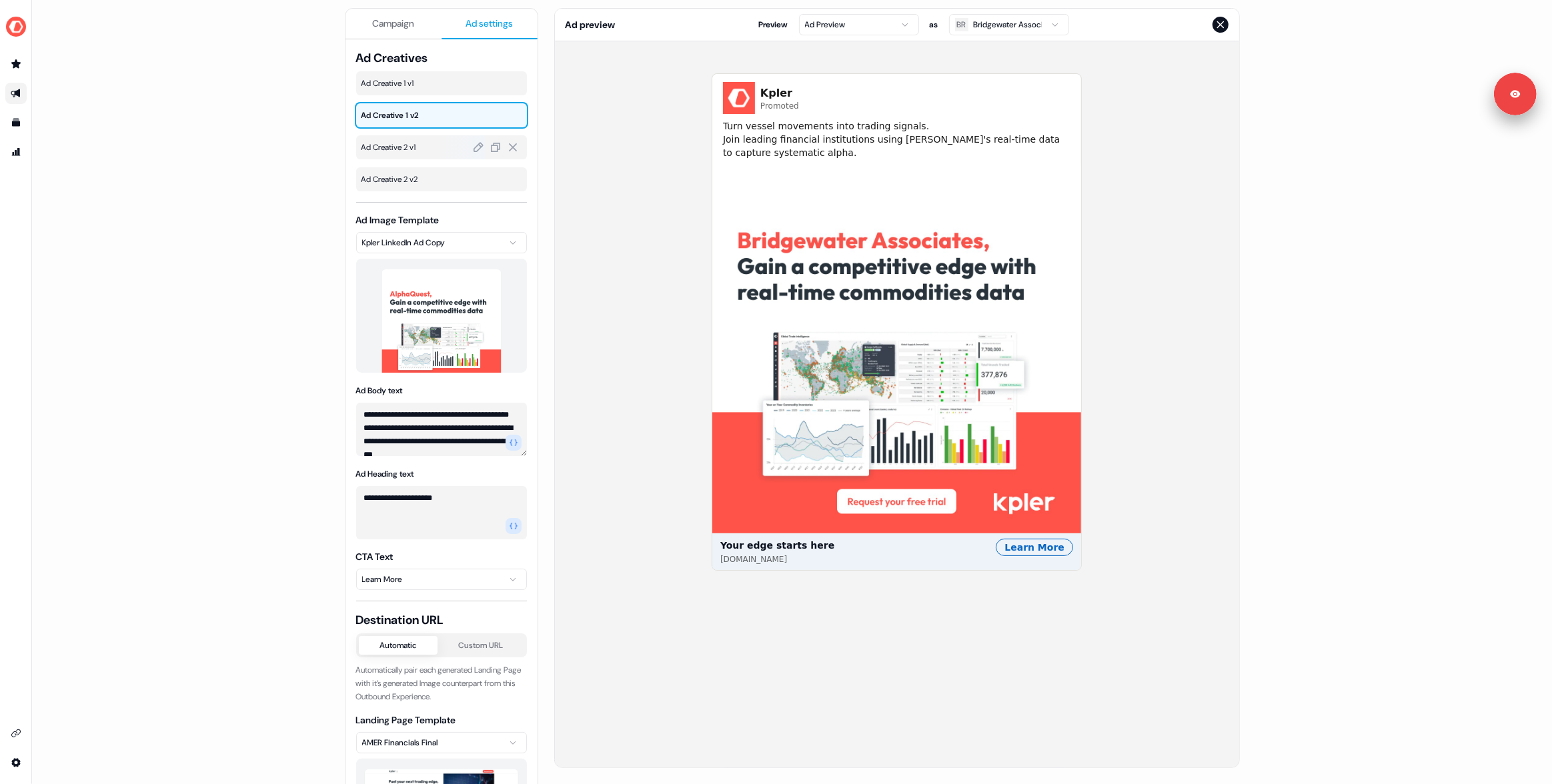
click at [405, 138] on div "Ad Creative 2 v1" at bounding box center [441, 147] width 171 height 24
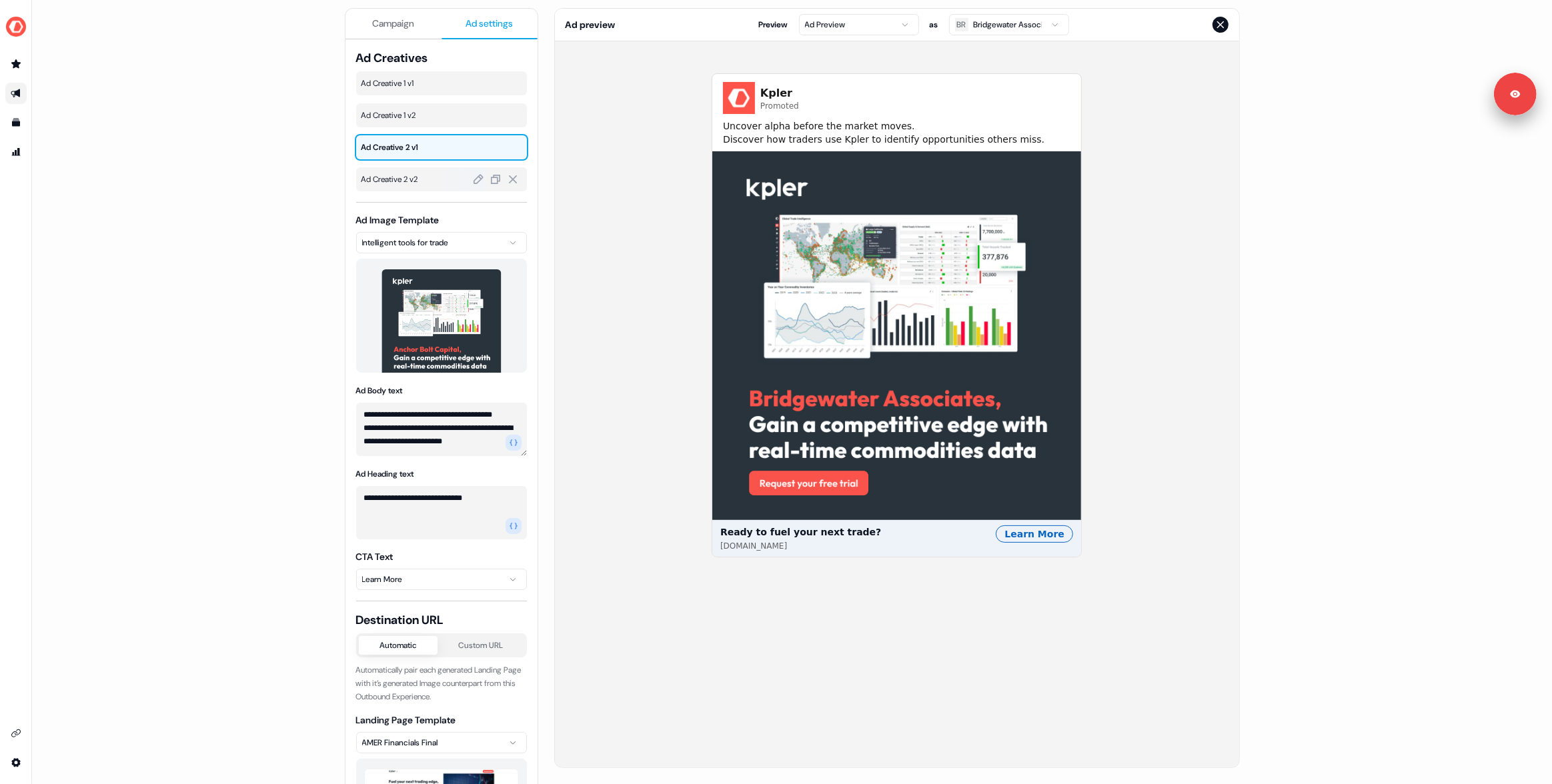
click at [406, 174] on span "Ad Creative 2 v2" at bounding box center [441, 179] width 160 height 13
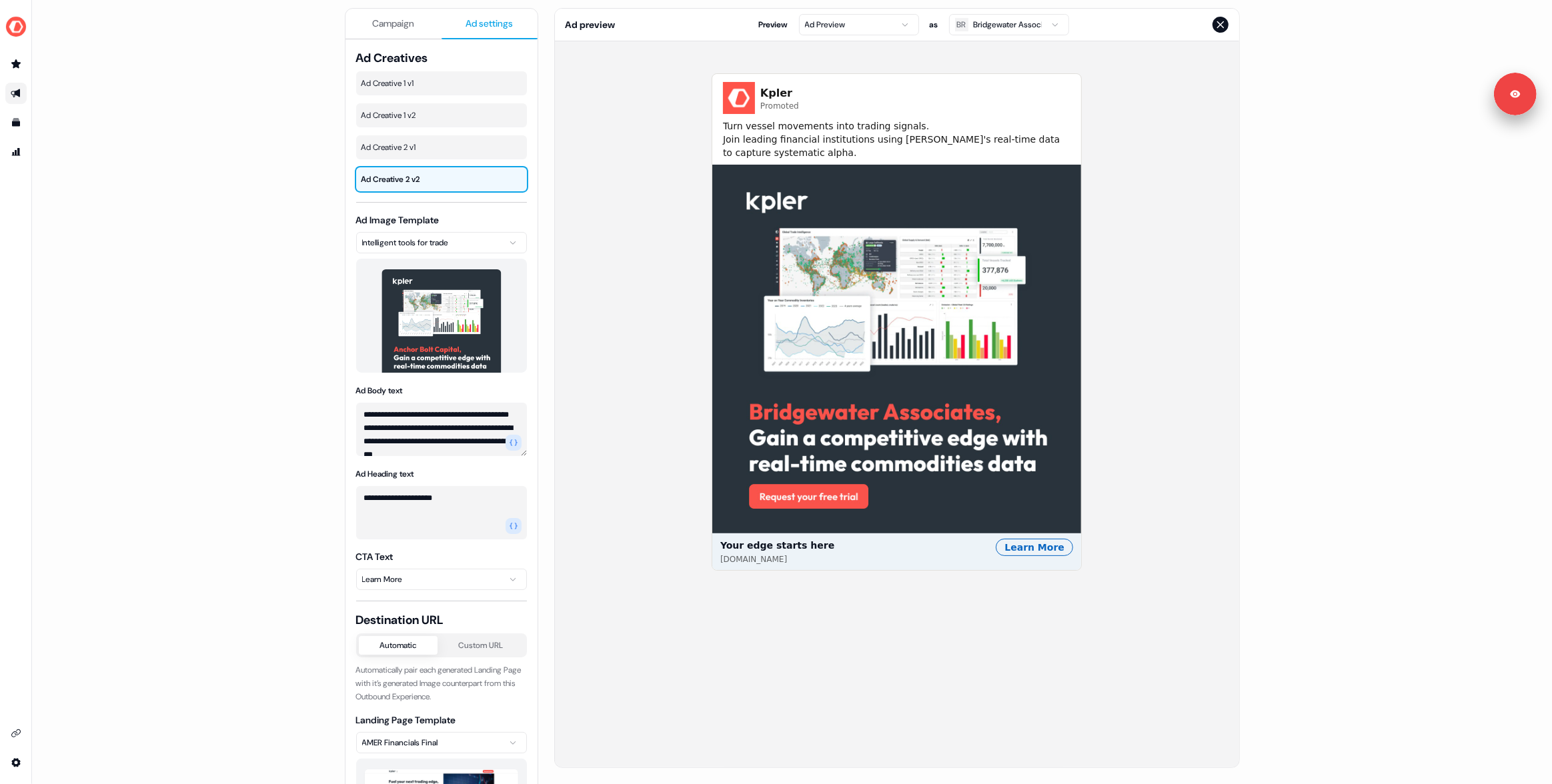
click at [393, 32] on button "Campaign" at bounding box center [393, 24] width 96 height 31
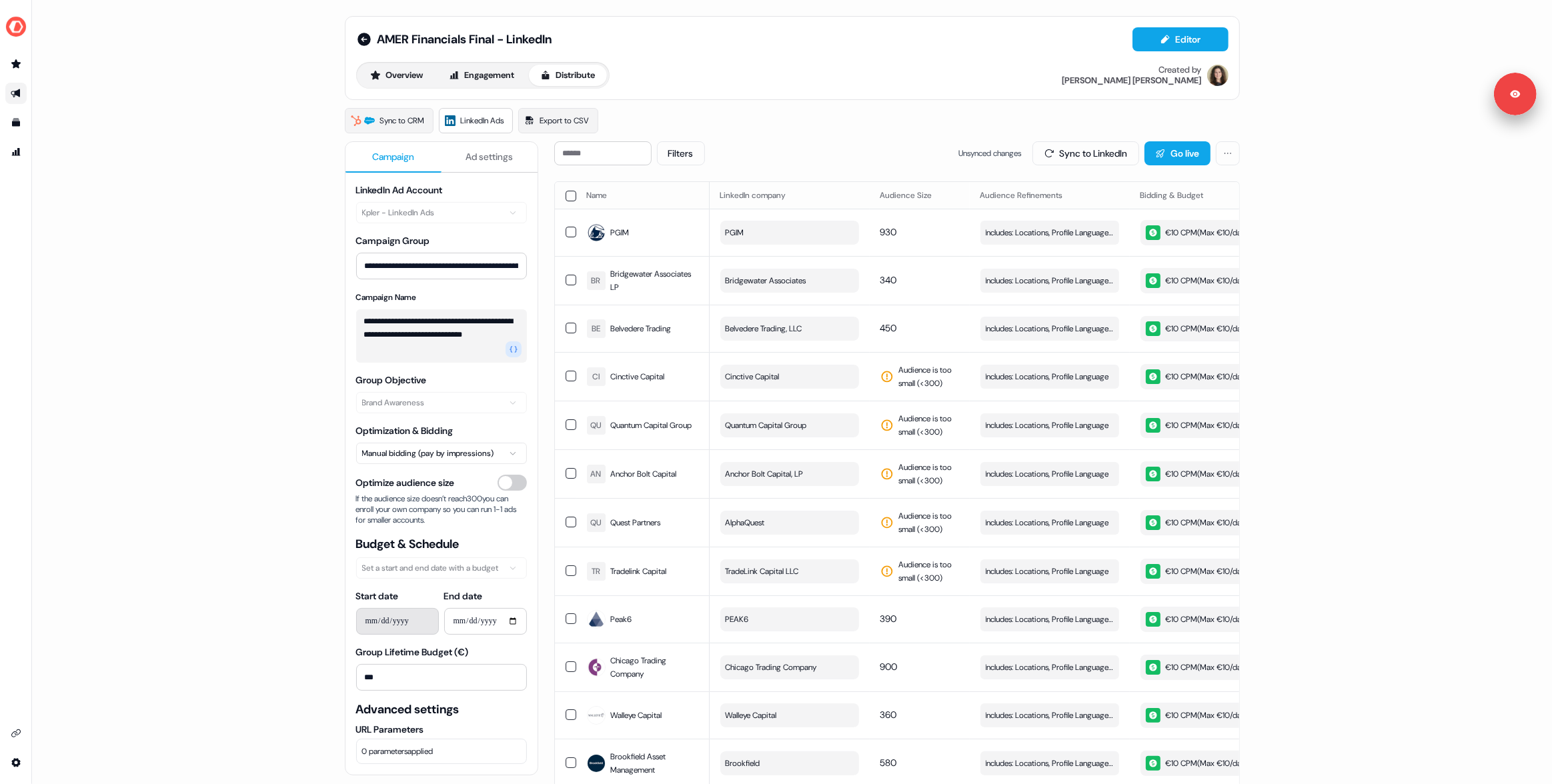
click at [260, 203] on div "**********" at bounding box center [792, 392] width 1520 height 784
click at [540, 275] on div "**********" at bounding box center [792, 521] width 895 height 760
click at [785, 161] on div "Filters Unsynced changes Sync to LinkedIn Go live" at bounding box center [896, 153] width 685 height 24
click at [494, 87] on div "Overview Engagement Distribute" at bounding box center [482, 75] width 253 height 26
click at [475, 75] on button "Engagement" at bounding box center [482, 75] width 89 height 21
